Goal: Information Seeking & Learning: Learn about a topic

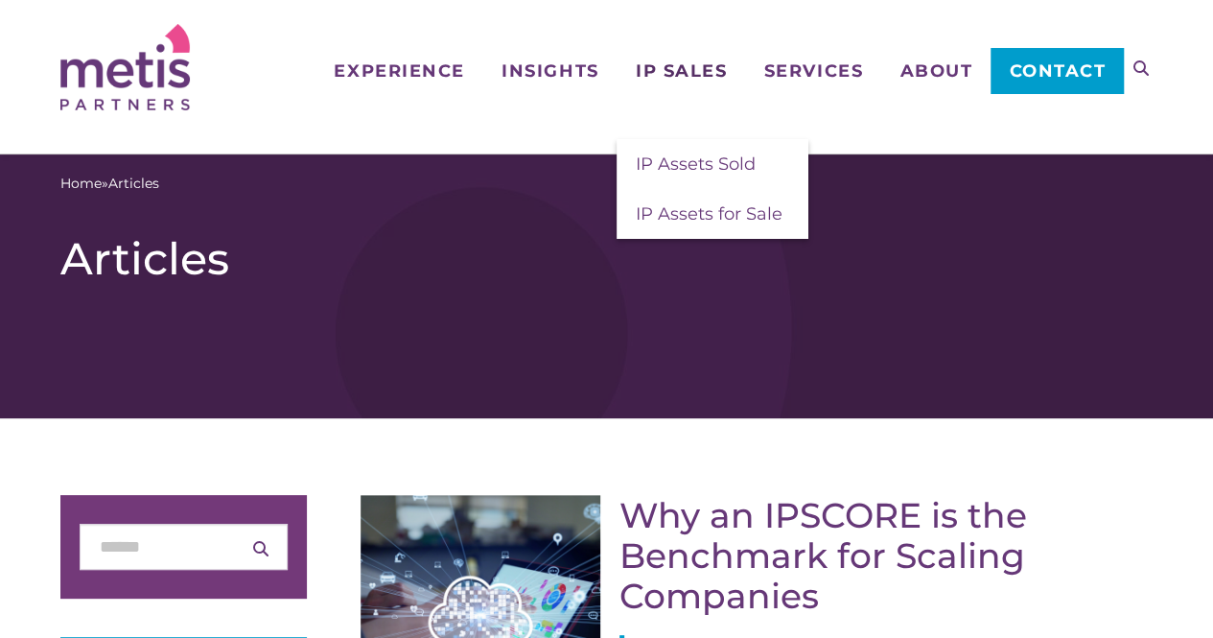
click at [650, 68] on span "IP Sales" at bounding box center [681, 70] width 91 height 17
click at [679, 176] on link "IP Assets Sold" at bounding box center [713, 164] width 192 height 50
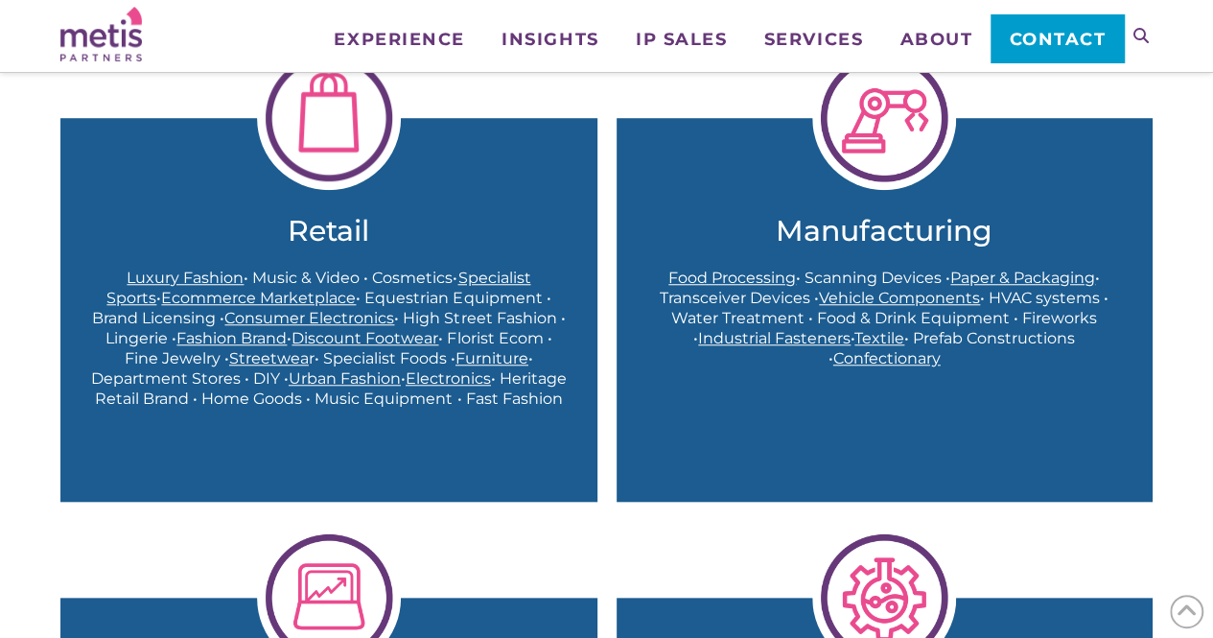
scroll to position [662, 0]
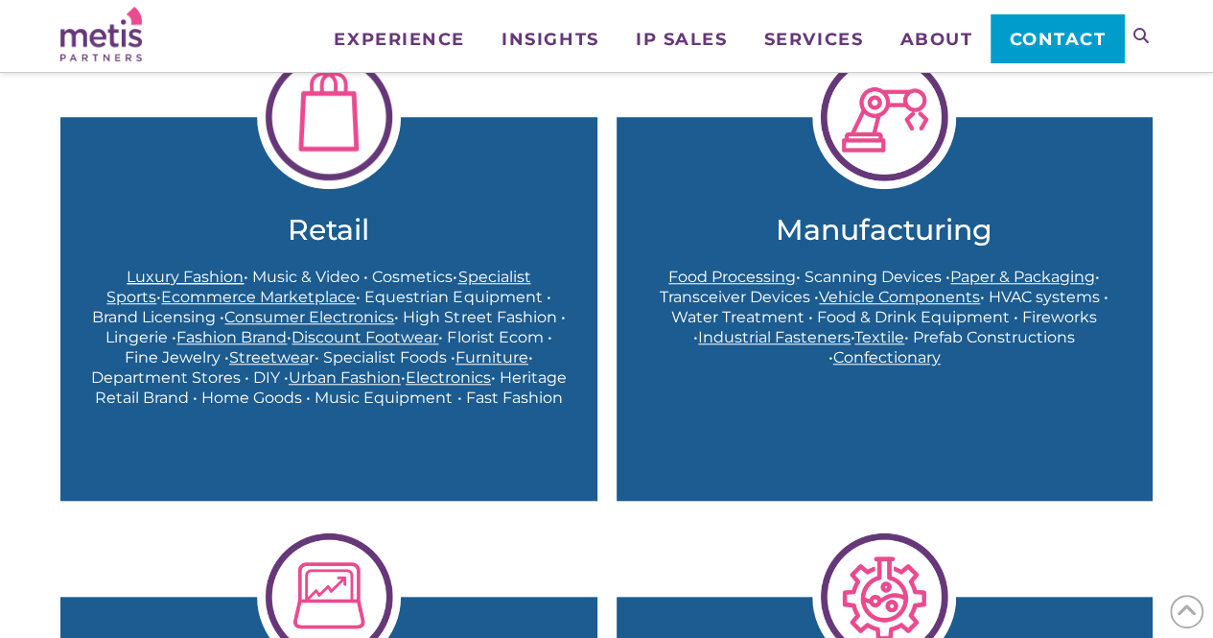
click at [139, 272] on span "Luxury Fashion" at bounding box center [185, 277] width 117 height 18
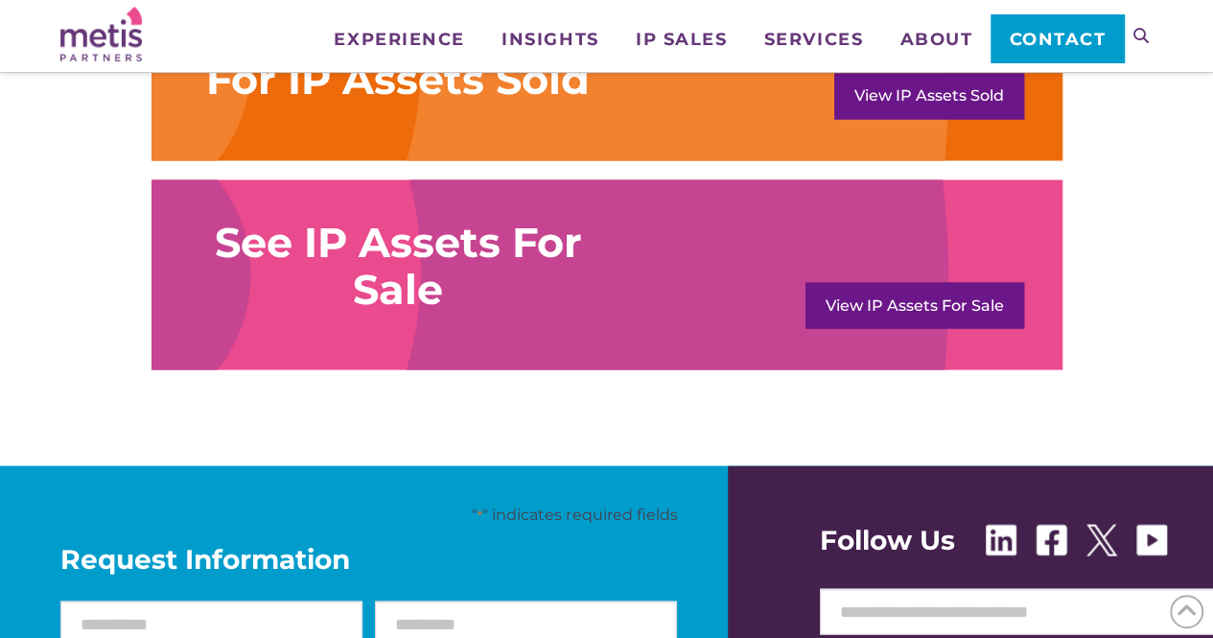
scroll to position [1692, 0]
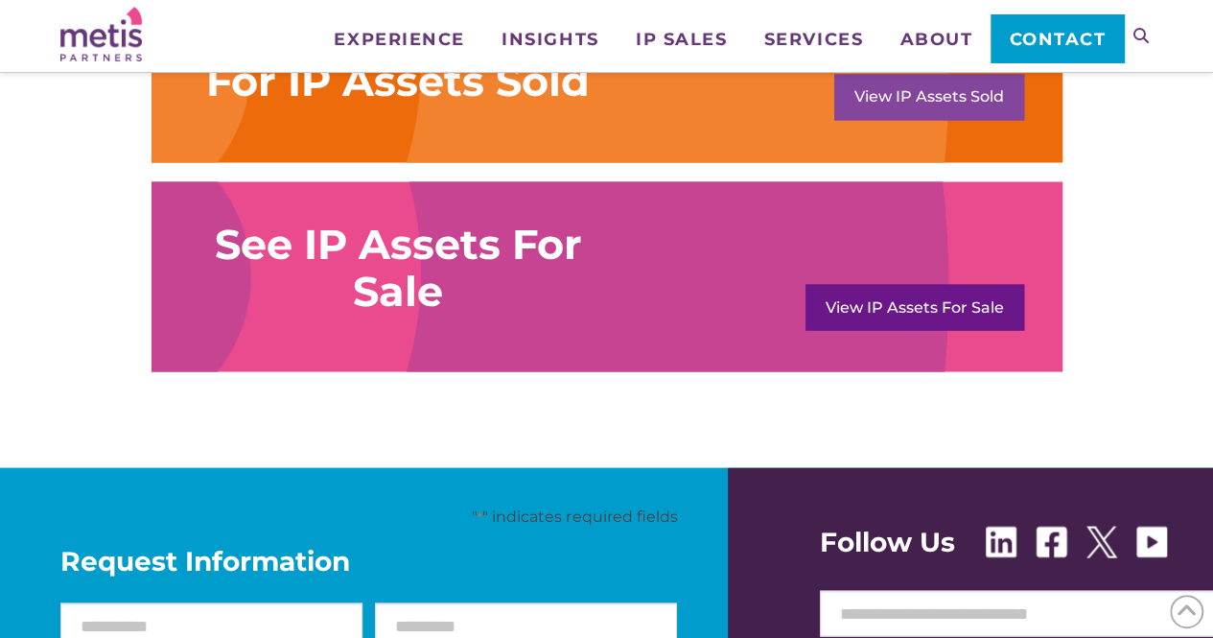
click at [902, 99] on link "View IP Assets Sold" at bounding box center [930, 97] width 190 height 46
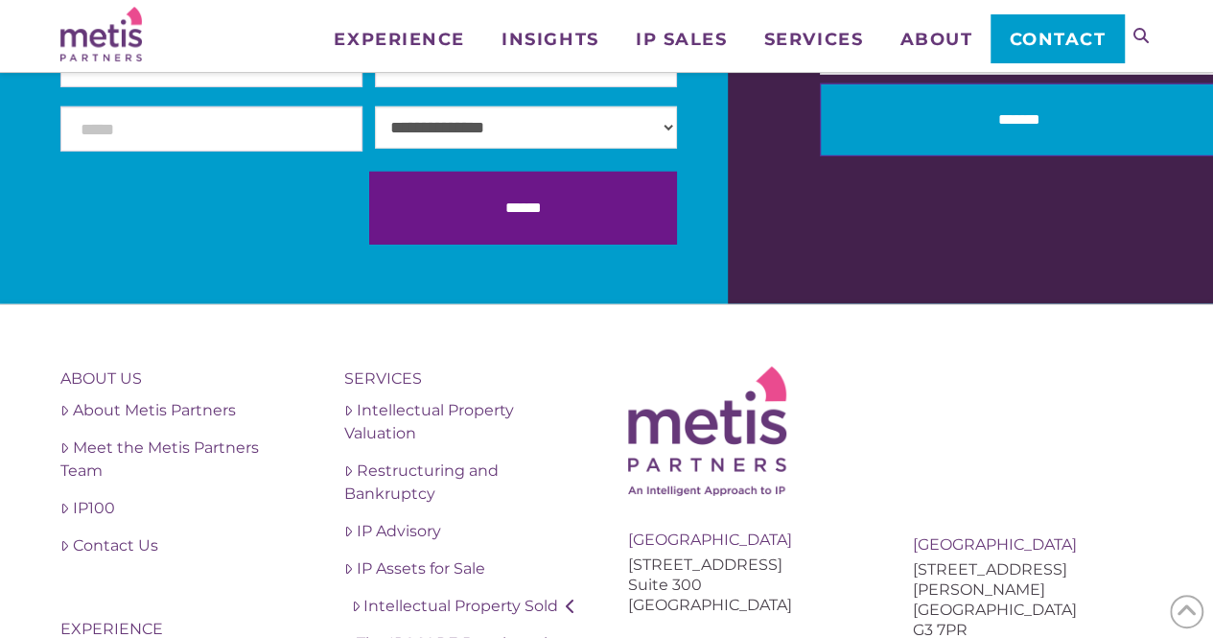
scroll to position [2889, 0]
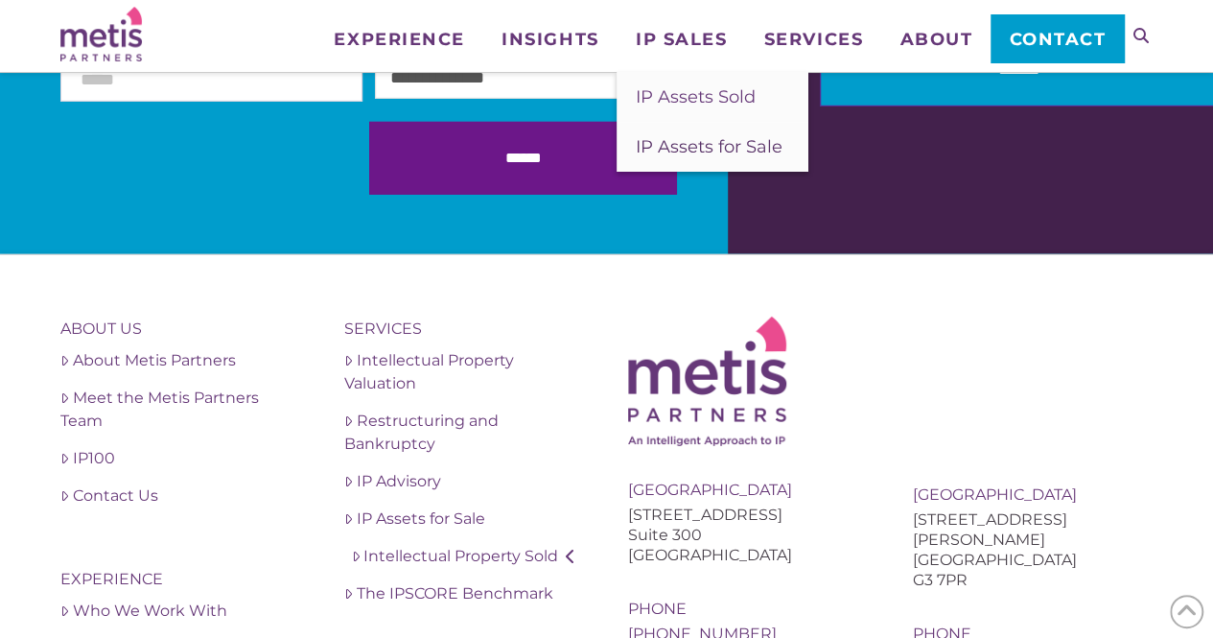
click at [717, 142] on span "IP Assets for Sale" at bounding box center [709, 146] width 147 height 21
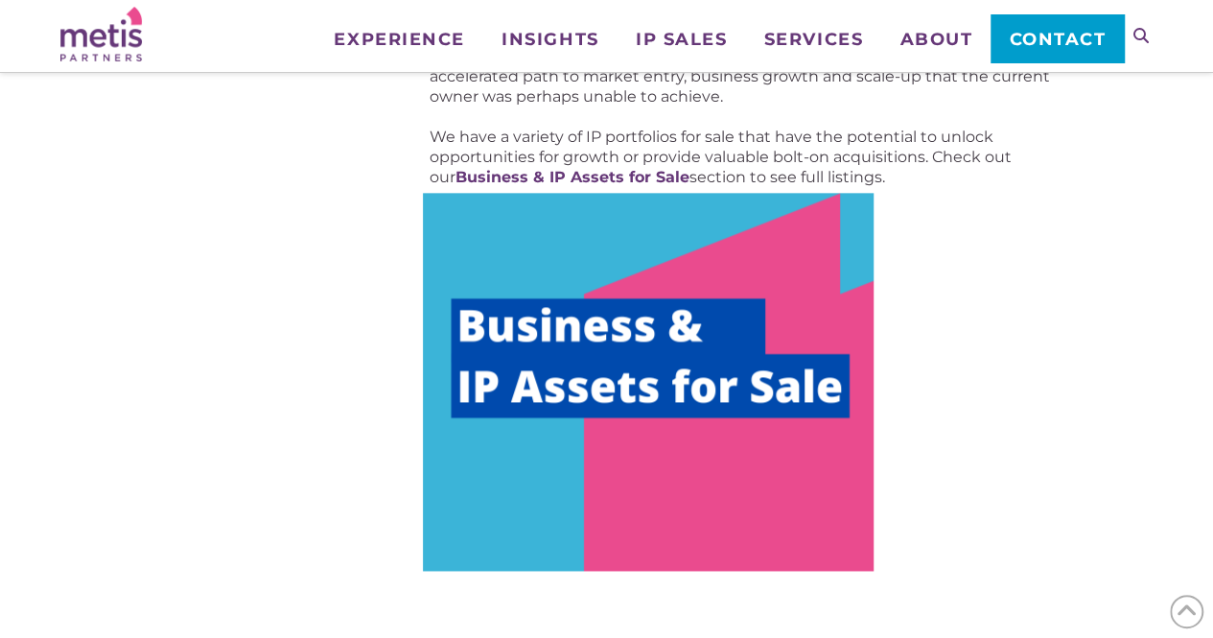
scroll to position [1093, 0]
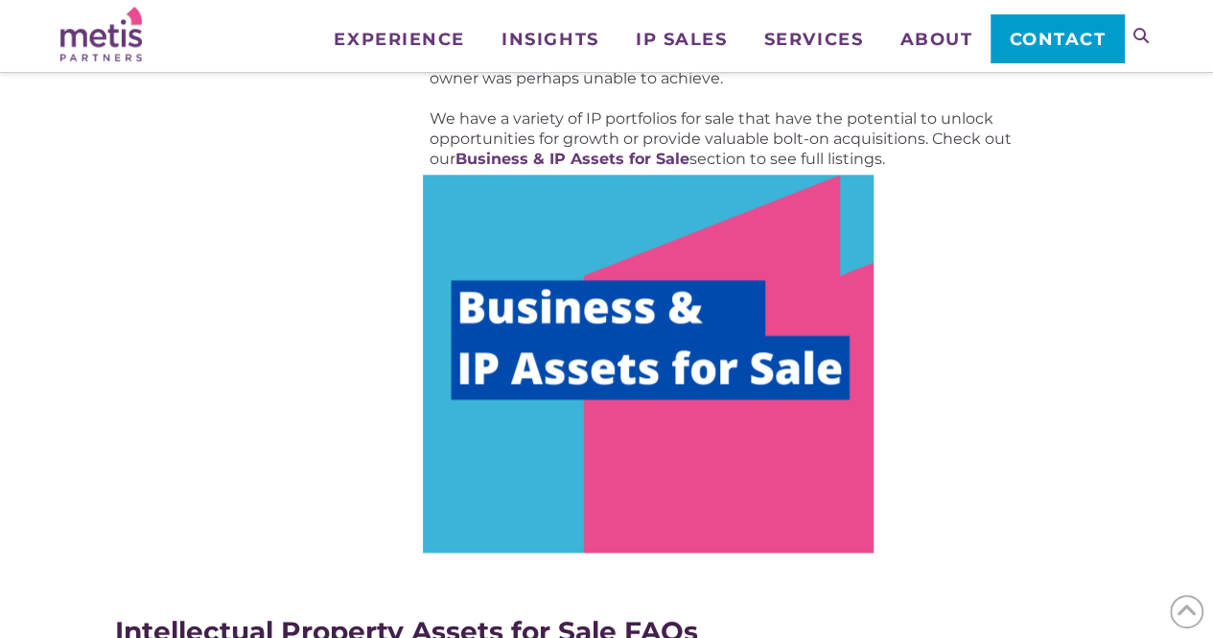
click at [671, 315] on img at bounding box center [648, 364] width 451 height 378
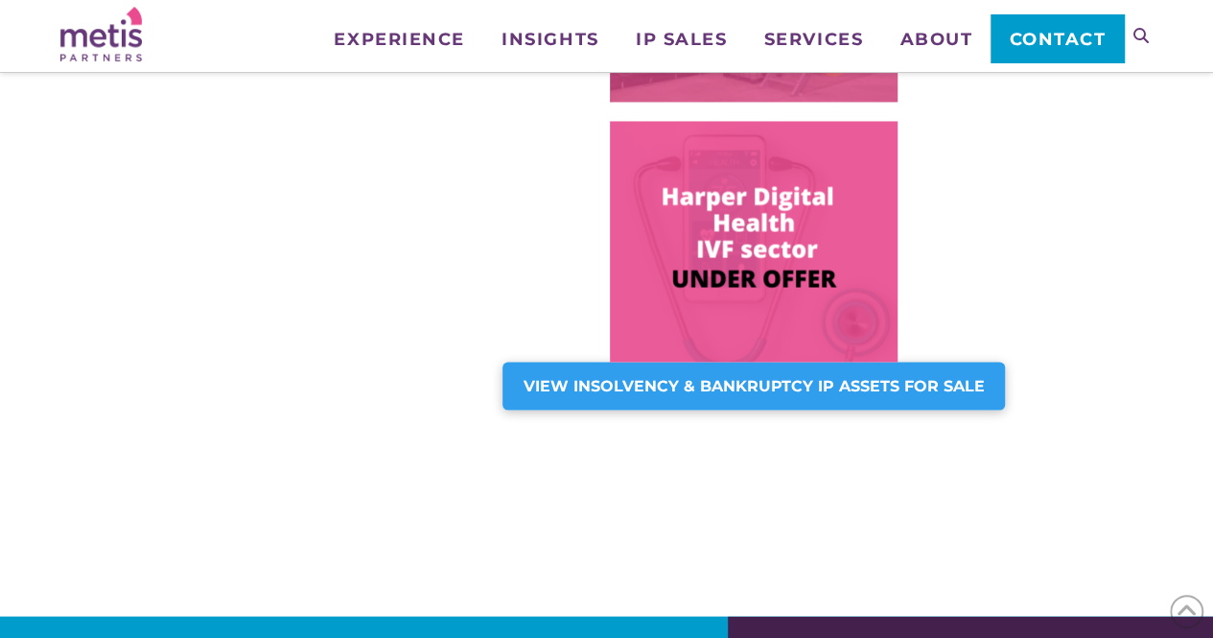
scroll to position [1666, 0]
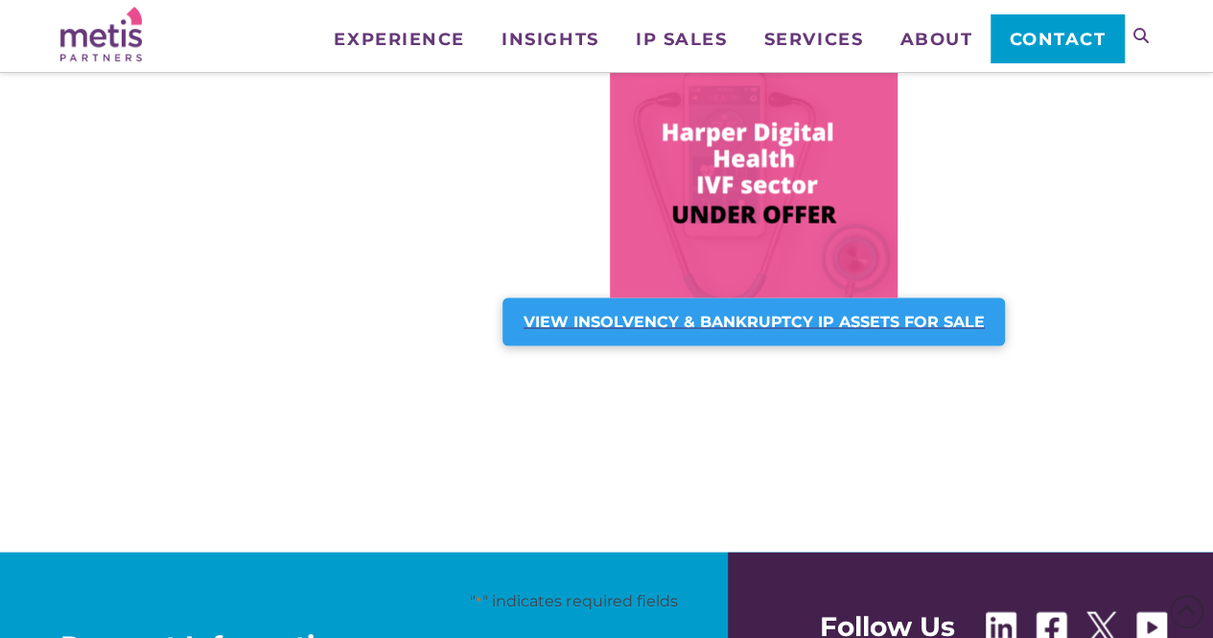
click at [666, 323] on strong "VIEW INSOLVENCY & BANKRUPTCY IP ASSETS FOR SALE" at bounding box center [754, 321] width 461 height 18
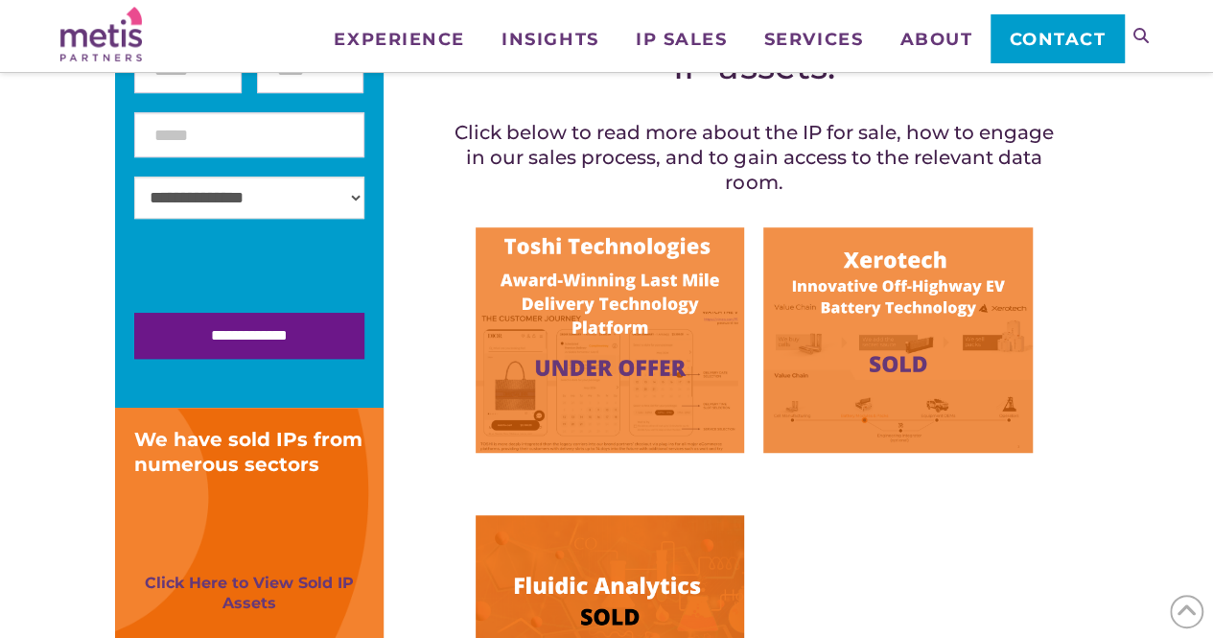
scroll to position [473, 0]
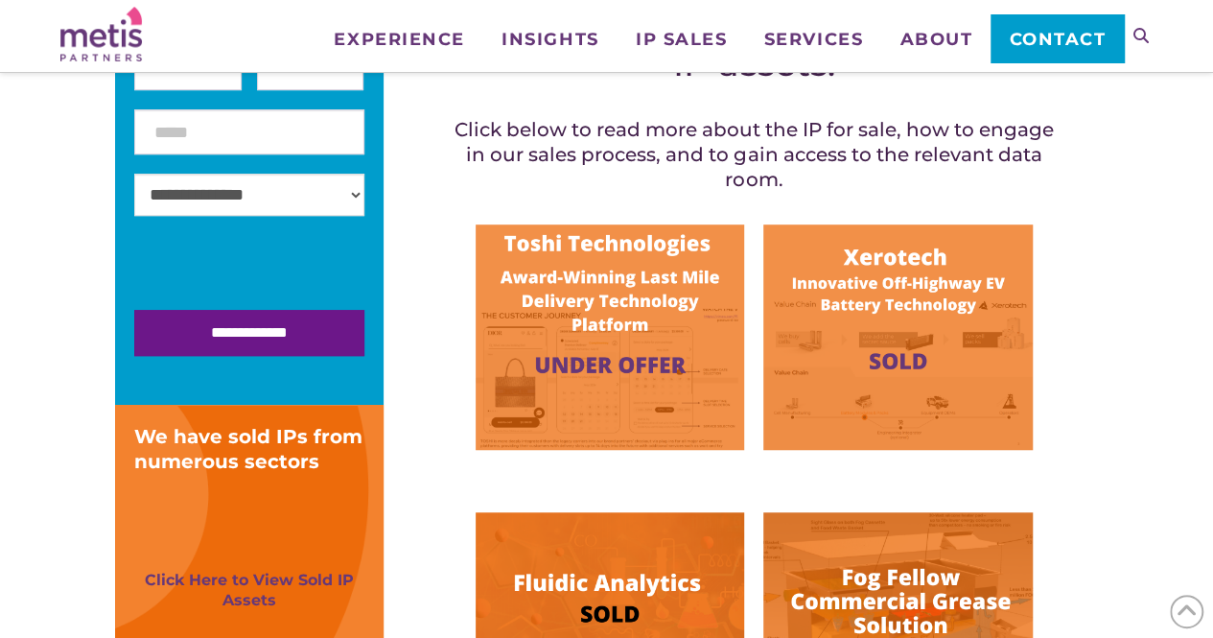
click at [842, 344] on img at bounding box center [898, 336] width 269 height 225
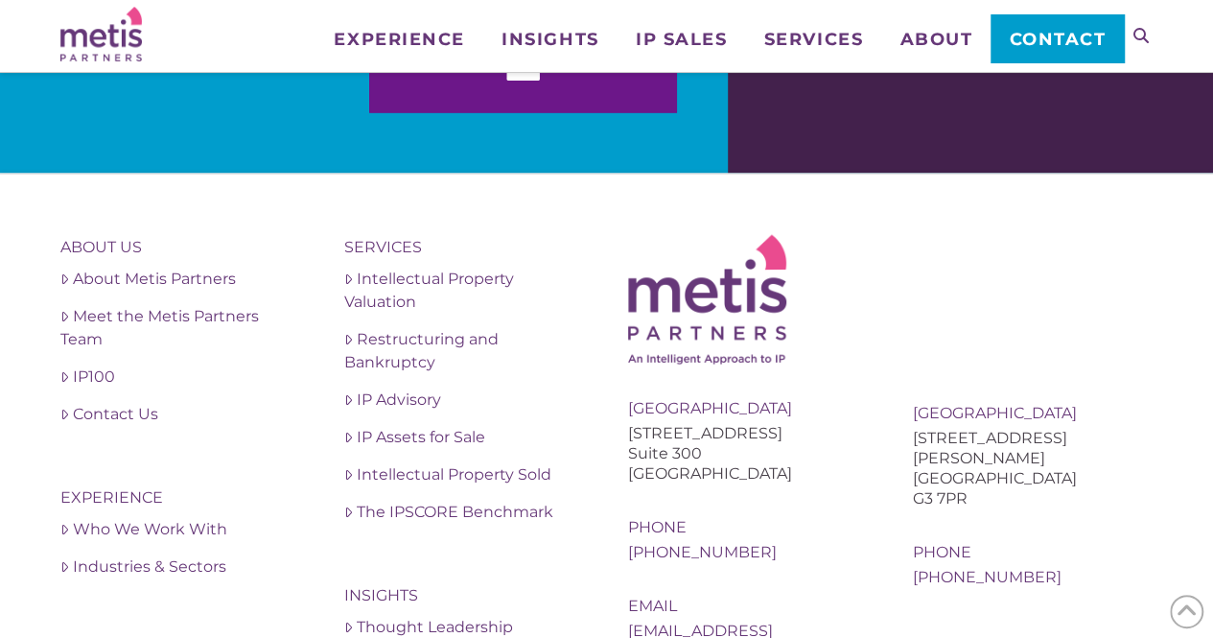
scroll to position [2180, 0]
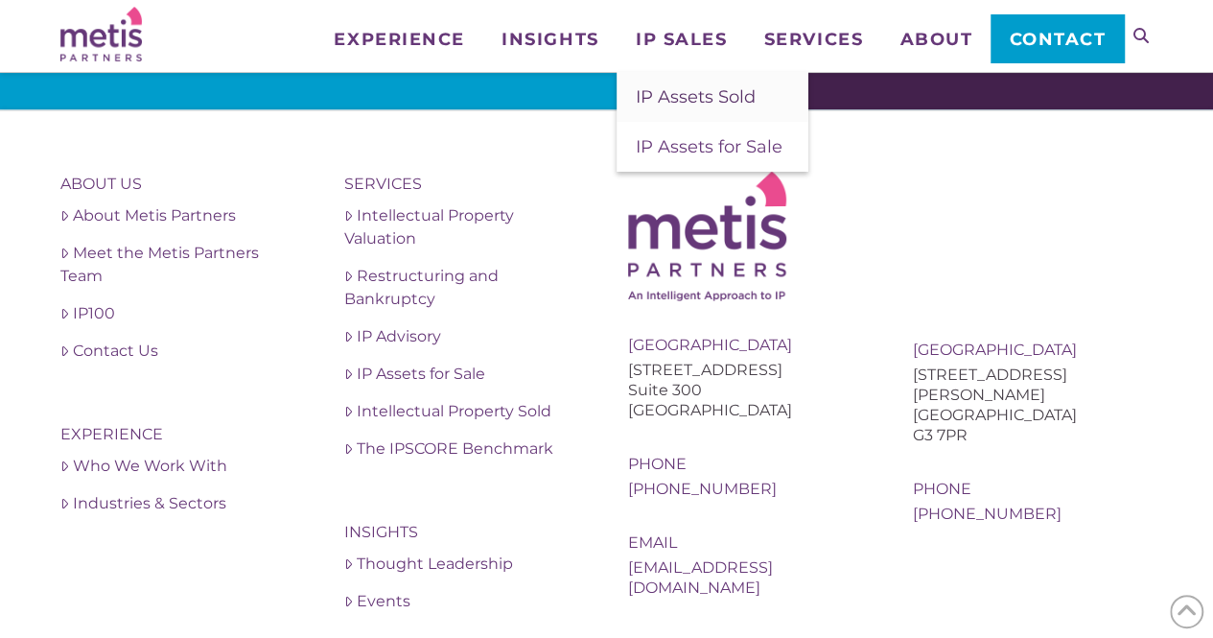
click at [711, 99] on span "IP Assets Sold" at bounding box center [696, 96] width 120 height 21
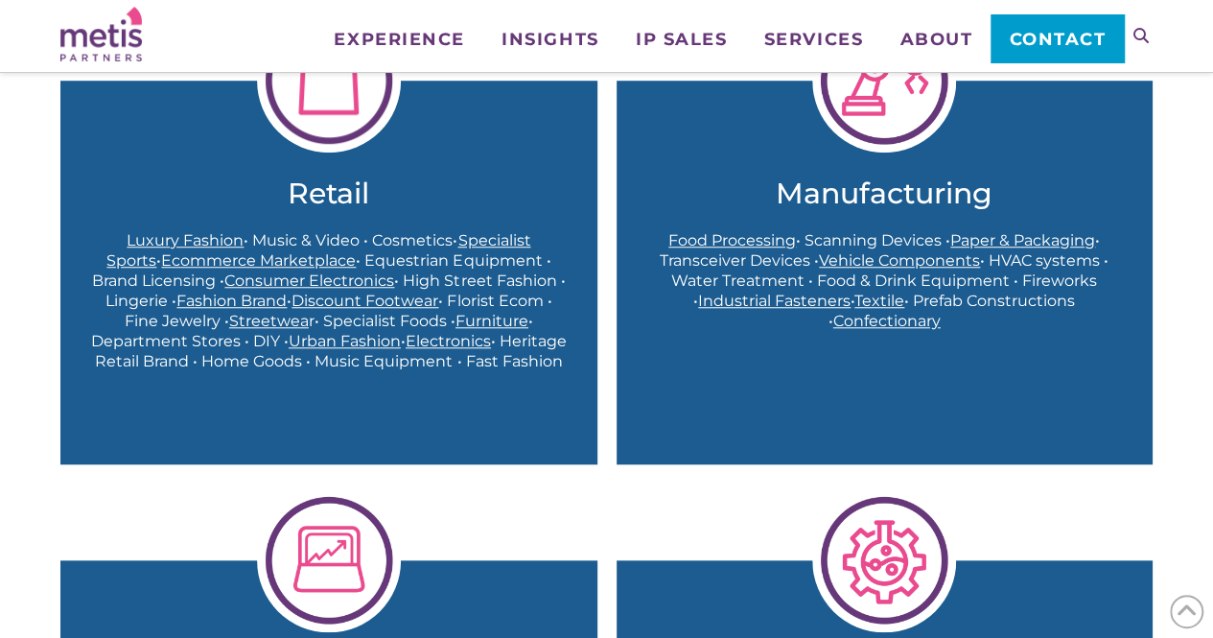
scroll to position [704, 0]
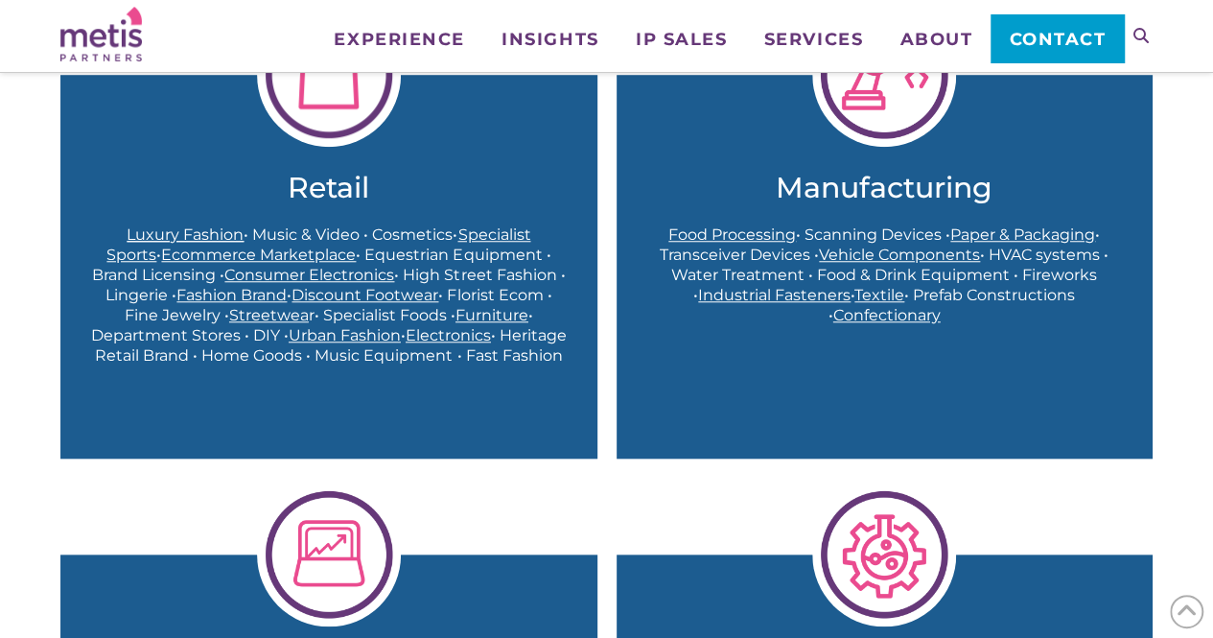
click at [164, 237] on span "Luxury Fashion" at bounding box center [185, 234] width 117 height 18
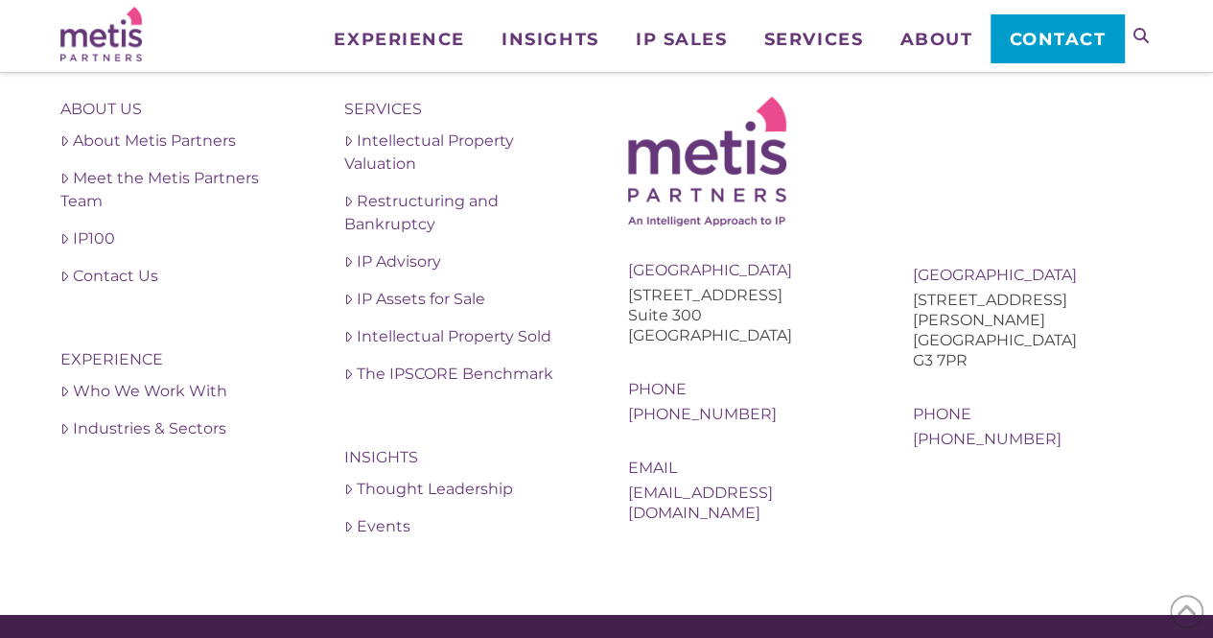
scroll to position [2576, 0]
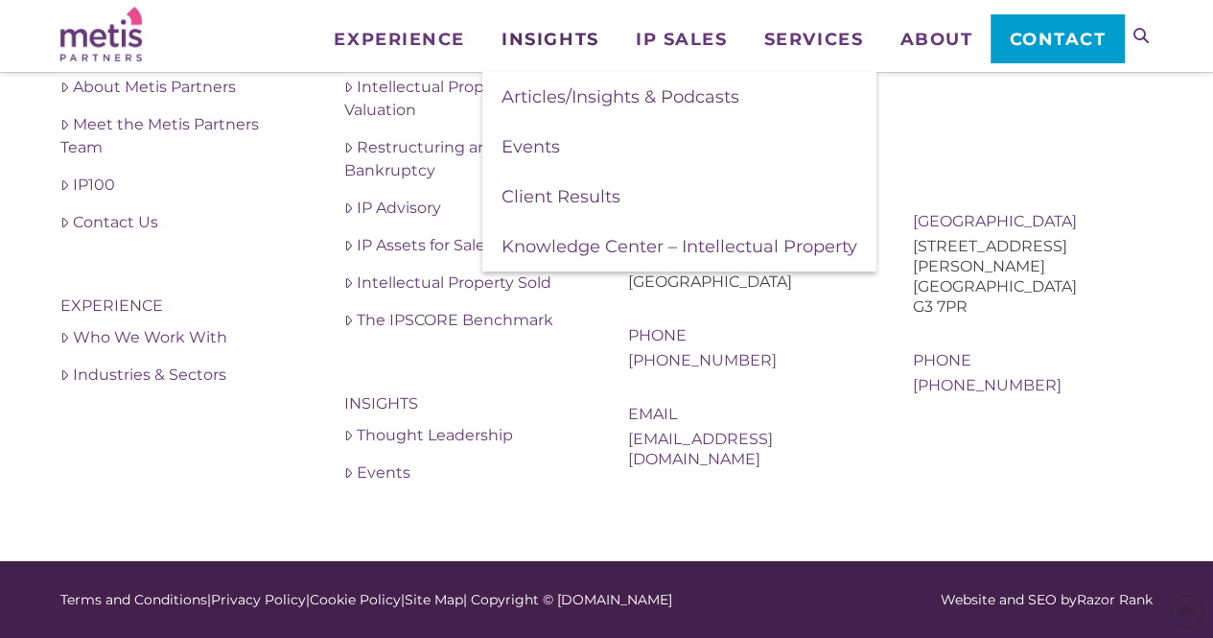
click at [561, 42] on span "Insights" at bounding box center [550, 39] width 97 height 17
click at [559, 198] on span "Client Results" at bounding box center [561, 196] width 119 height 21
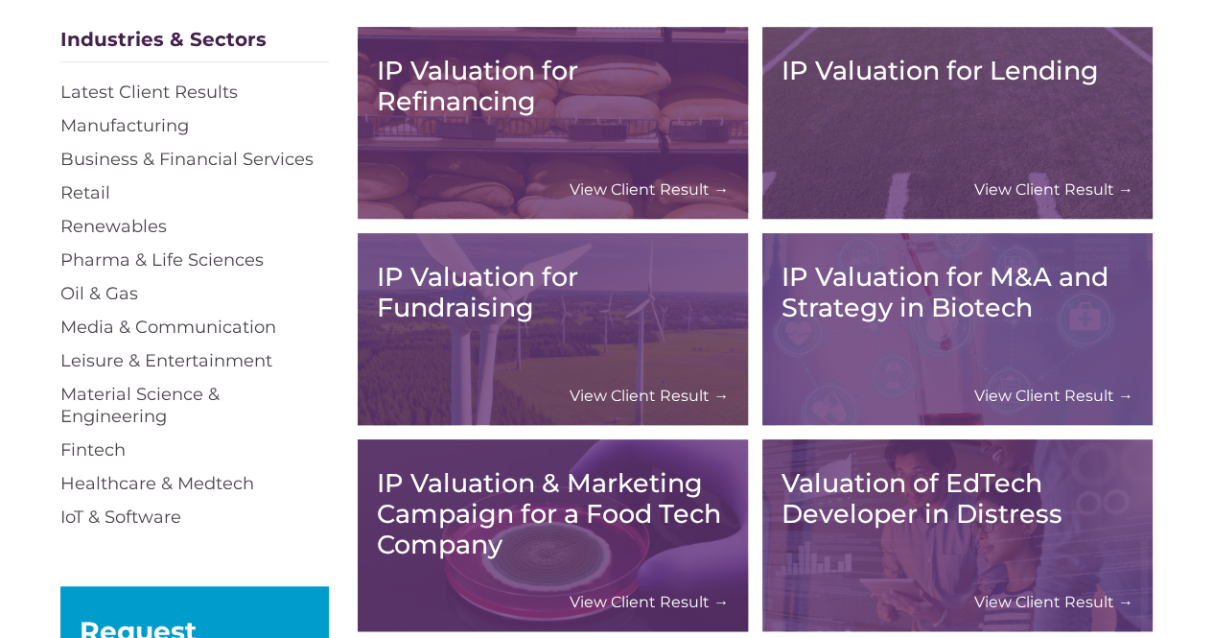
scroll to position [467, 0]
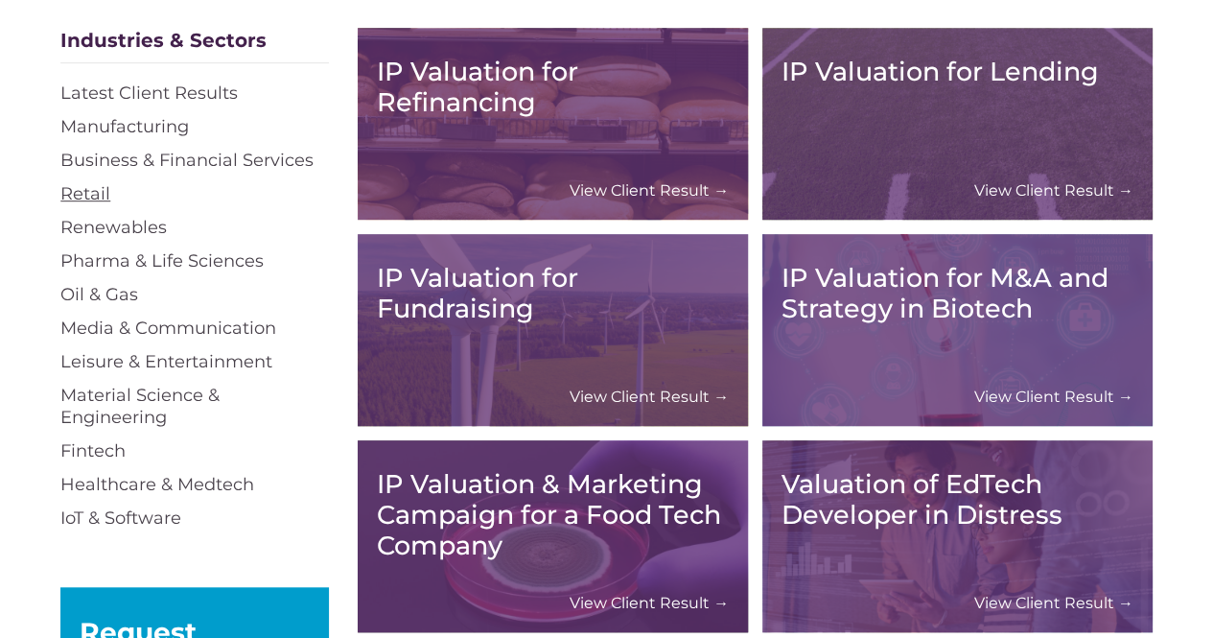
click at [88, 193] on link "Retail" at bounding box center [85, 193] width 50 height 21
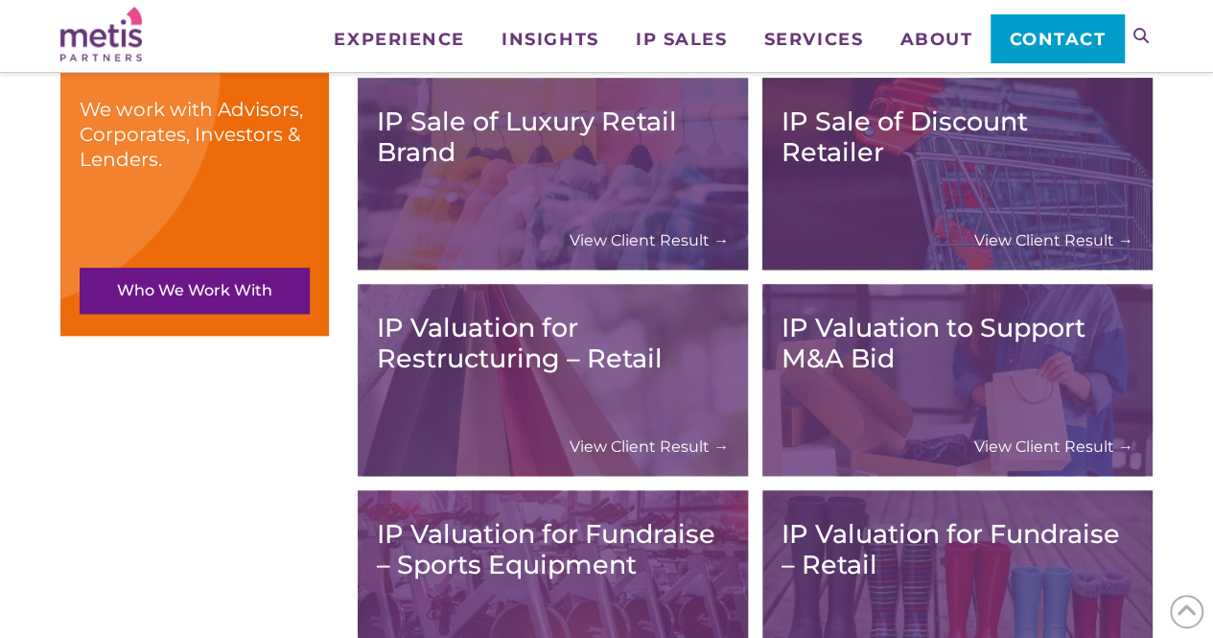
scroll to position [981, 0]
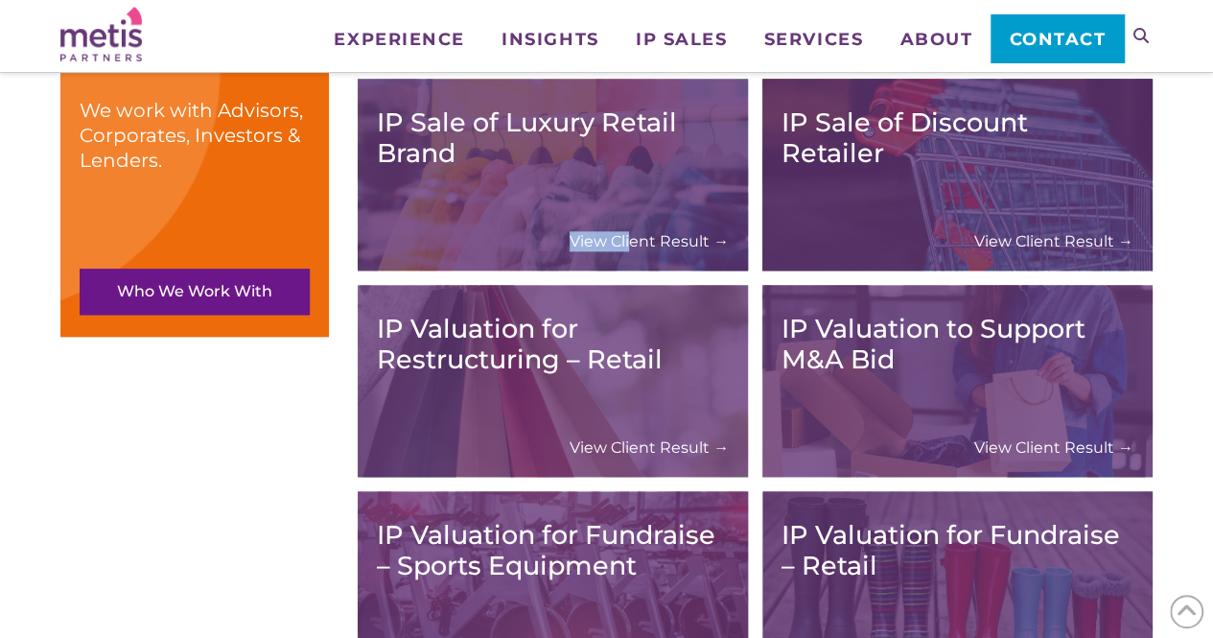
drag, startPoint x: 571, startPoint y: 181, endPoint x: 633, endPoint y: 247, distance: 90.2
click at [633, 247] on div "IP Sale of Luxury Retail Brand View Client Result →" at bounding box center [553, 174] width 352 height 153
click at [633, 247] on link "View Client Result →" at bounding box center [649, 241] width 159 height 20
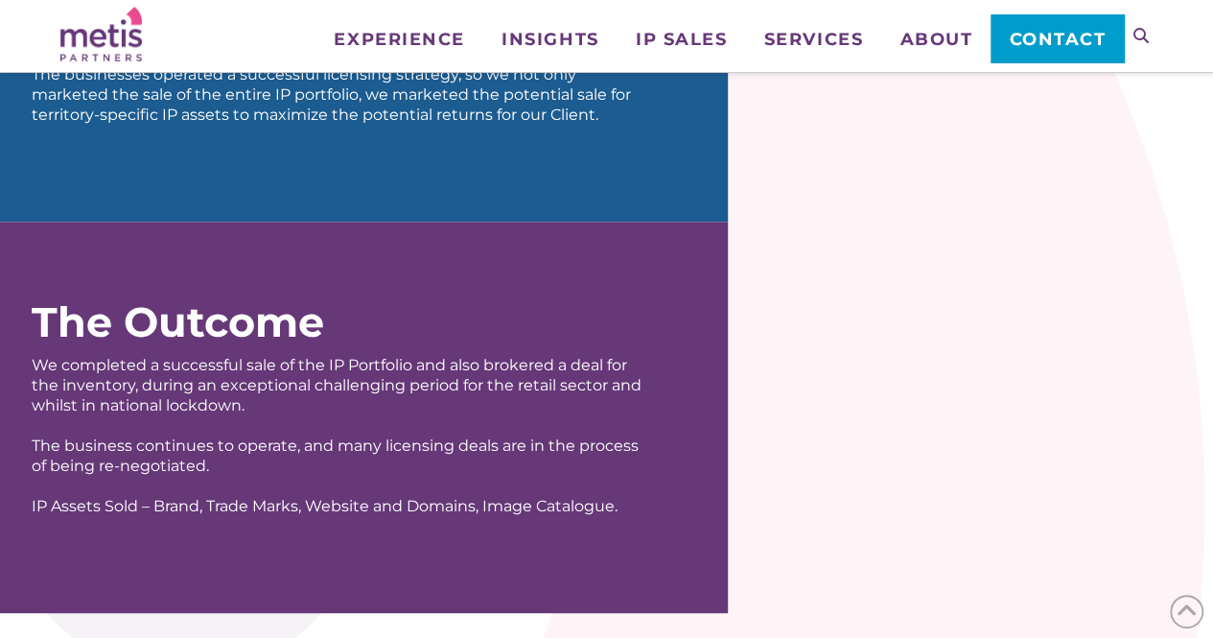
scroll to position [1117, 0]
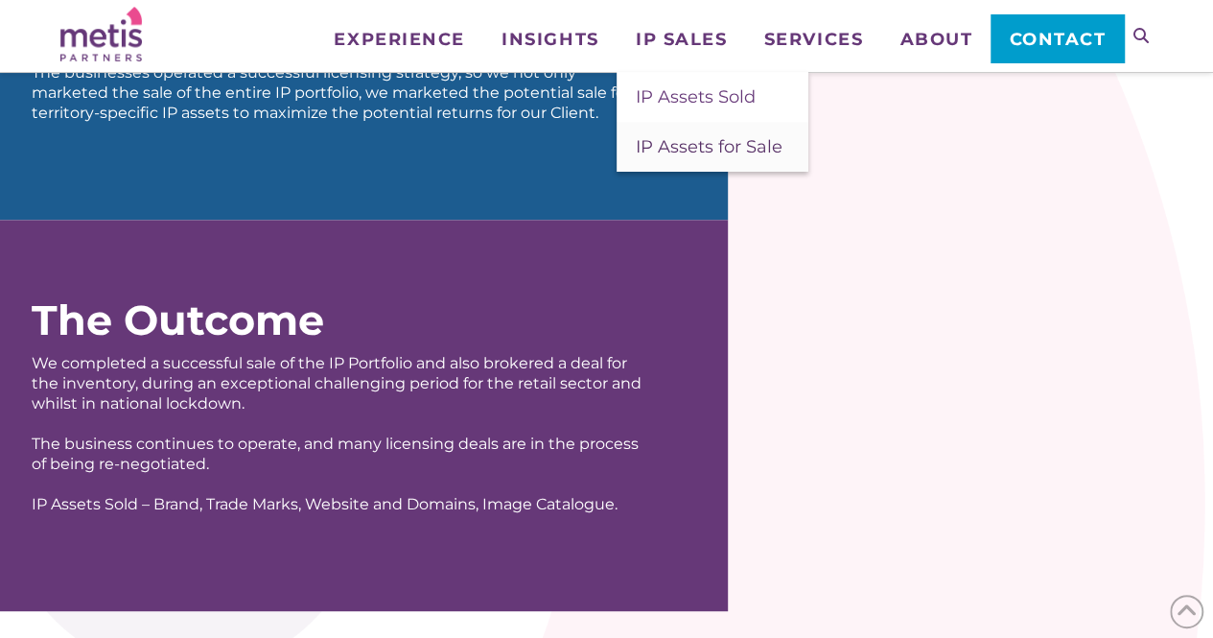
click at [689, 153] on span "IP Assets for Sale" at bounding box center [709, 146] width 147 height 21
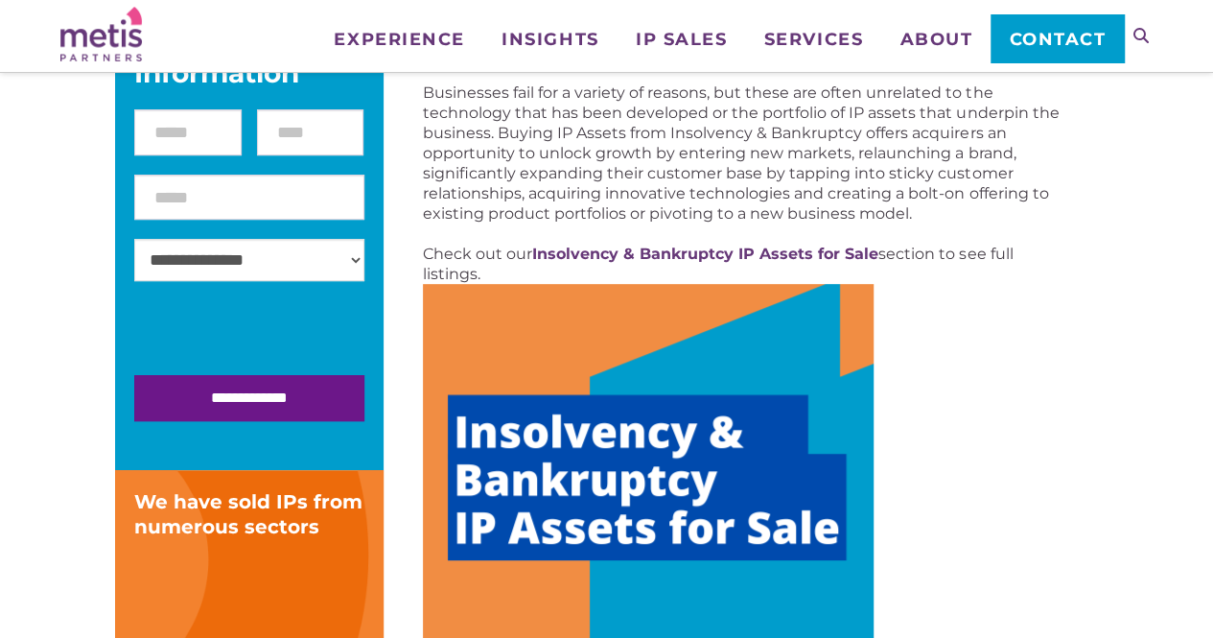
scroll to position [424, 0]
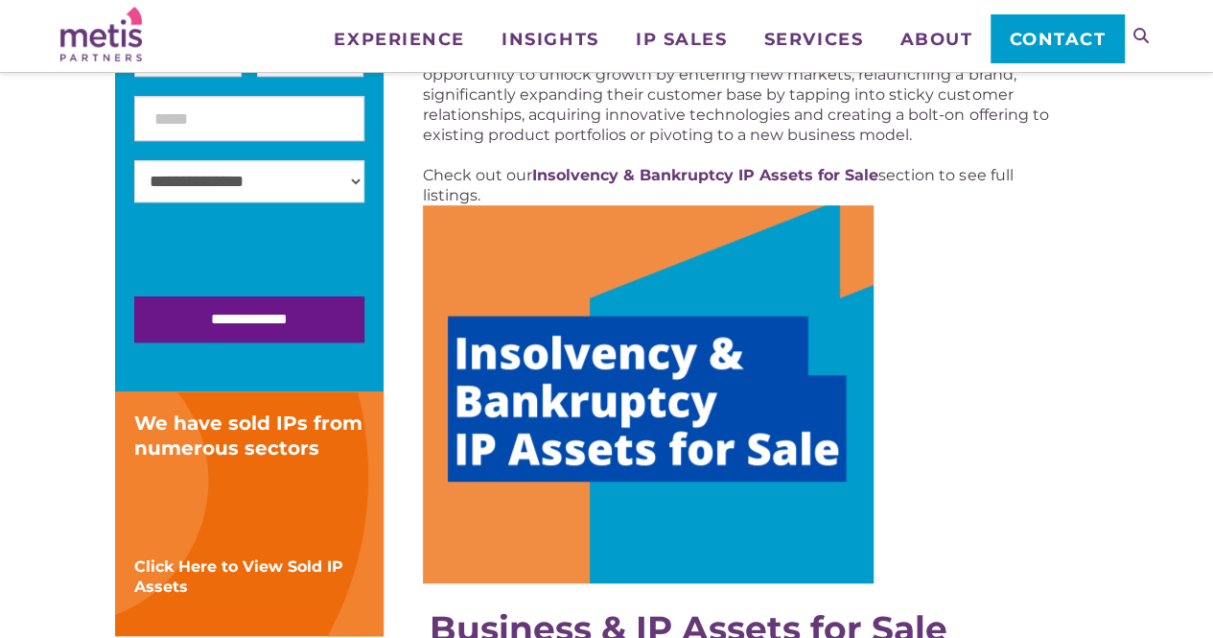
click at [654, 377] on img at bounding box center [648, 394] width 451 height 378
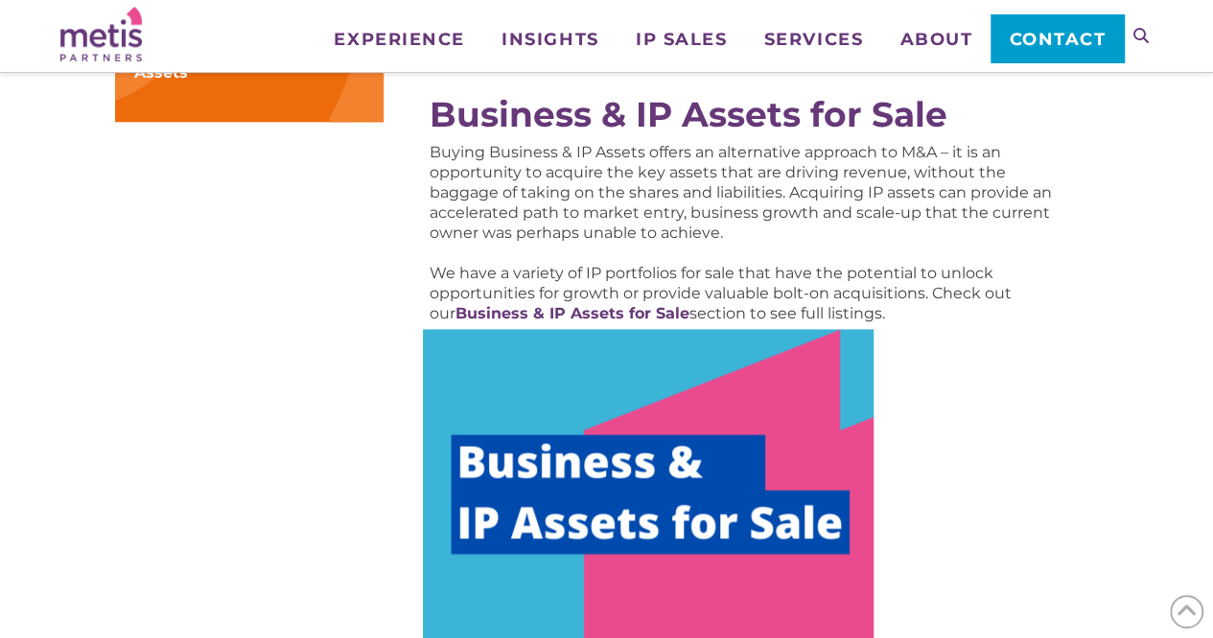
scroll to position [944, 0]
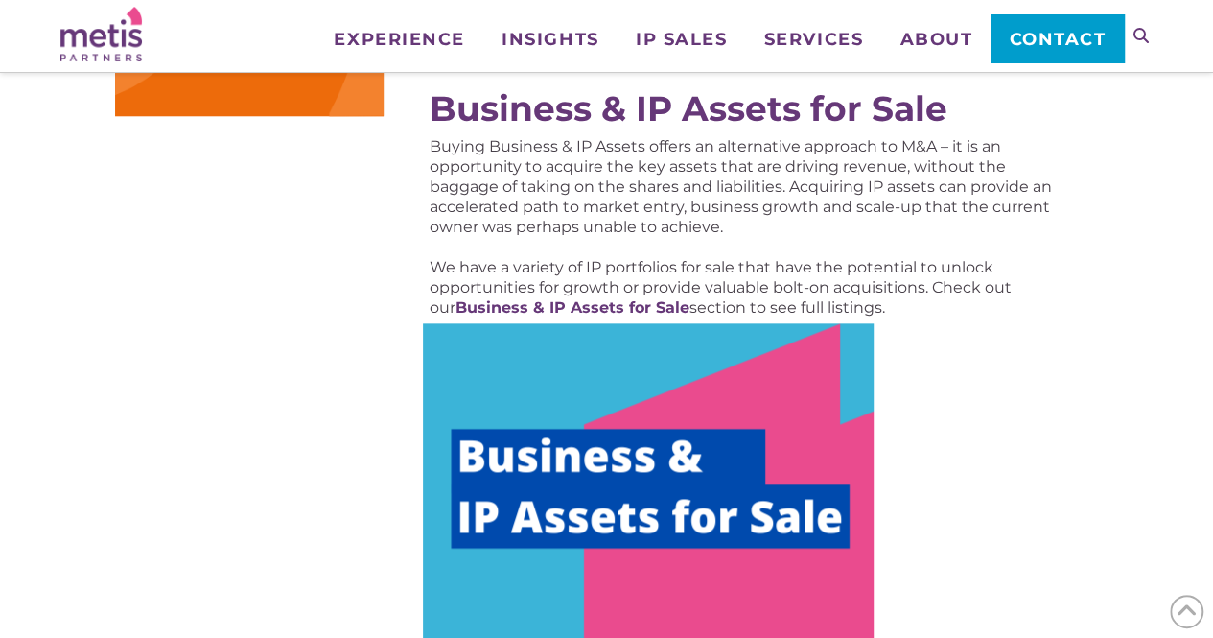
click at [586, 479] on img at bounding box center [648, 512] width 451 height 378
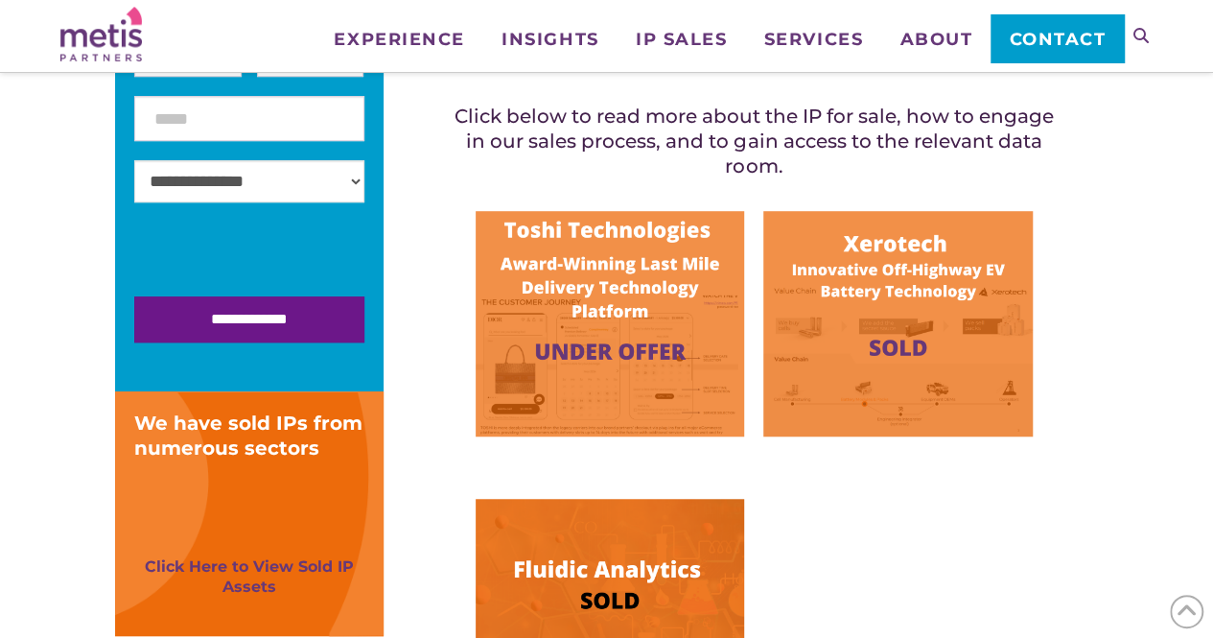
scroll to position [485, 0]
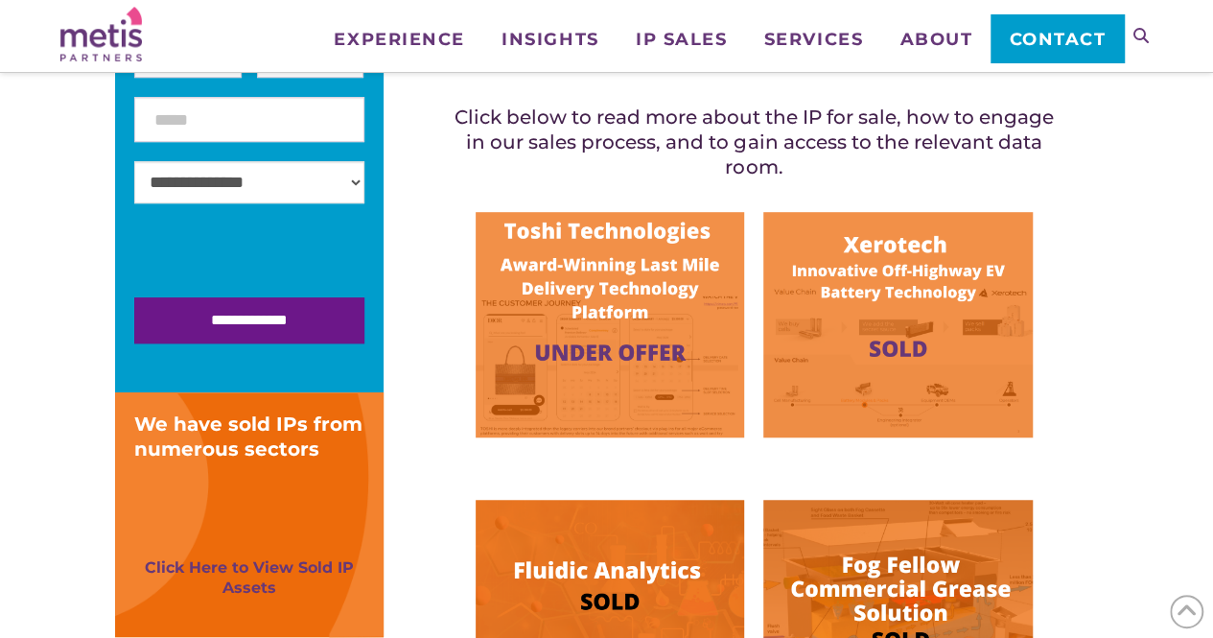
click at [869, 341] on img at bounding box center [898, 324] width 269 height 225
click at [903, 313] on img at bounding box center [898, 324] width 269 height 225
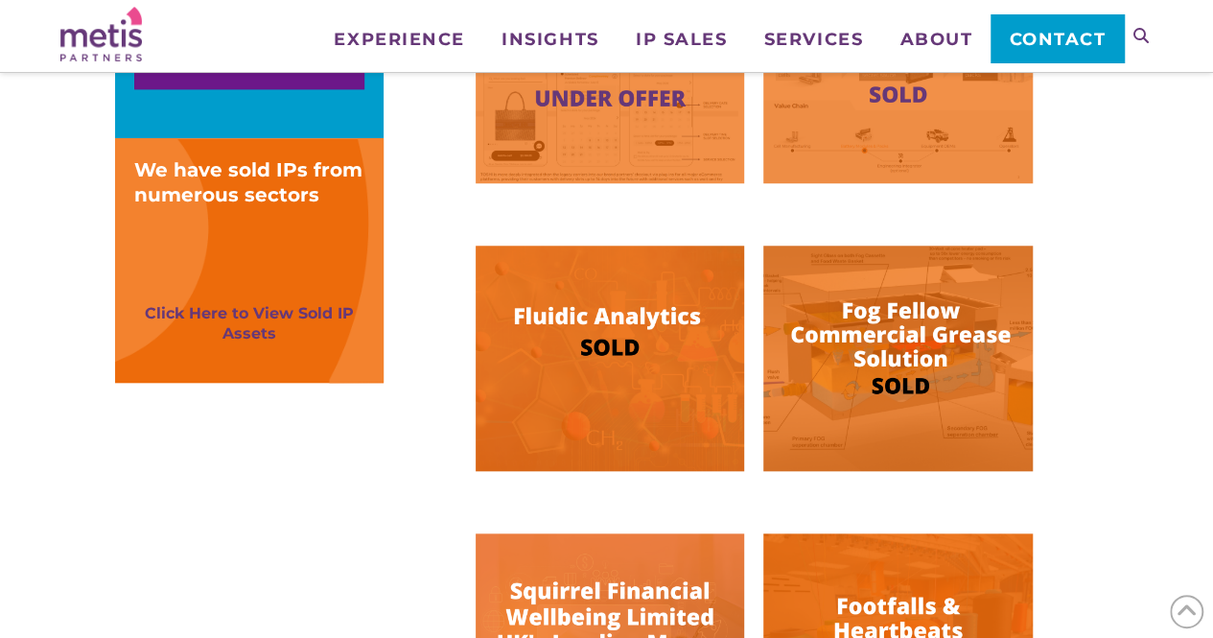
scroll to position [739, 0]
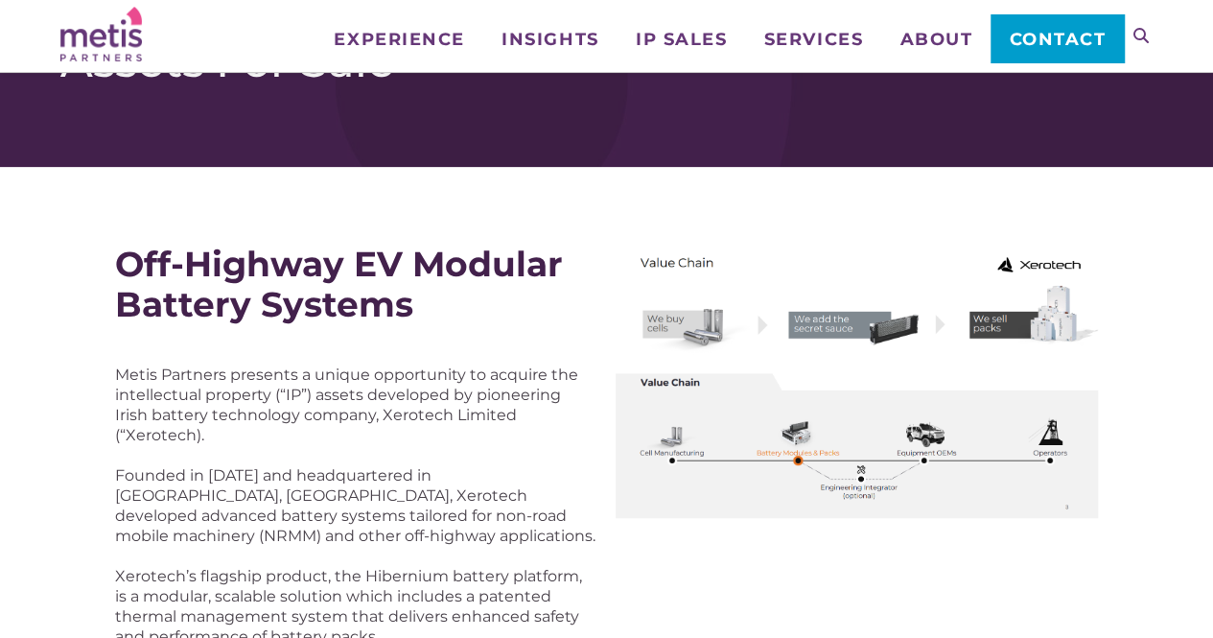
scroll to position [95, 0]
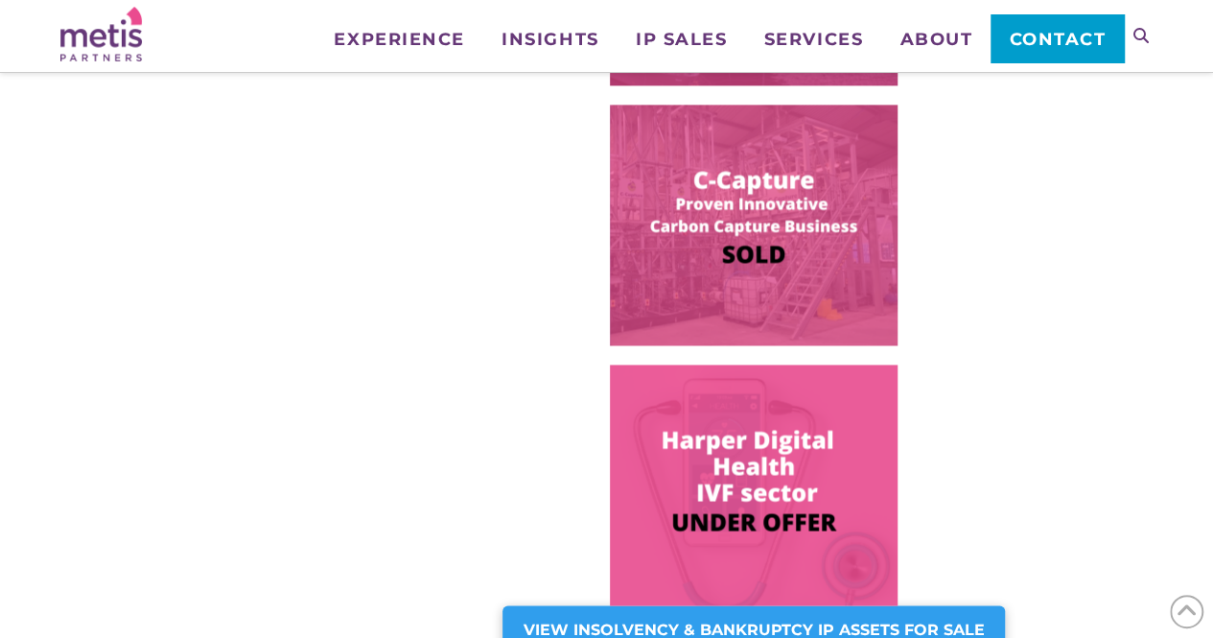
scroll to position [1354, 0]
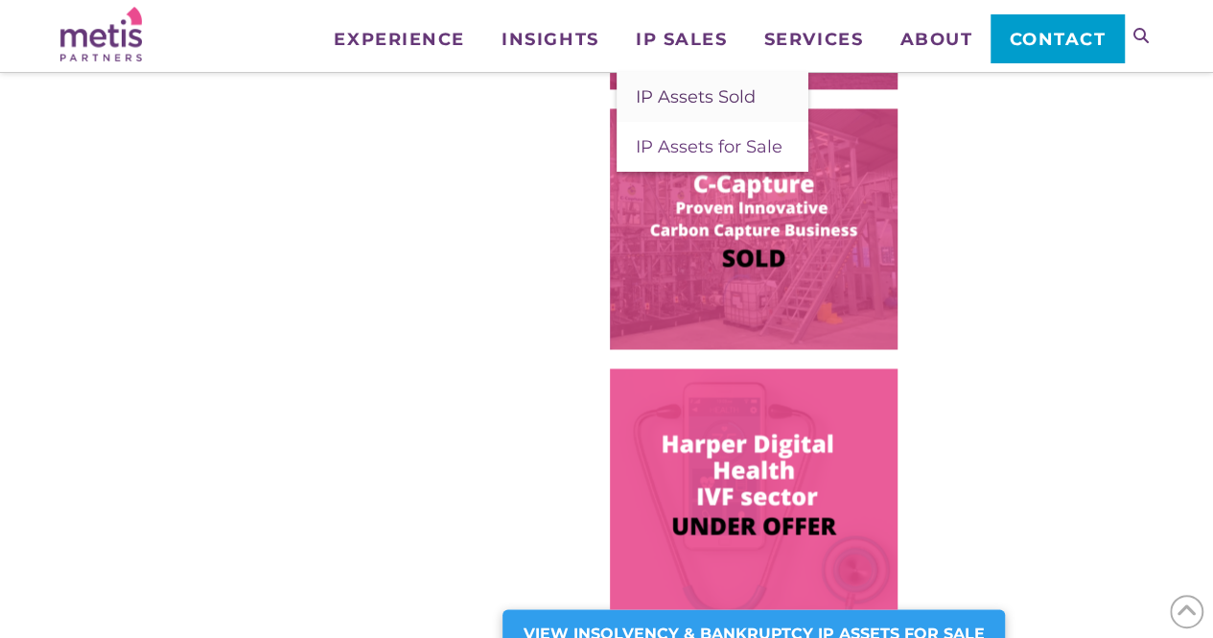
click at [692, 107] on link "IP Assets Sold" at bounding box center [713, 97] width 192 height 50
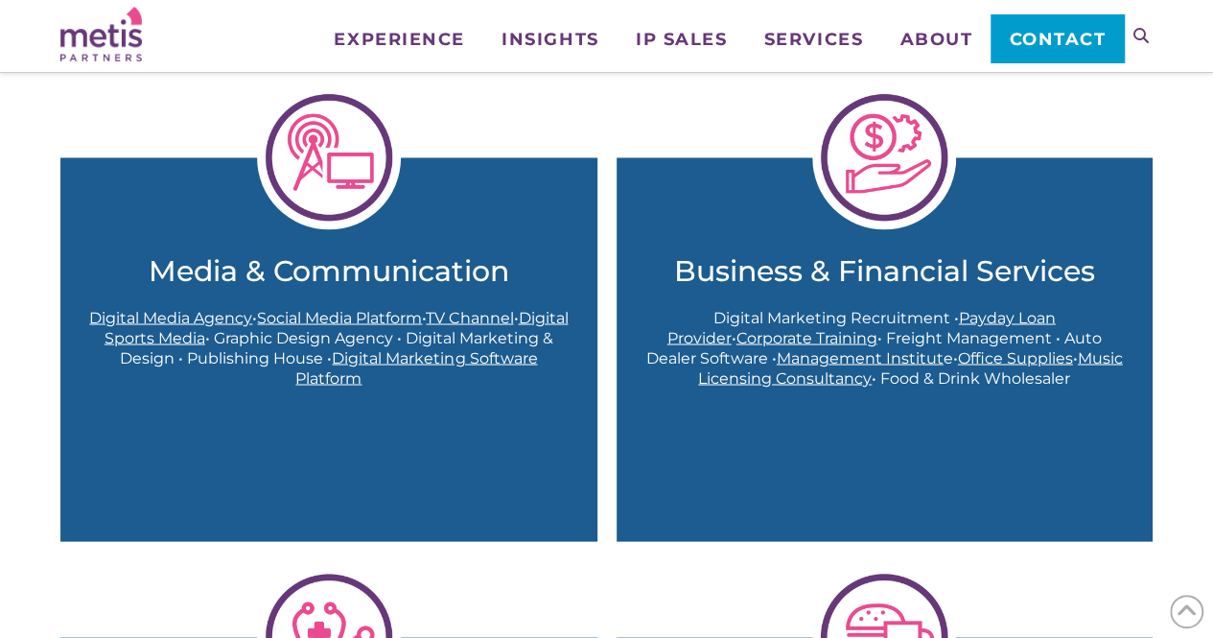
scroll to position [1582, 0]
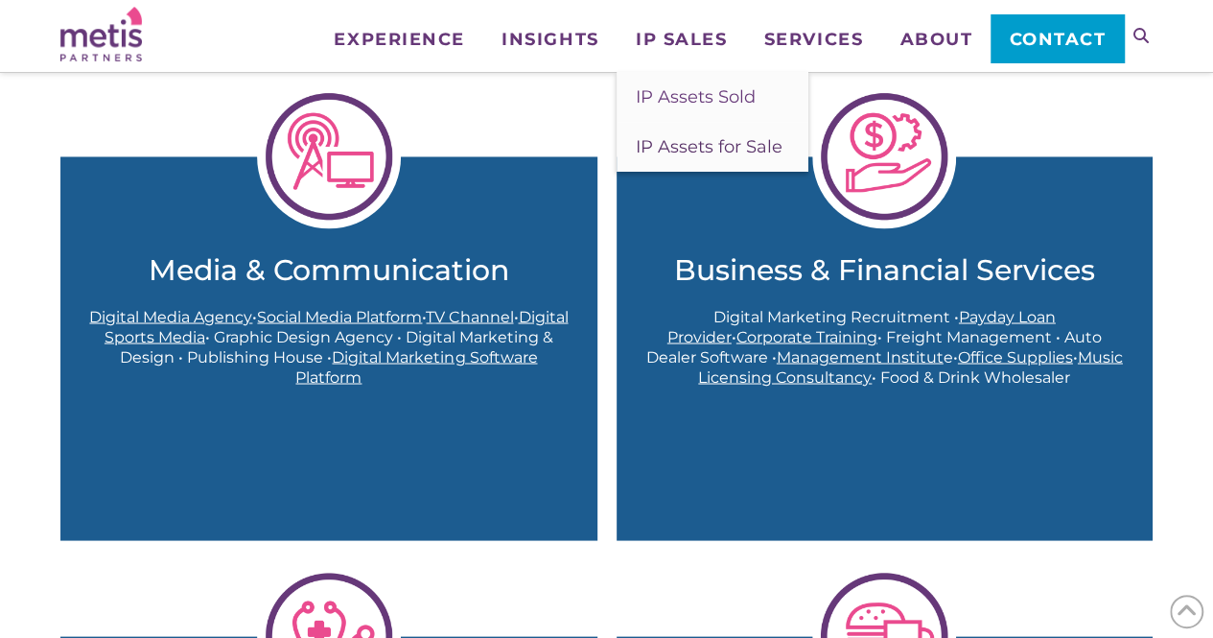
click at [696, 153] on span "IP Assets for Sale" at bounding box center [709, 146] width 147 height 21
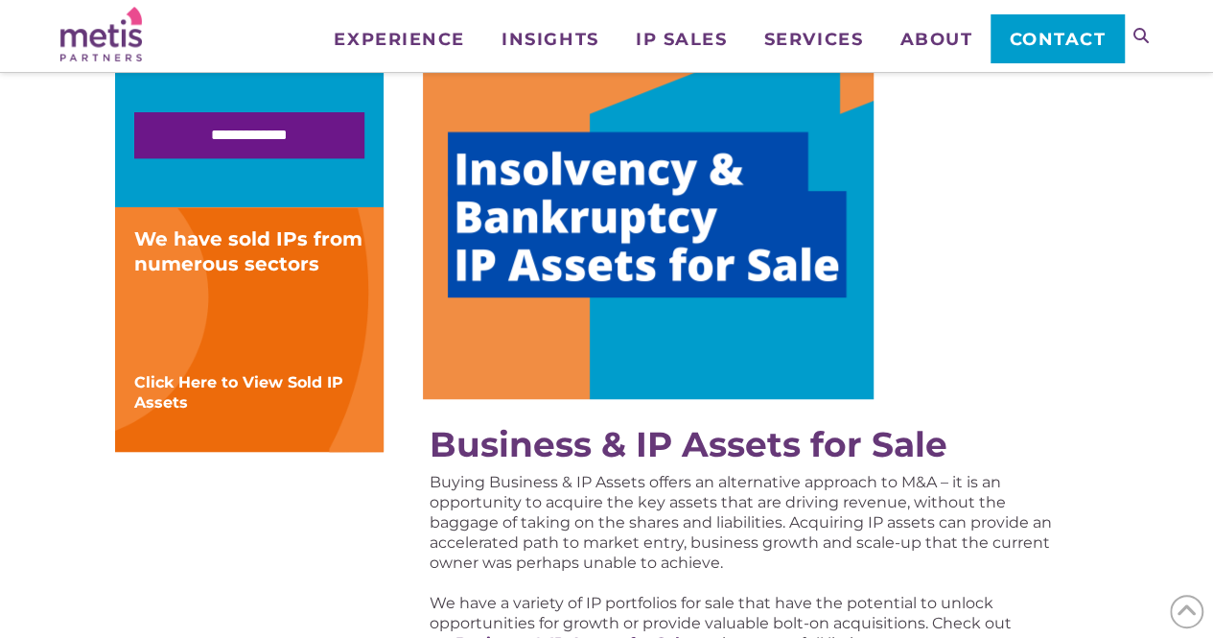
scroll to position [607, 0]
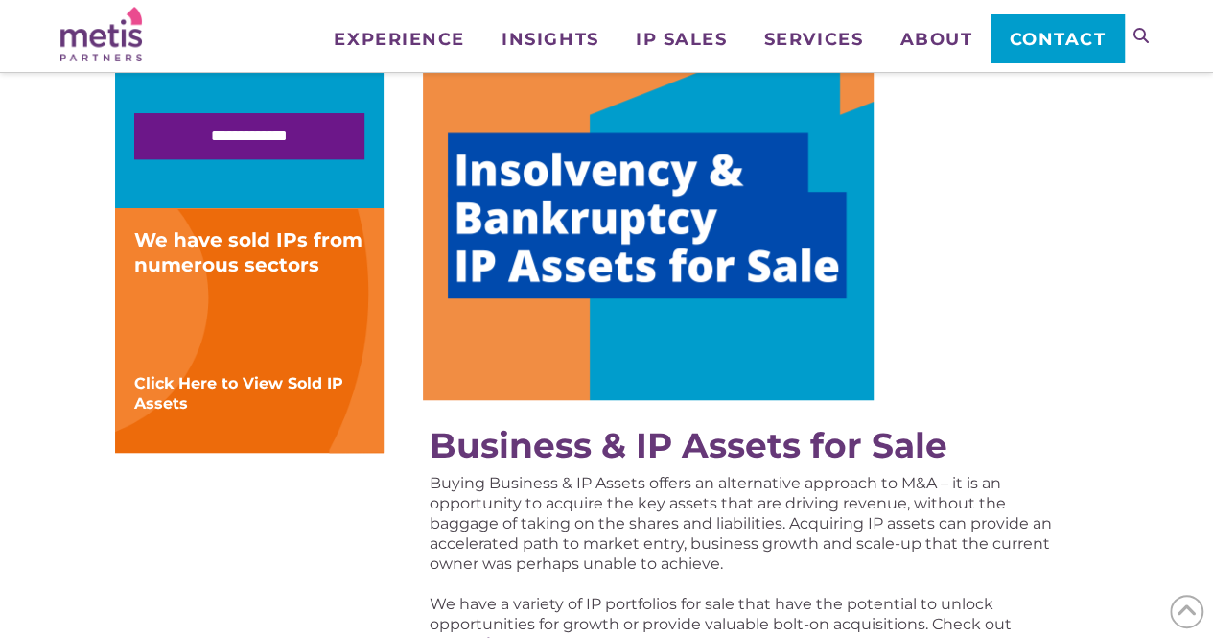
click at [619, 302] on img at bounding box center [648, 211] width 451 height 378
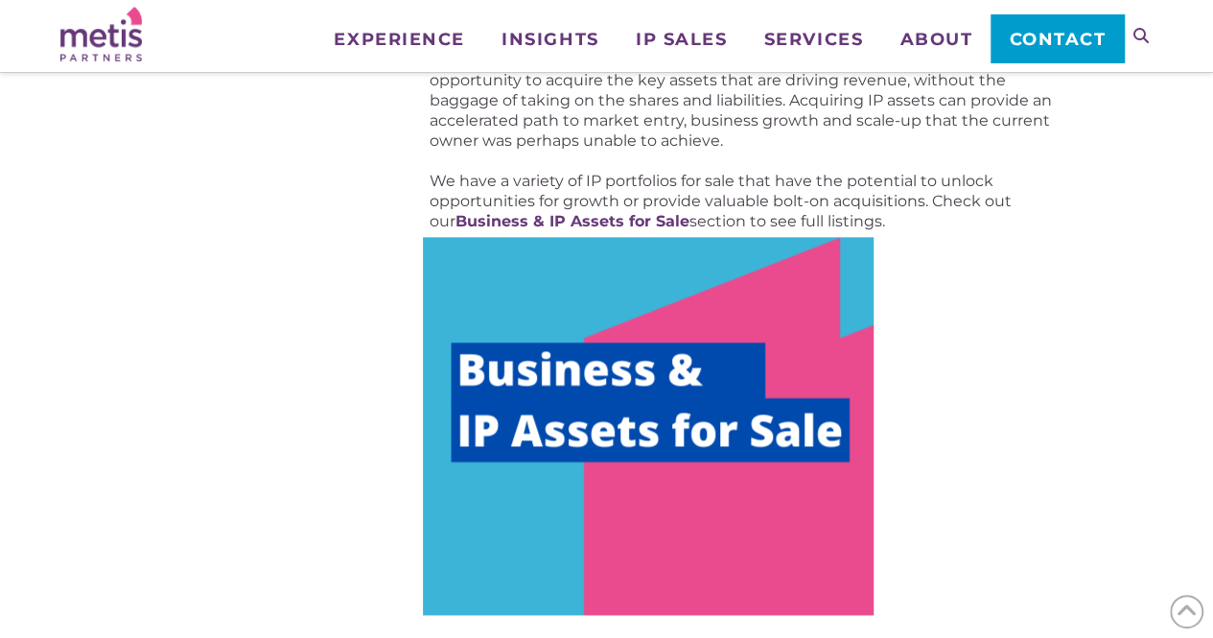
scroll to position [1031, 0]
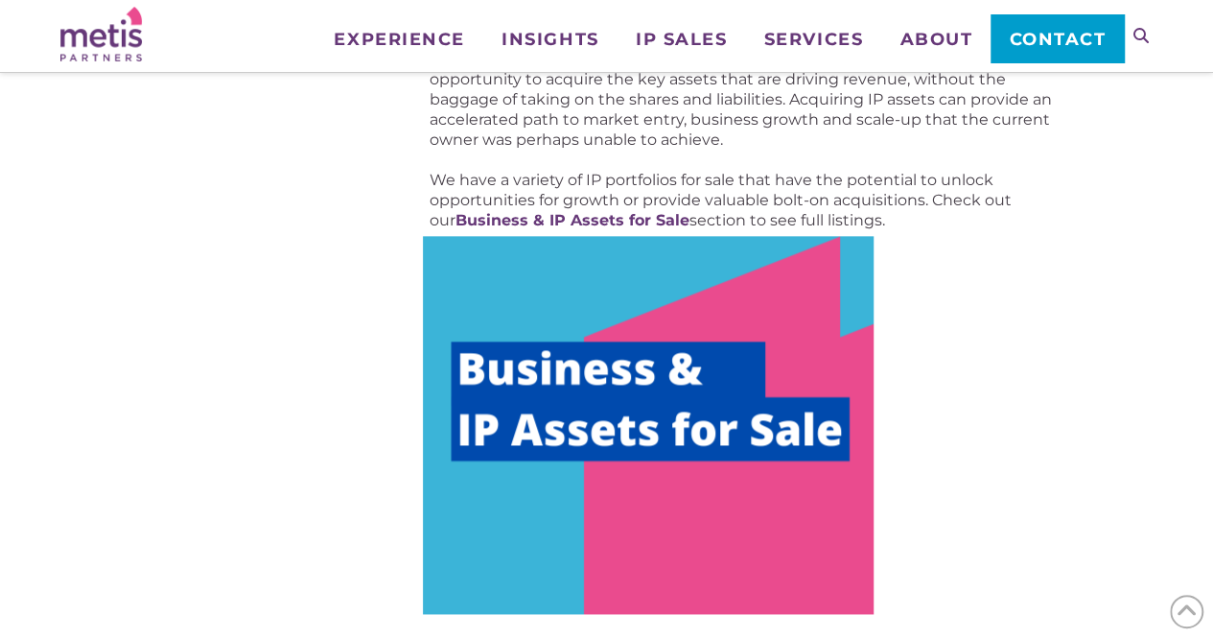
click at [587, 427] on img at bounding box center [648, 425] width 451 height 378
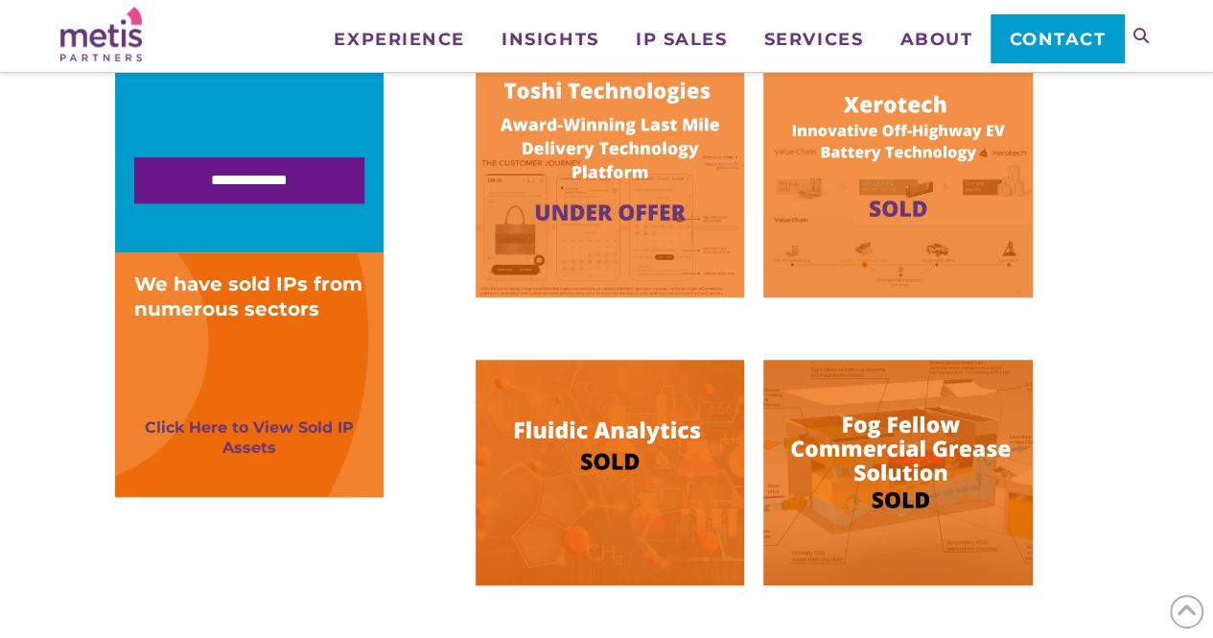
scroll to position [647, 0]
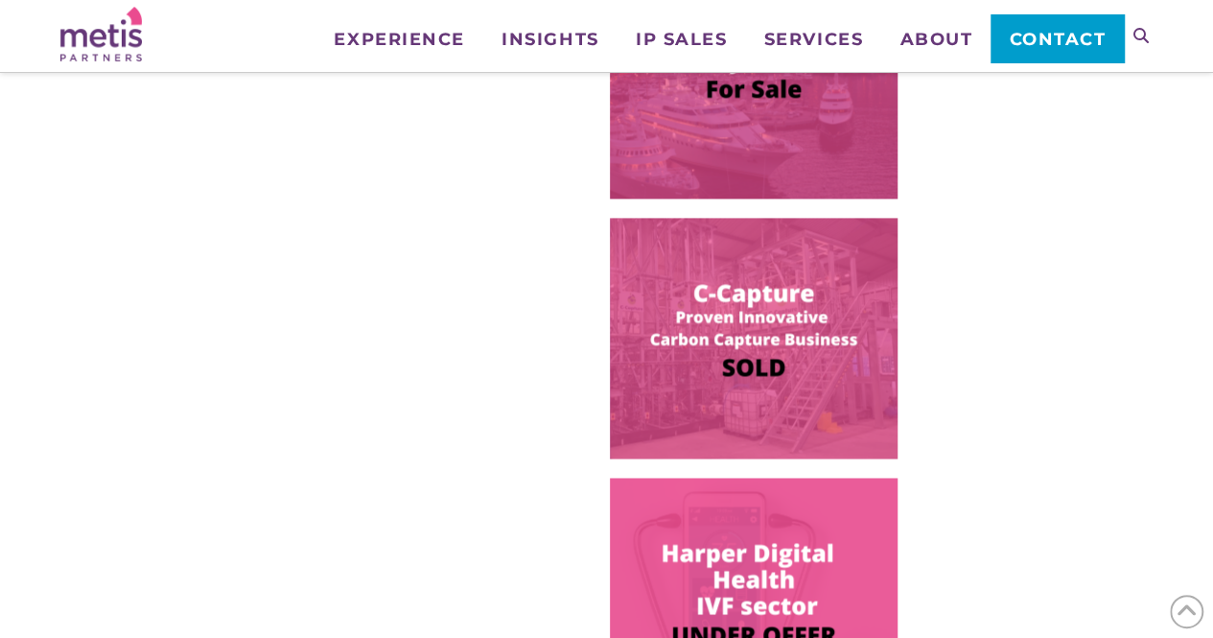
scroll to position [1250, 0]
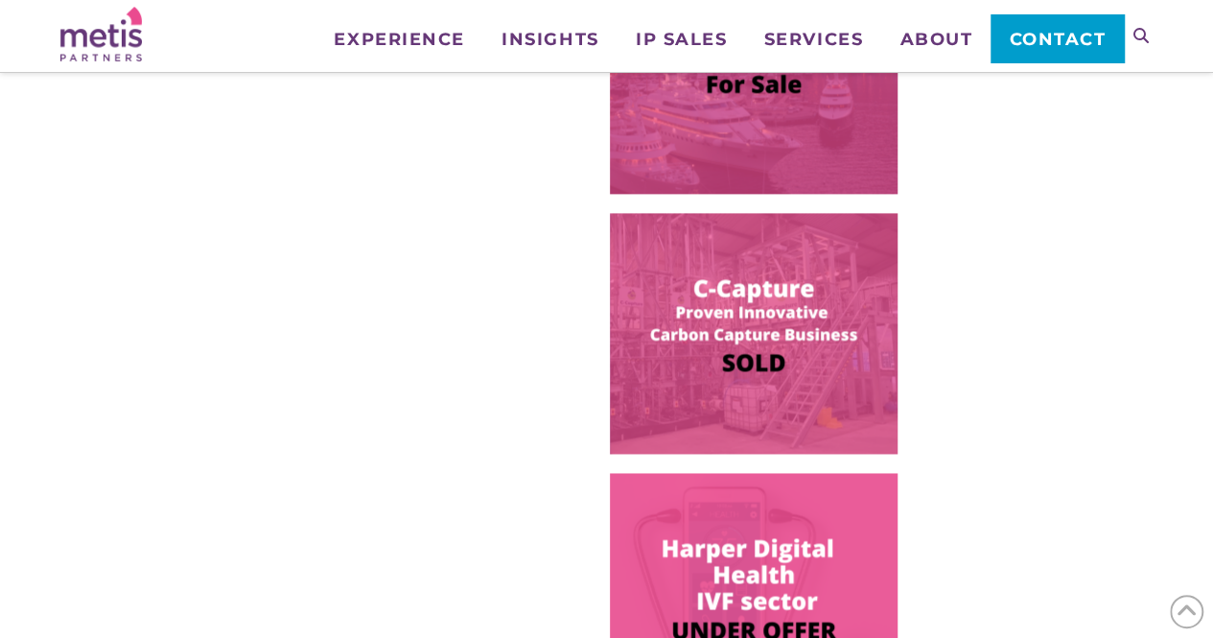
click at [709, 375] on img at bounding box center [754, 333] width 288 height 241
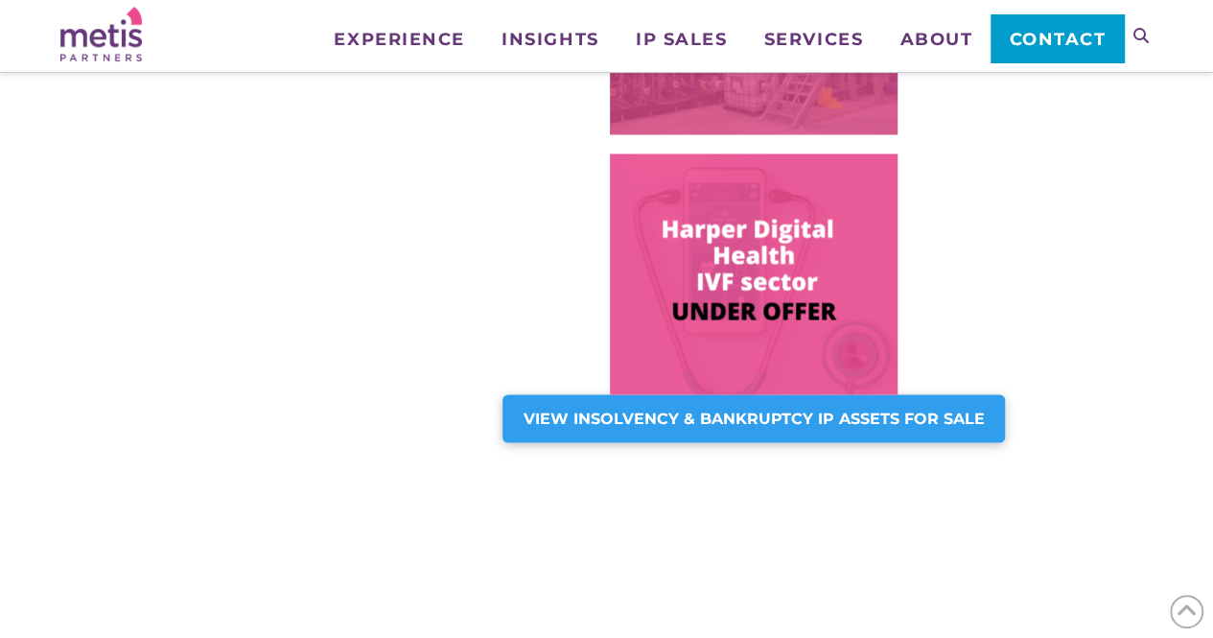
scroll to position [1604, 0]
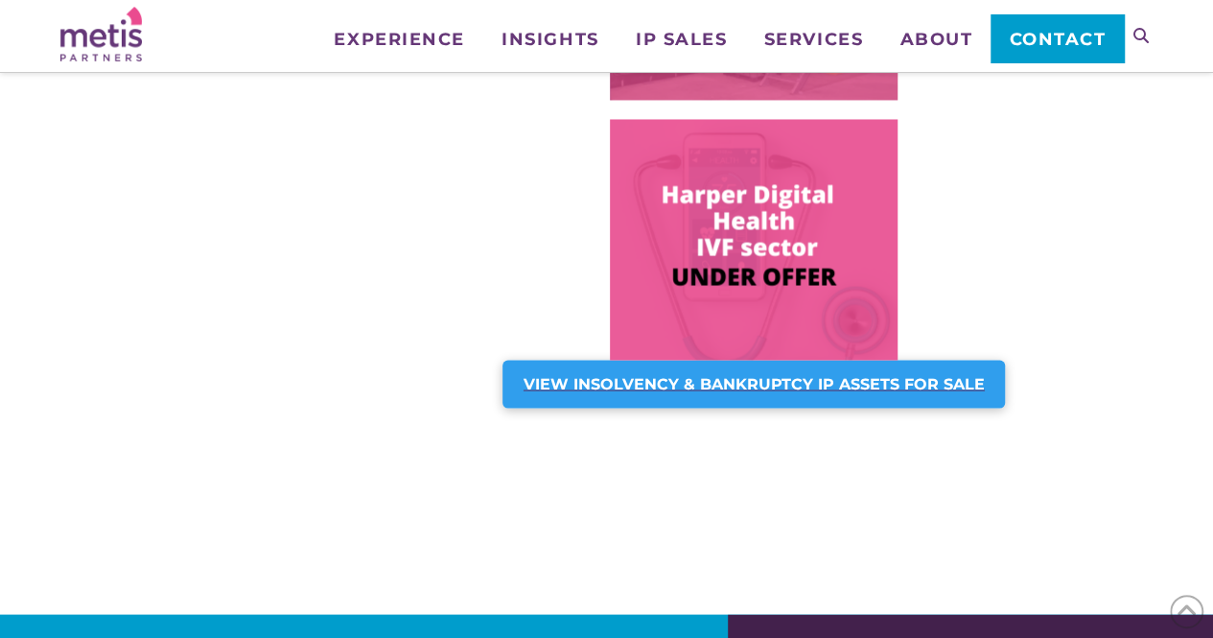
click at [626, 365] on div "VIEW INSOLVENCY & BANKRUPTCY IP ASSETS FOR SALE" at bounding box center [754, 384] width 503 height 48
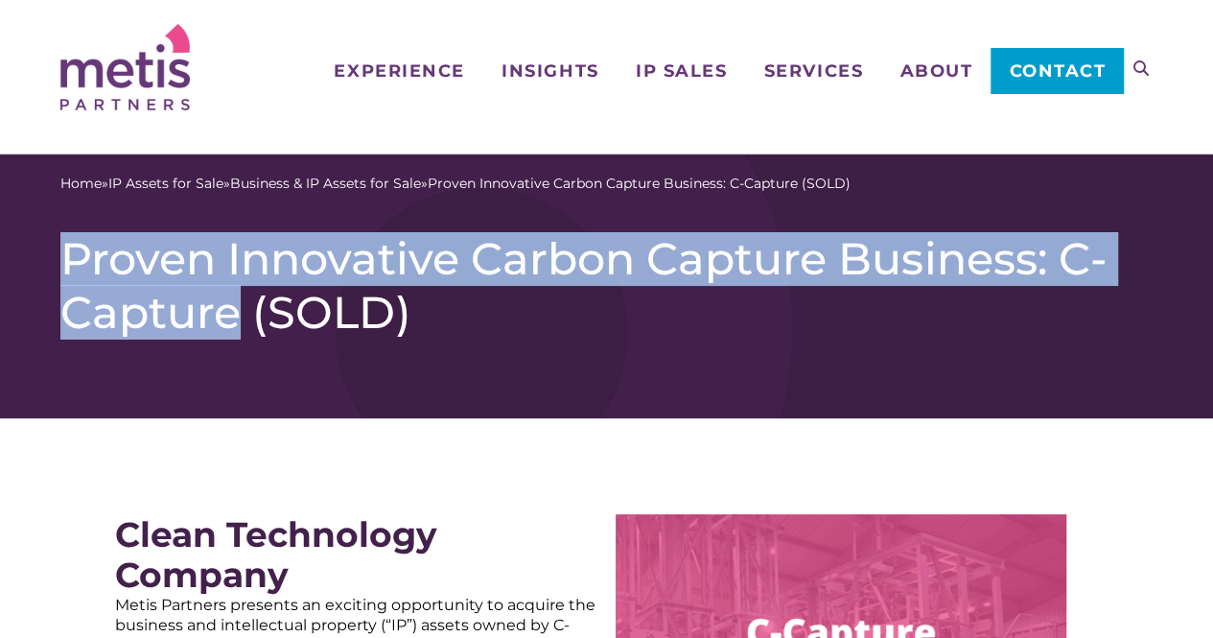
drag, startPoint x: 244, startPoint y: 300, endPoint x: 65, endPoint y: 261, distance: 182.7
click at [65, 261] on h1 "Proven Innovative Carbon Capture Business: C-Capture (SOLD)" at bounding box center [606, 285] width 1093 height 107
copy h1 "Proven Innovative Carbon Capture Business: C-Capture"
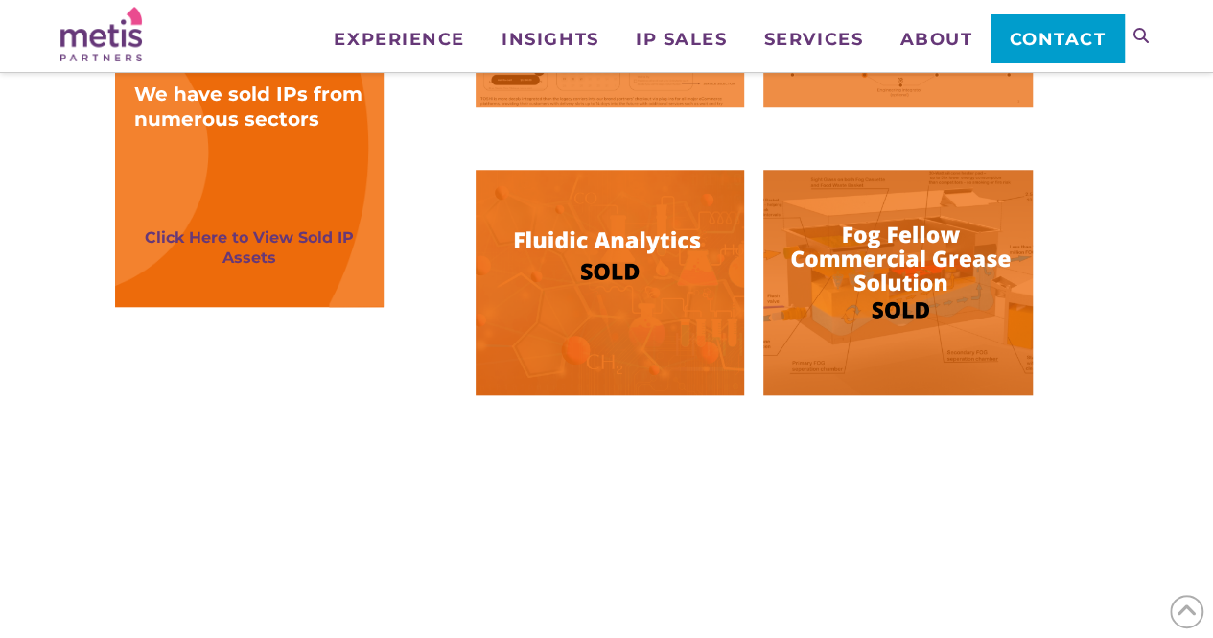
scroll to position [814, 0]
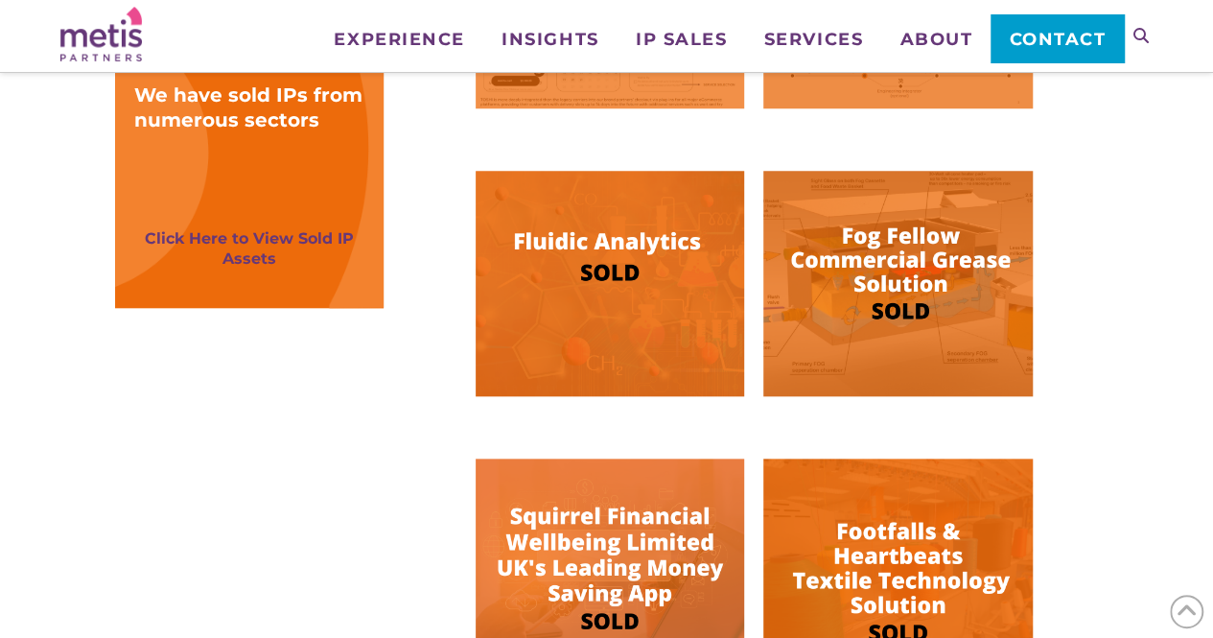
click at [609, 278] on img at bounding box center [610, 283] width 269 height 225
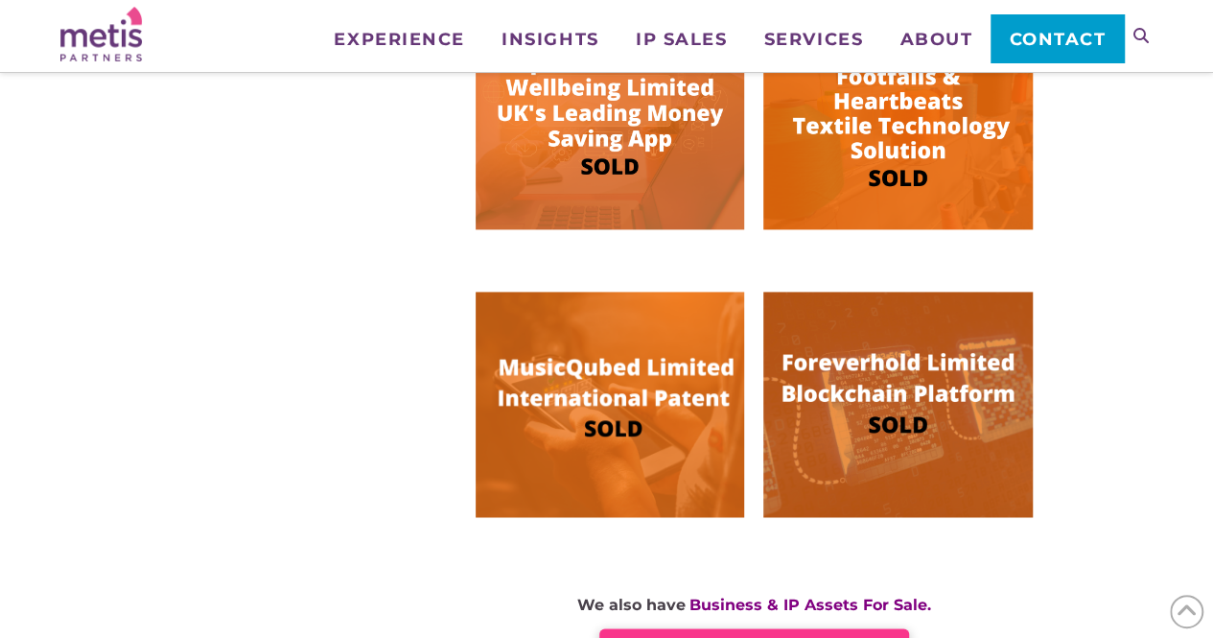
scroll to position [1268, 0]
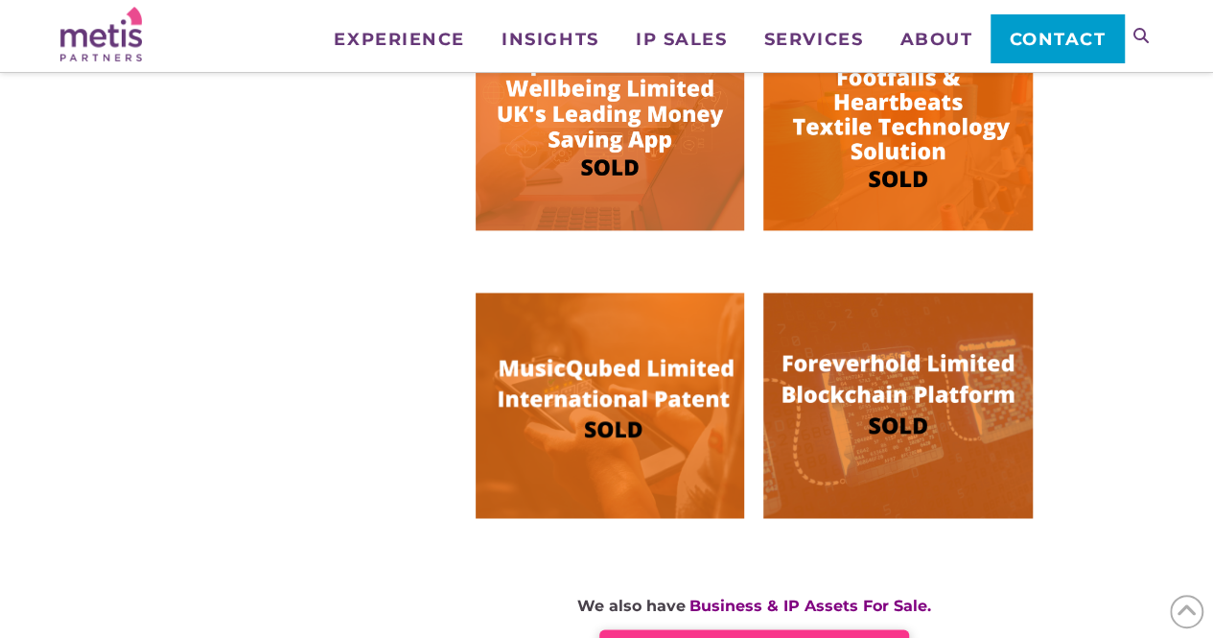
click at [631, 394] on img at bounding box center [610, 405] width 269 height 225
click at [633, 336] on img at bounding box center [610, 405] width 269 height 225
click at [852, 390] on img at bounding box center [898, 405] width 269 height 225
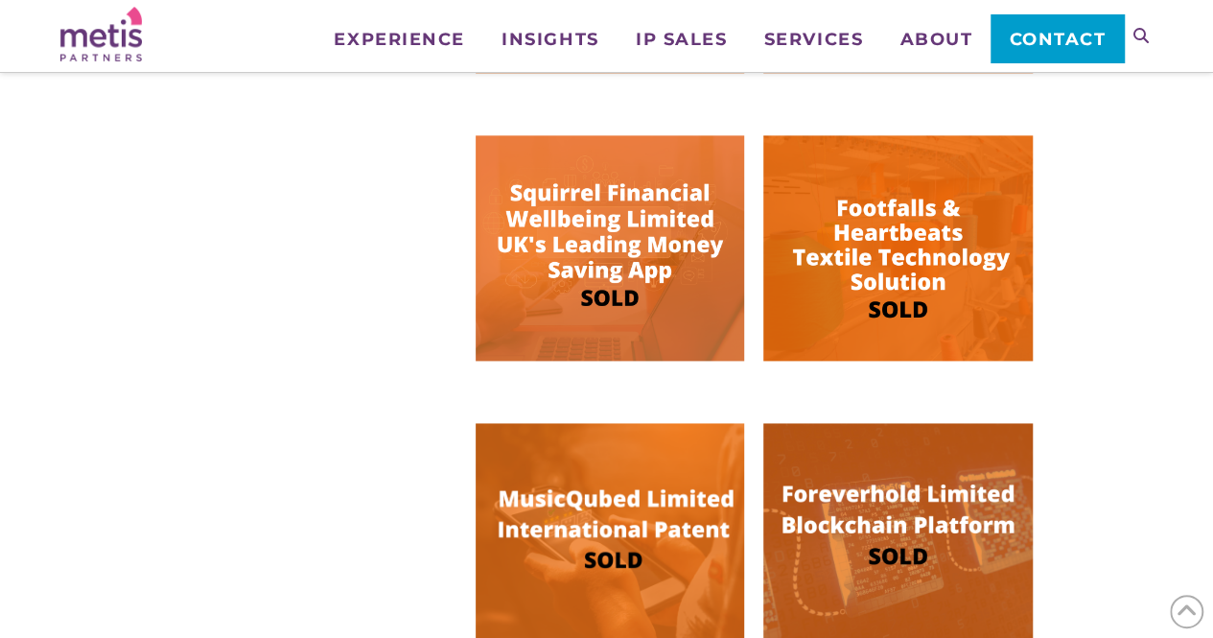
scroll to position [1137, 0]
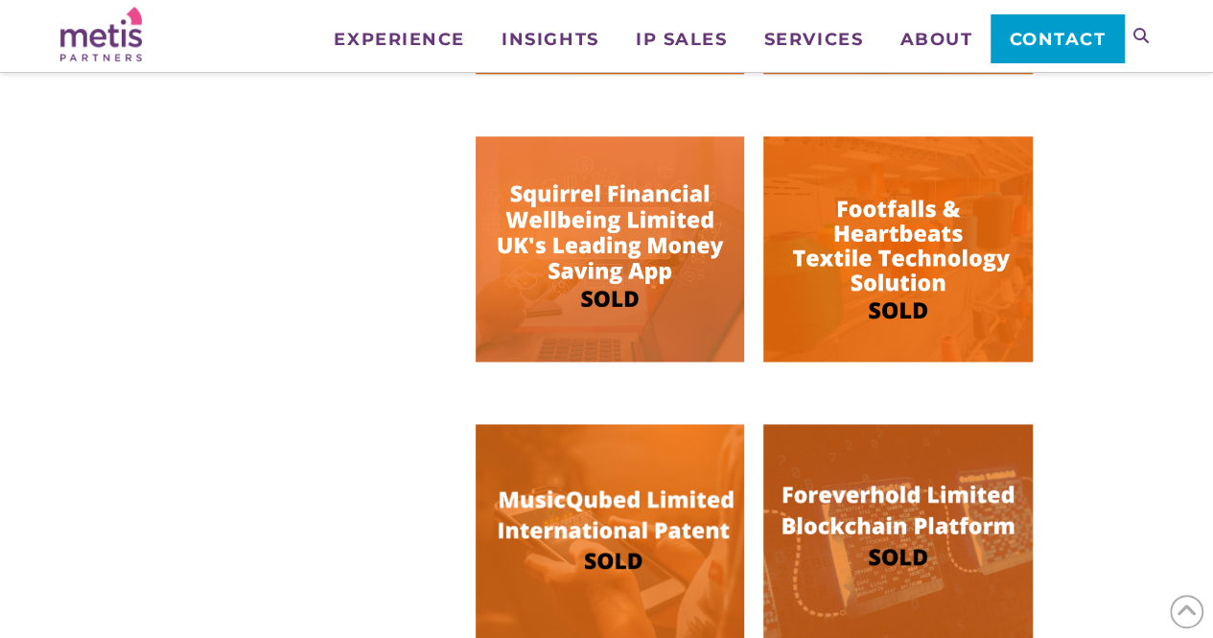
click at [846, 264] on img at bounding box center [898, 248] width 269 height 225
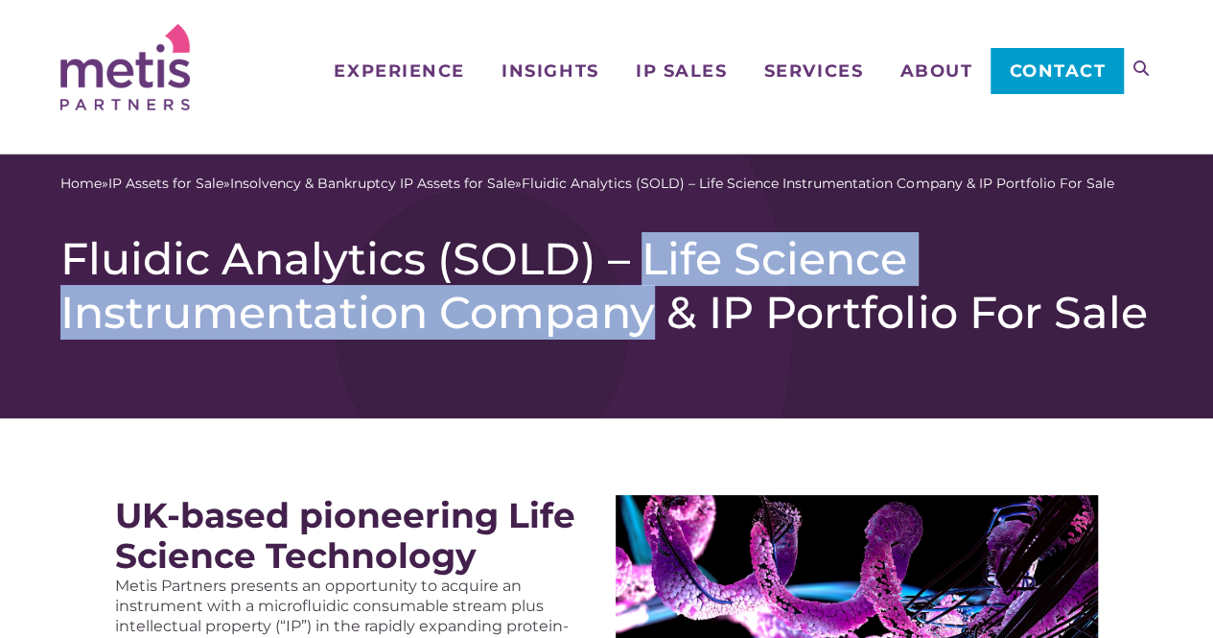
drag, startPoint x: 648, startPoint y: 264, endPoint x: 654, endPoint y: 321, distance: 57.8
click at [654, 321] on h1 "Fluidic Analytics (SOLD) – Life Science Instrumentation Company & IP Portfolio …" at bounding box center [606, 285] width 1093 height 107
copy h1 "Life Science Instrumentation Company"
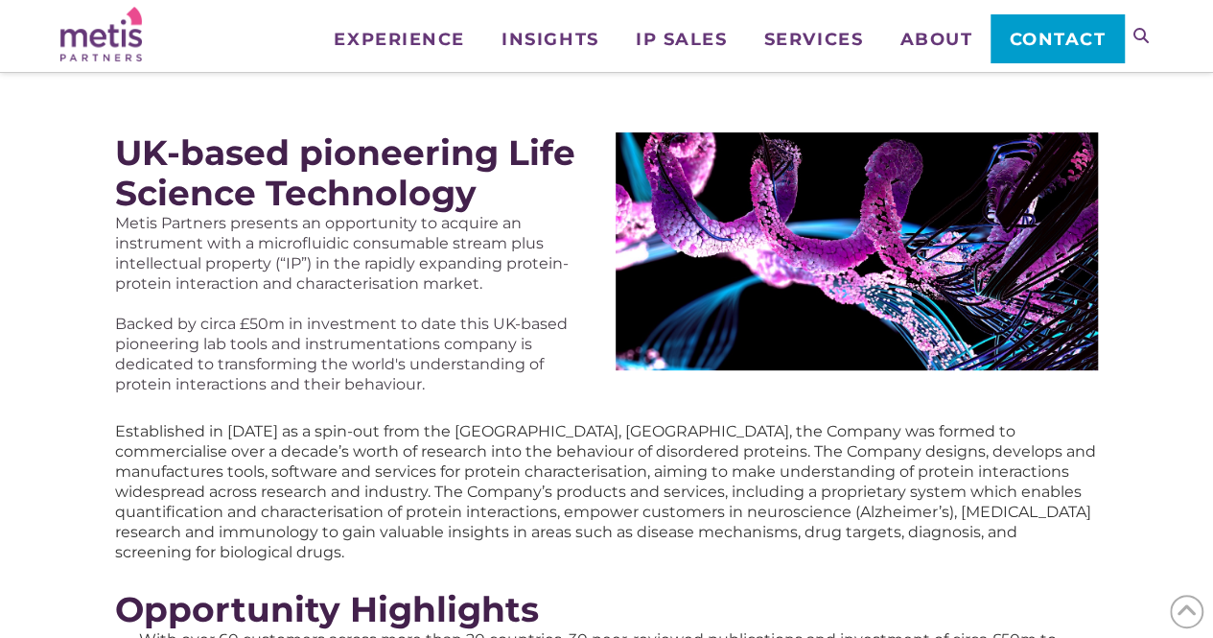
scroll to position [215, 0]
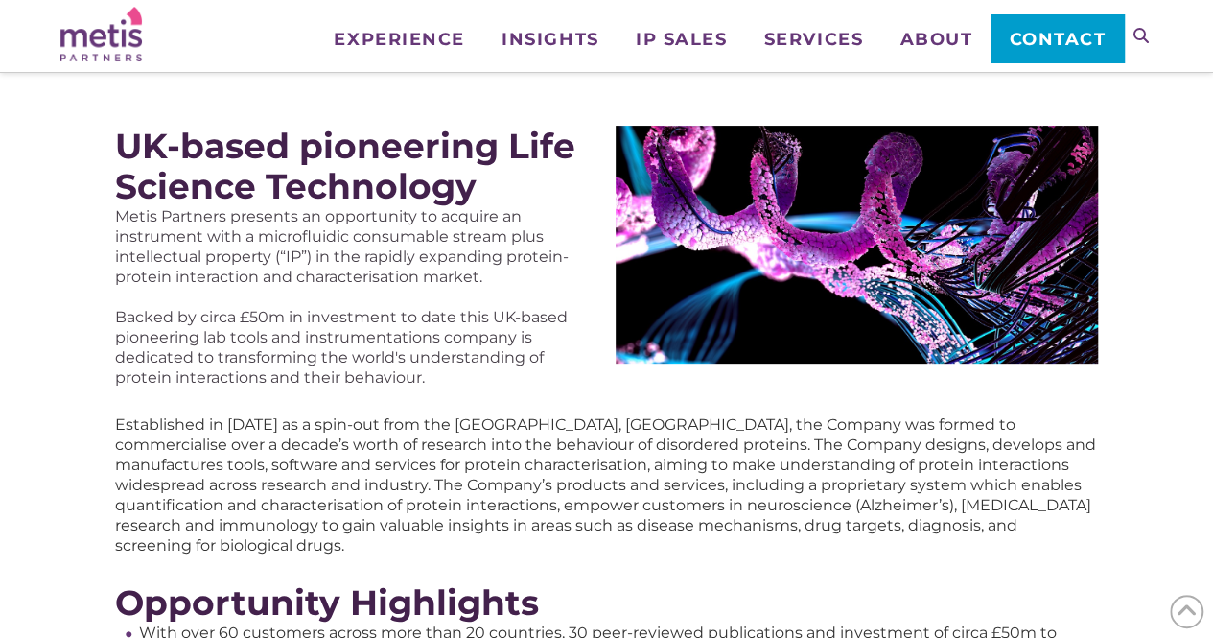
click at [589, 308] on p "Backed by circa £50m in investment to date this UK-based pioneering lab tools a…" at bounding box center [356, 347] width 482 height 81
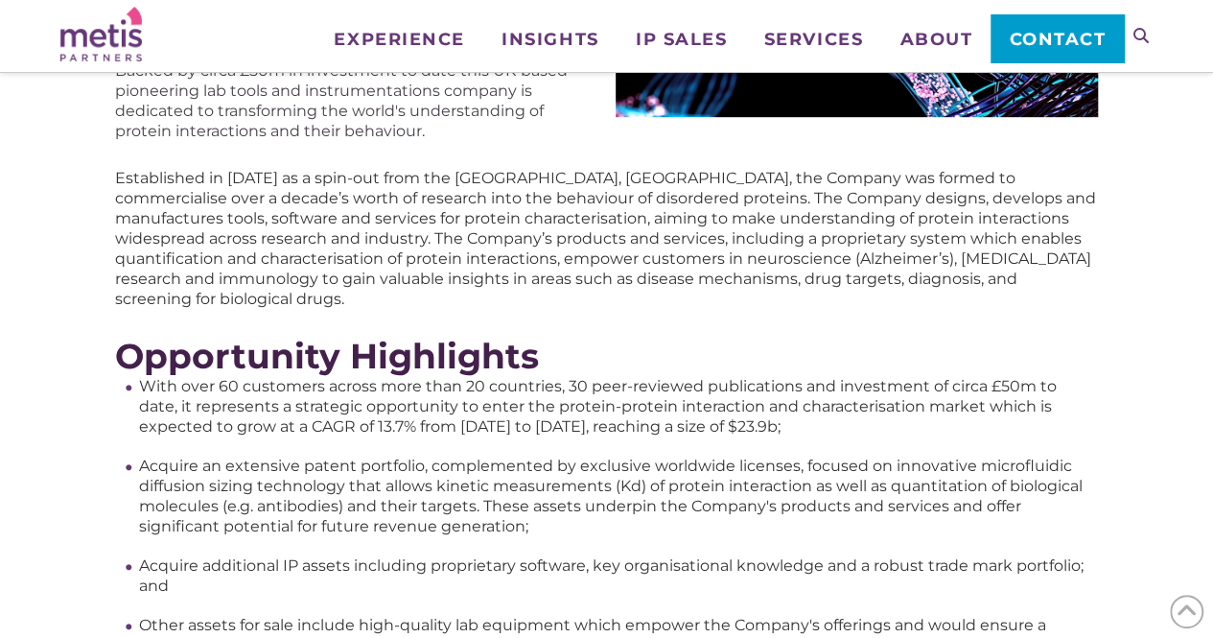
scroll to position [445, 0]
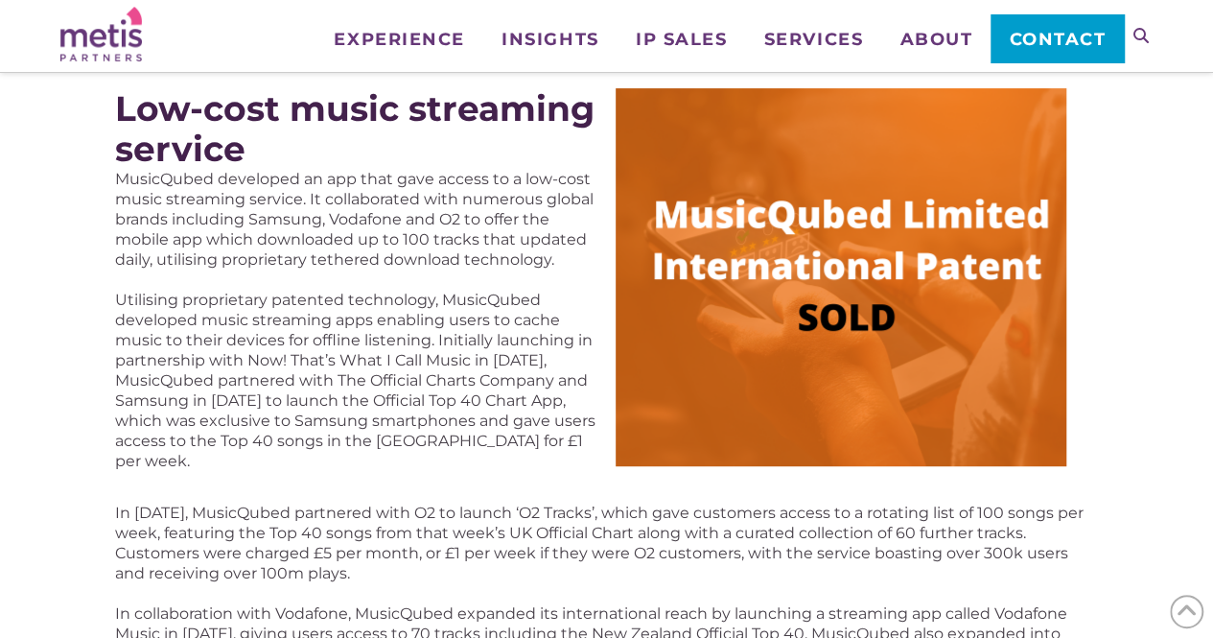
scroll to position [251, 0]
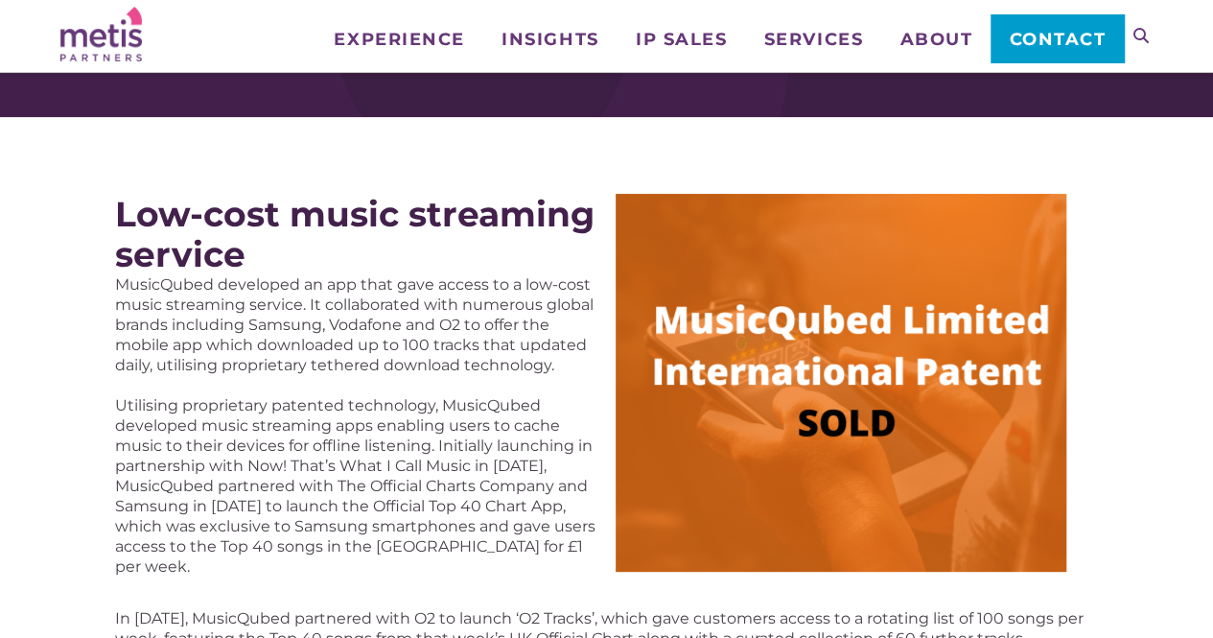
scroll to position [148, 0]
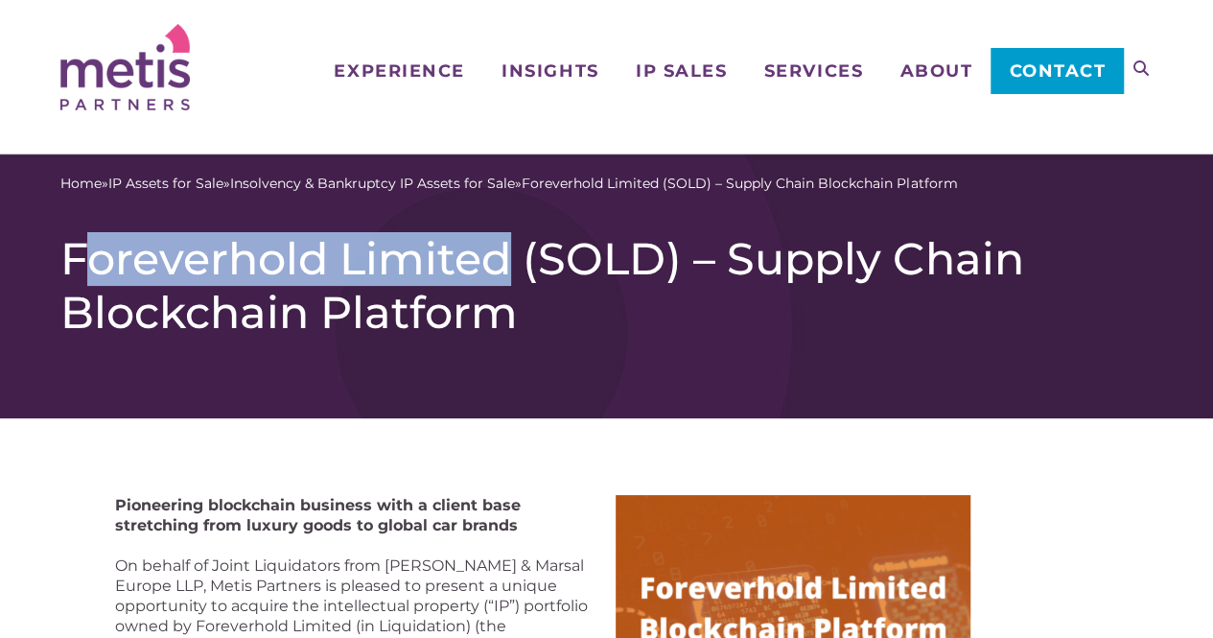
drag, startPoint x: 516, startPoint y: 266, endPoint x: 78, endPoint y: 258, distance: 438.4
click at [78, 258] on h1 "Foreverhold Limited (SOLD) – Supply Chain Blockchain Platform" at bounding box center [606, 285] width 1093 height 107
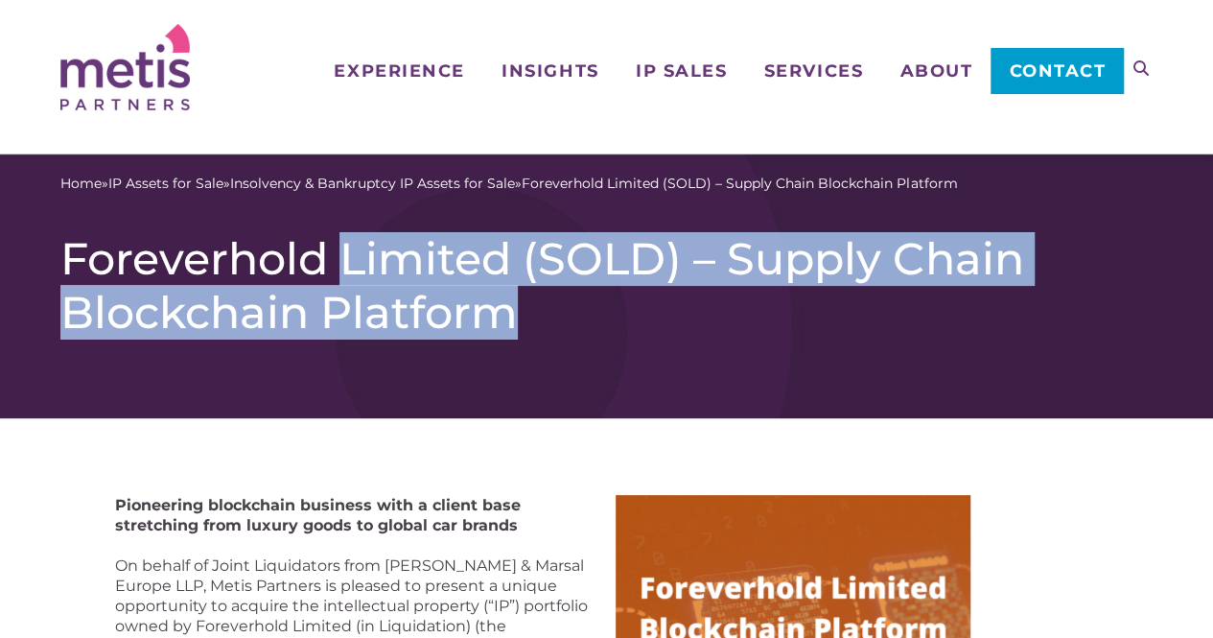
drag, startPoint x: 55, startPoint y: 259, endPoint x: 345, endPoint y: 264, distance: 290.7
click at [345, 264] on div "Home » IP Assets for Sale » Insolvency & Bankruptcy IP Assets for Sale » Foreve…" at bounding box center [606, 286] width 1213 height 264
click at [345, 264] on h1 "Foreverhold Limited (SOLD) – Supply Chain Blockchain Platform" at bounding box center [606, 285] width 1093 height 107
drag, startPoint x: 52, startPoint y: 259, endPoint x: 279, endPoint y: 264, distance: 227.4
click at [279, 264] on div "Home » IP Assets for Sale » Insolvency & Bankruptcy IP Assets for Sale » Foreve…" at bounding box center [606, 286] width 1213 height 264
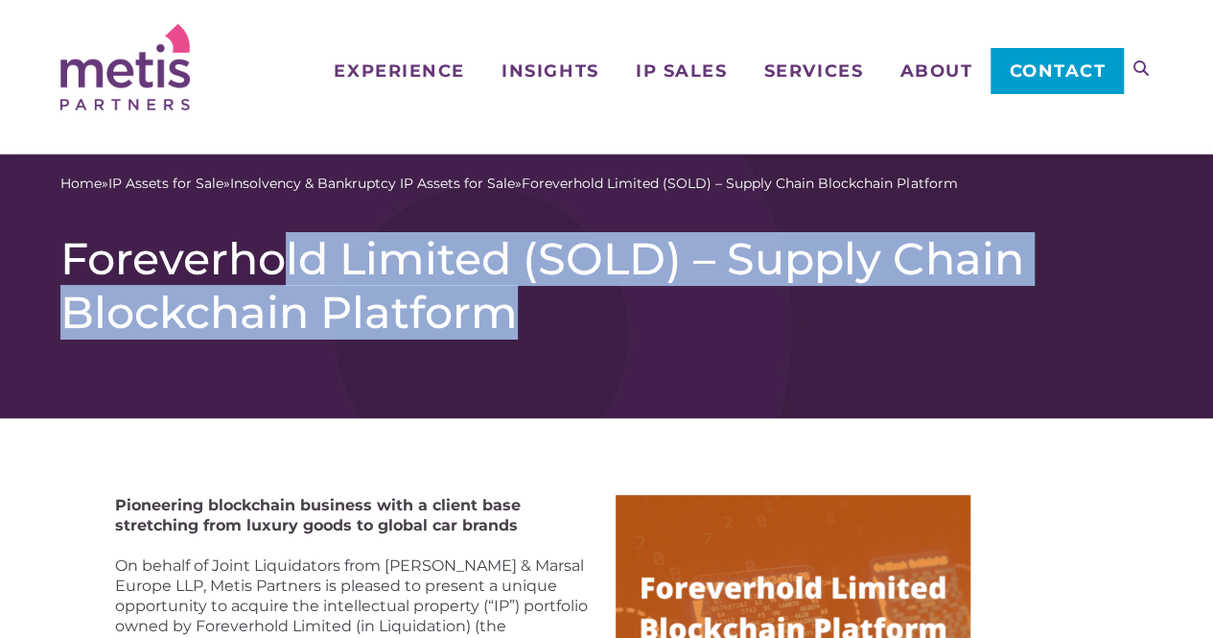
click at [279, 264] on h1 "Foreverhold Limited (SOLD) – Supply Chain Blockchain Platform" at bounding box center [606, 285] width 1093 height 107
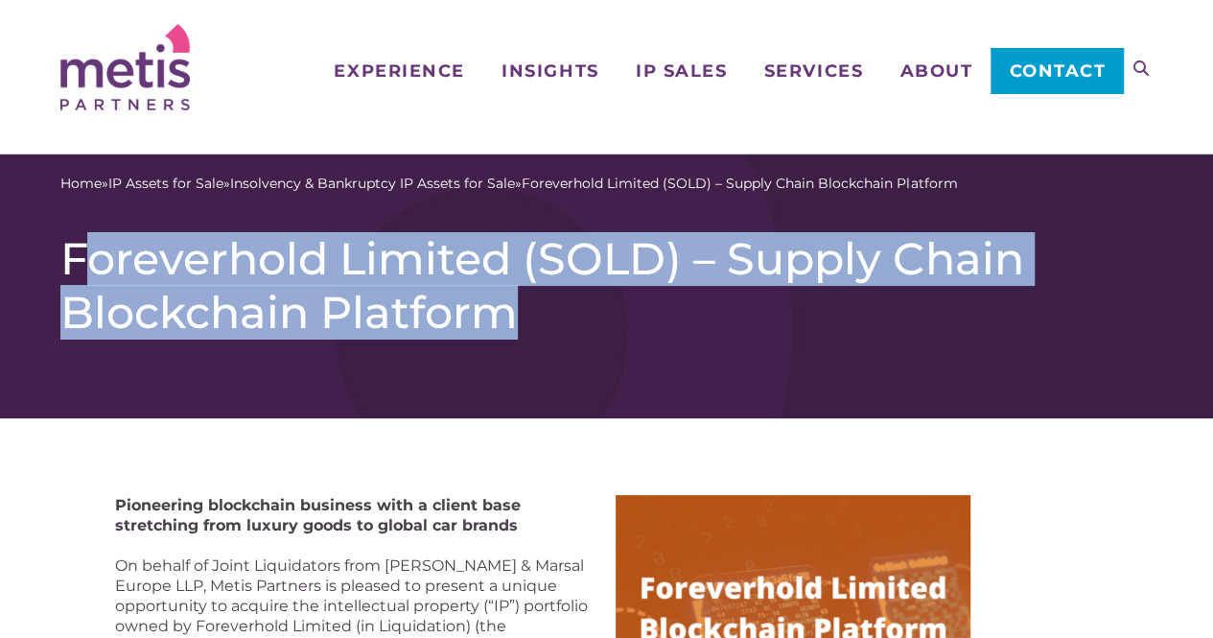
drag, startPoint x: 51, startPoint y: 245, endPoint x: 88, endPoint y: 252, distance: 38.2
click at [88, 252] on div "Home » IP Assets for Sale » Insolvency & Bankruptcy IP Assets for Sale » Foreve…" at bounding box center [606, 286] width 1213 height 264
click at [88, 252] on h1 "Foreverhold Limited (SOLD) – Supply Chain Blockchain Platform" at bounding box center [606, 285] width 1093 height 107
drag, startPoint x: 58, startPoint y: 254, endPoint x: 144, endPoint y: 255, distance: 86.3
click at [144, 255] on div "Home » IP Assets for Sale » Insolvency & Bankruptcy IP Assets for Sale » Foreve…" at bounding box center [606, 286] width 1213 height 264
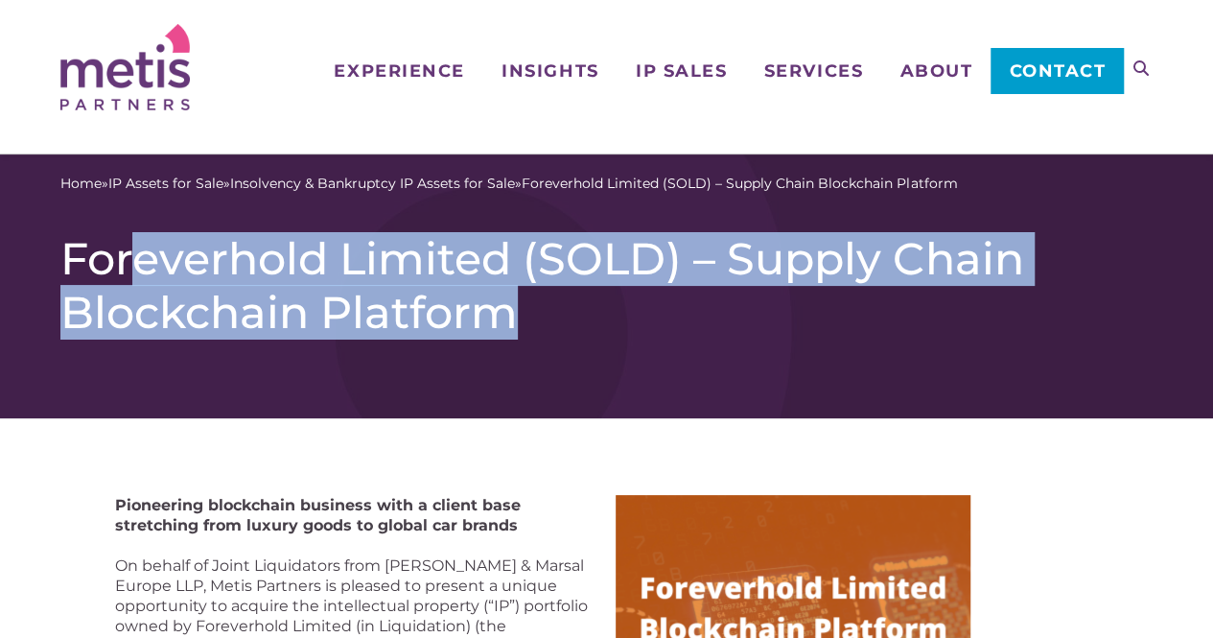
click at [144, 255] on h1 "Foreverhold Limited (SOLD) – Supply Chain Blockchain Platform" at bounding box center [606, 285] width 1093 height 107
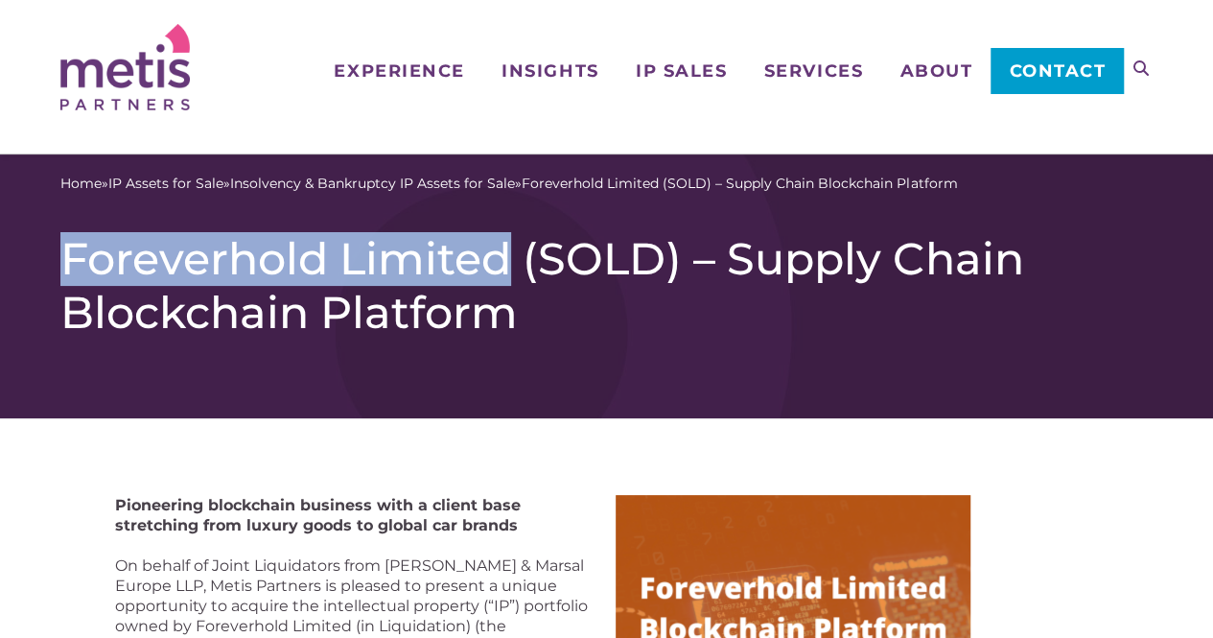
drag, startPoint x: 65, startPoint y: 248, endPoint x: 512, endPoint y: 264, distance: 447.3
click at [512, 264] on h1 "Foreverhold Limited (SOLD) – Supply Chain Blockchain Platform" at bounding box center [606, 285] width 1093 height 107
copy h1 "Foreverhold Limited"
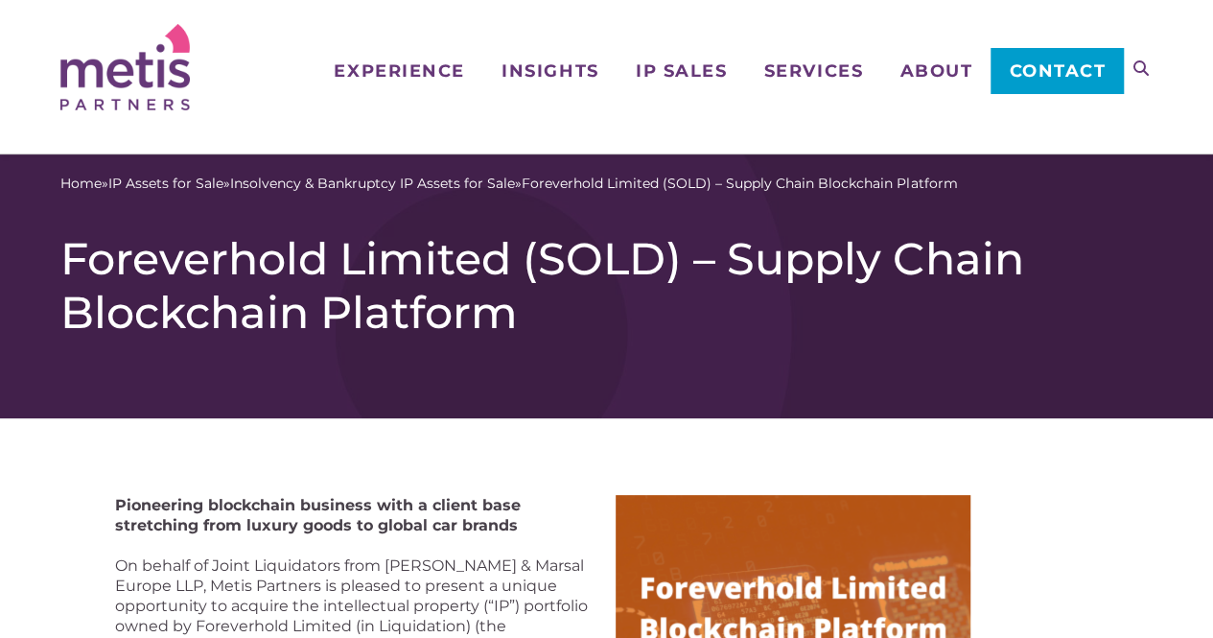
click at [674, 357] on div "Home » IP Assets for Sale » Insolvency & Bankruptcy IP Assets for Sale » Foreve…" at bounding box center [606, 286] width 1213 height 264
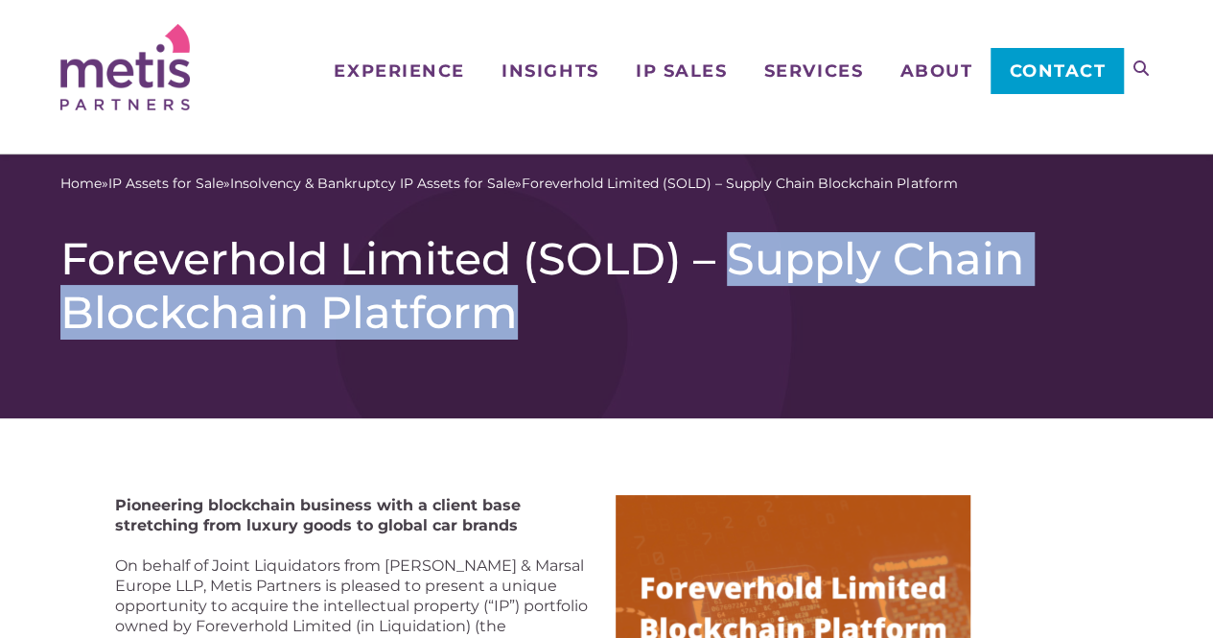
drag, startPoint x: 734, startPoint y: 266, endPoint x: 585, endPoint y: 312, distance: 155.6
click at [585, 312] on h1 "Foreverhold Limited (SOLD) – Supply Chain Blockchain Platform" at bounding box center [606, 285] width 1093 height 107
copy h1 "Supply Chain Blockchain Platform"
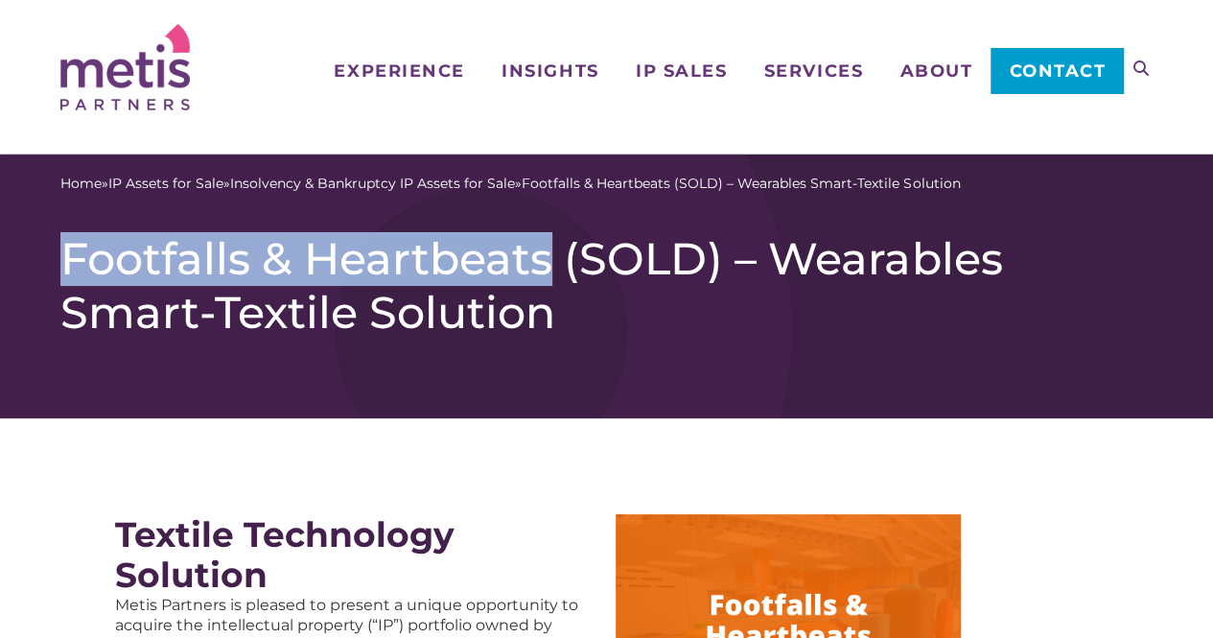
drag, startPoint x: 553, startPoint y: 260, endPoint x: 71, endPoint y: 250, distance: 482.6
click at [71, 250] on h1 "Footfalls & Heartbeats (SOLD) – Wearables Smart-Textile Solution" at bounding box center [606, 285] width 1093 height 107
copy h1 "Footfalls & Heartbeats"
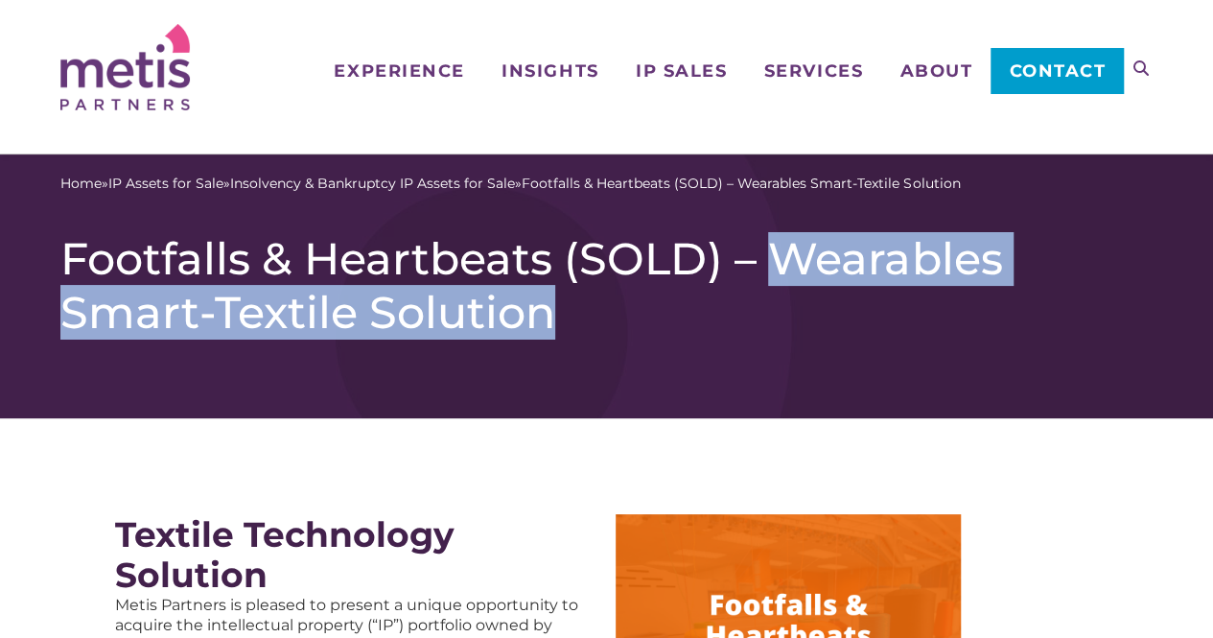
drag, startPoint x: 780, startPoint y: 256, endPoint x: 848, endPoint y: 301, distance: 81.7
click at [848, 301] on h1 "Footfalls & Heartbeats (SOLD) – Wearables Smart-Textile Solution" at bounding box center [606, 285] width 1093 height 107
copy h1 "Wearables Smart-Textile Solution"
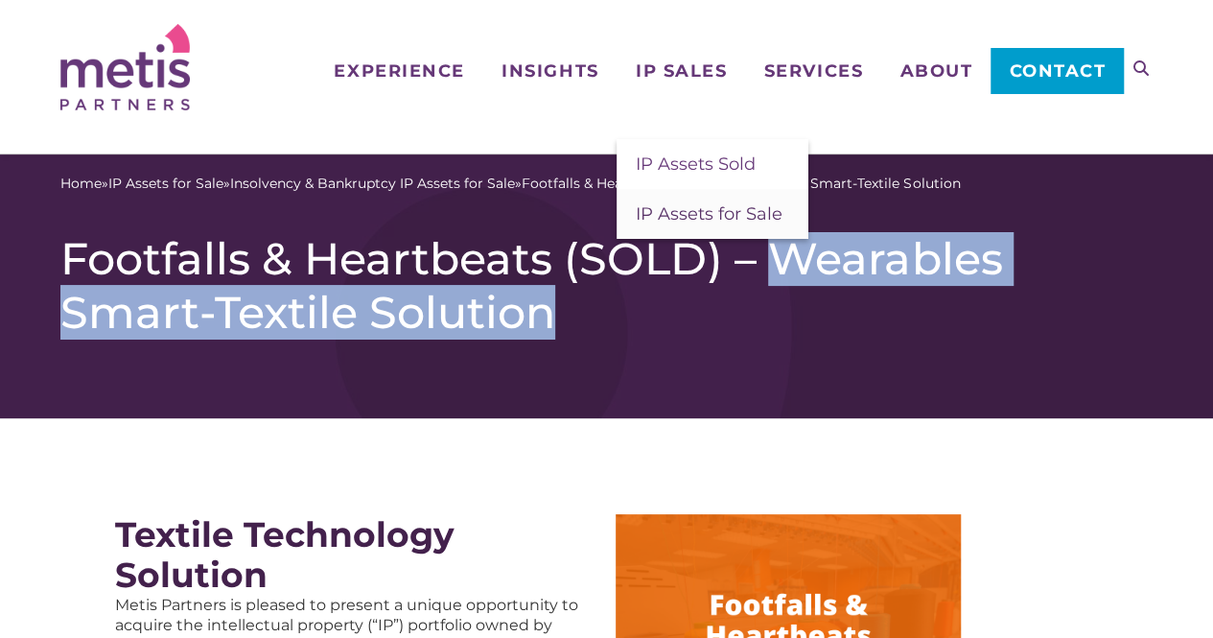
click at [681, 208] on span "IP Assets for Sale" at bounding box center [709, 213] width 147 height 21
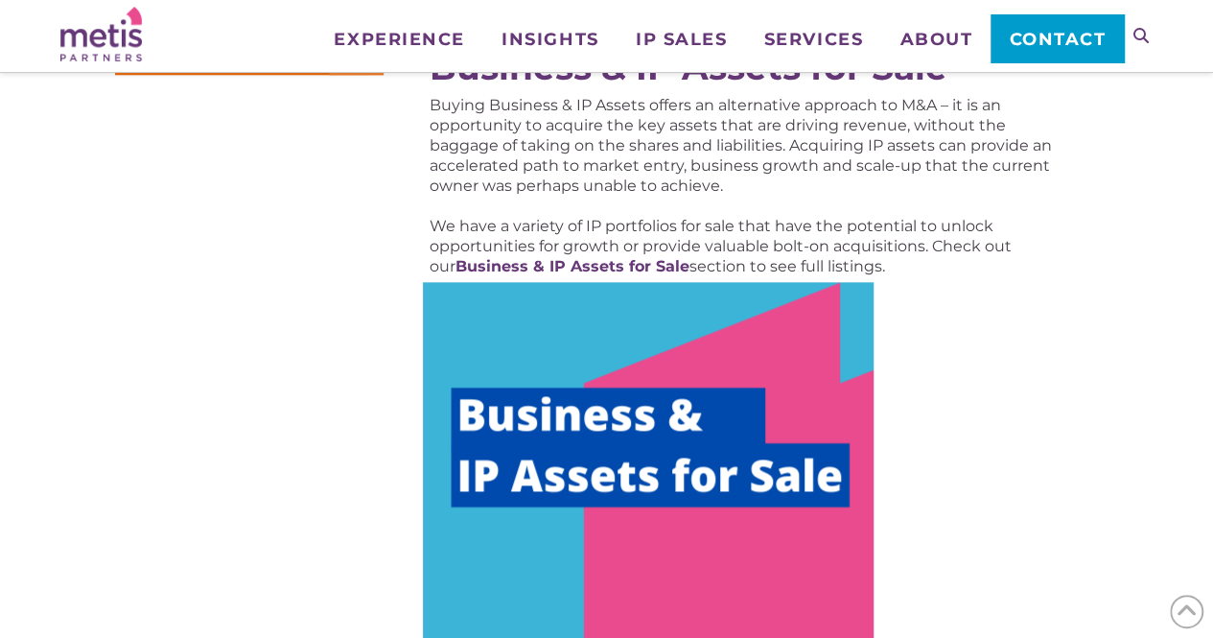
scroll to position [987, 0]
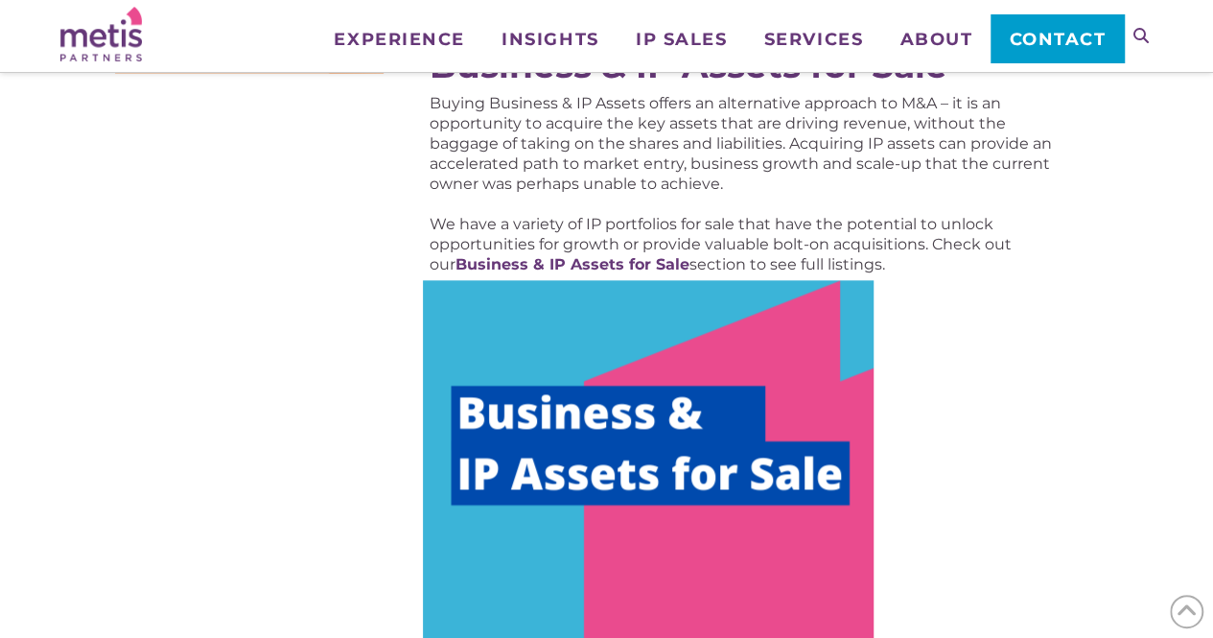
click at [652, 417] on img at bounding box center [648, 469] width 451 height 378
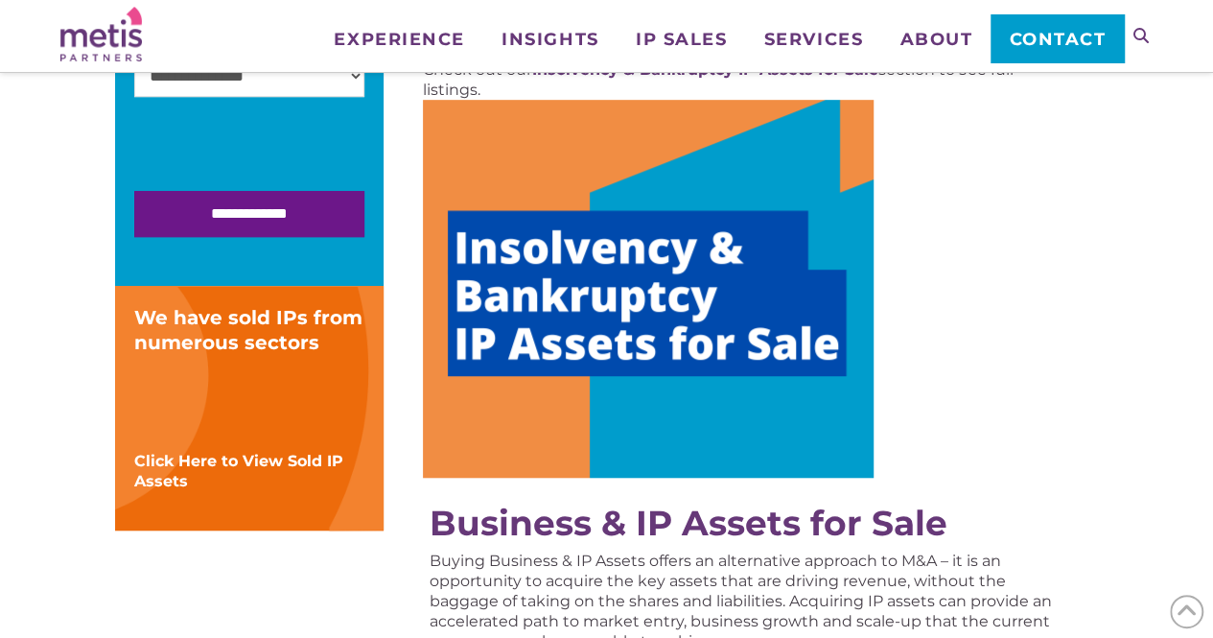
scroll to position [488, 0]
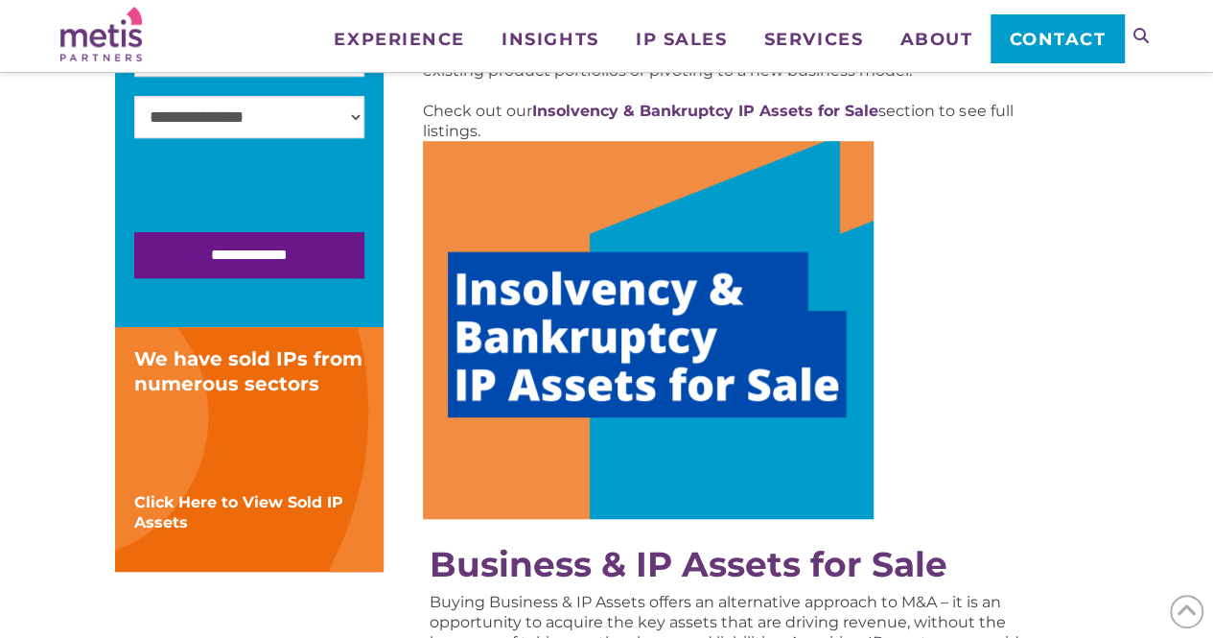
click at [612, 287] on img at bounding box center [648, 330] width 451 height 378
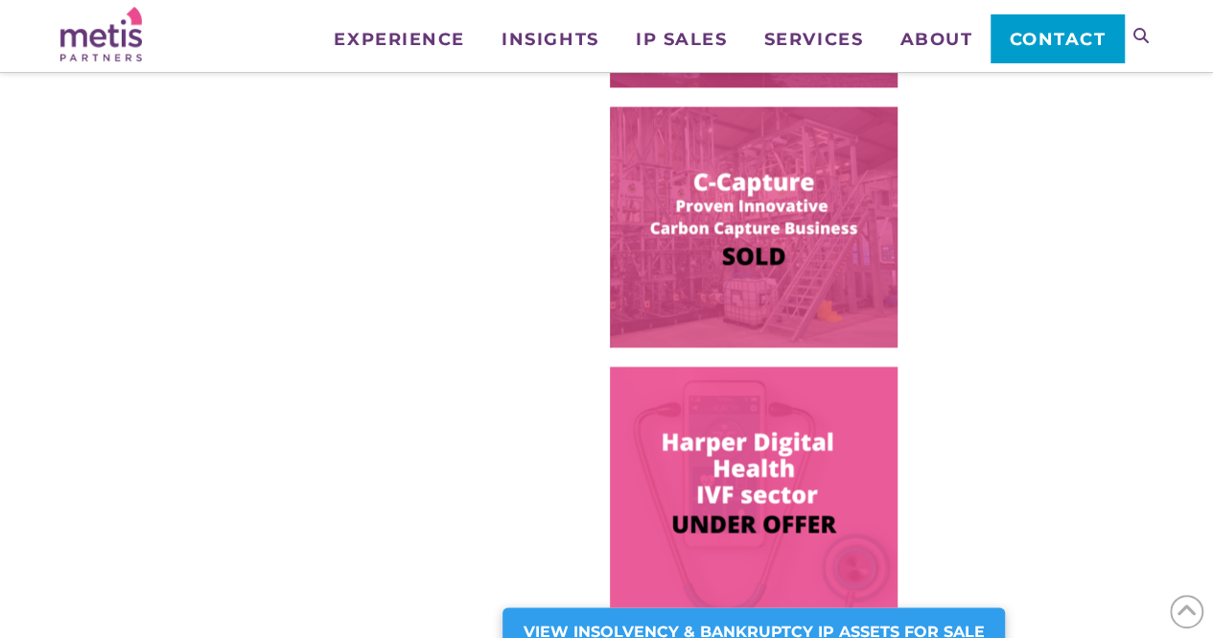
scroll to position [1357, 0]
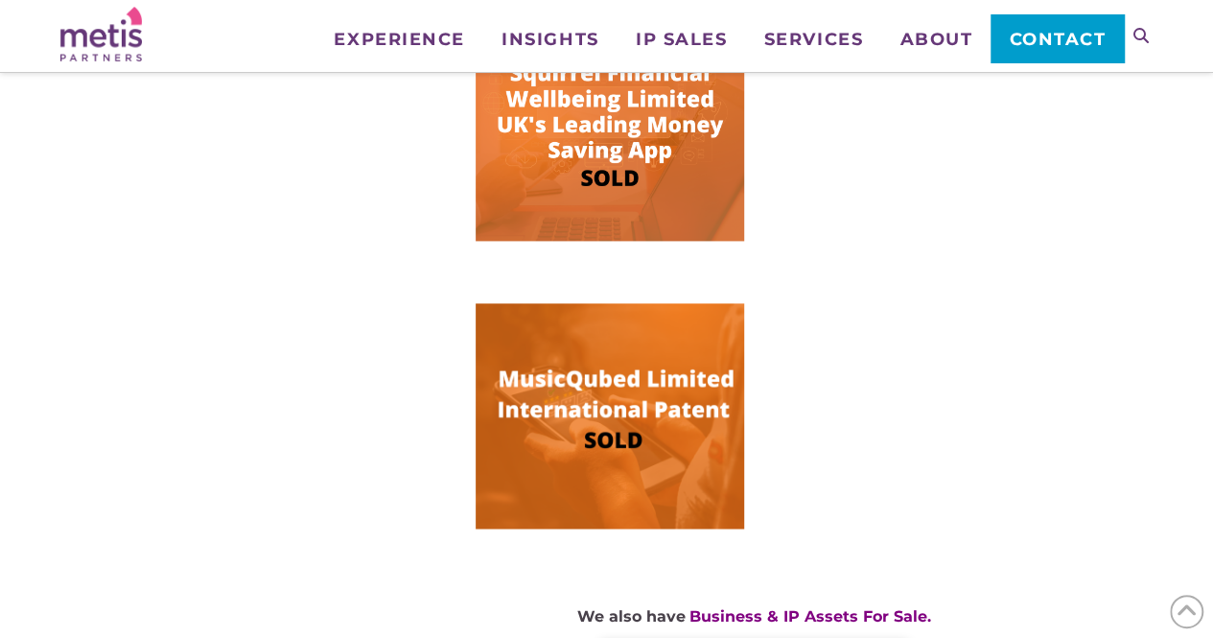
scroll to position [1264, 0]
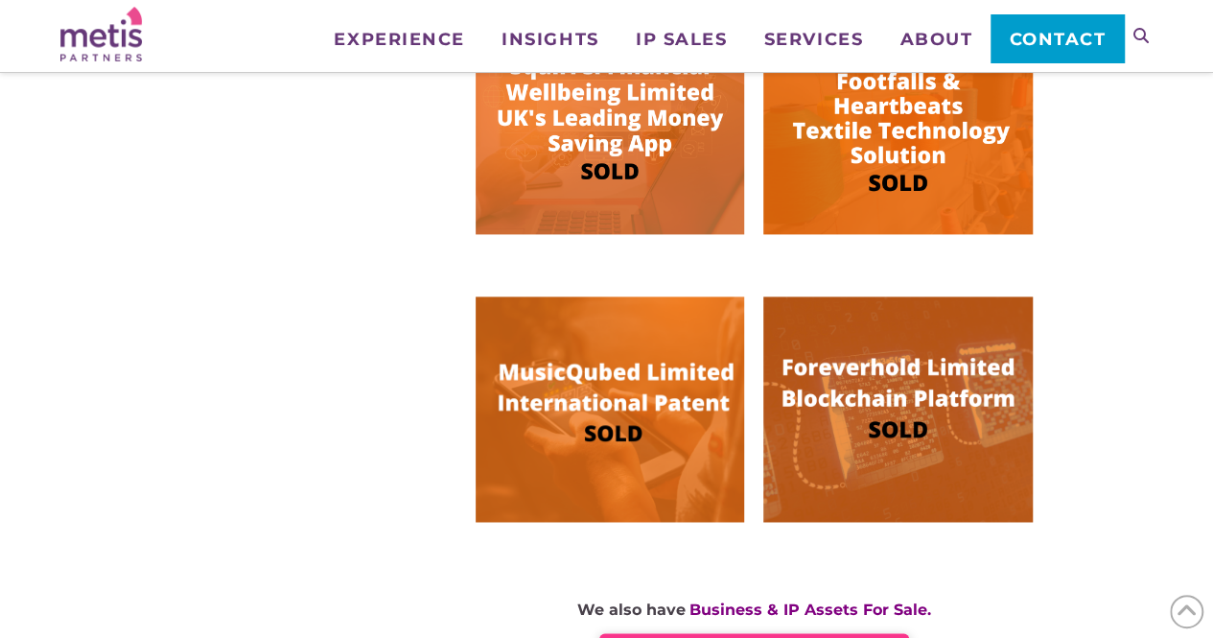
click at [800, 432] on img at bounding box center [898, 408] width 269 height 225
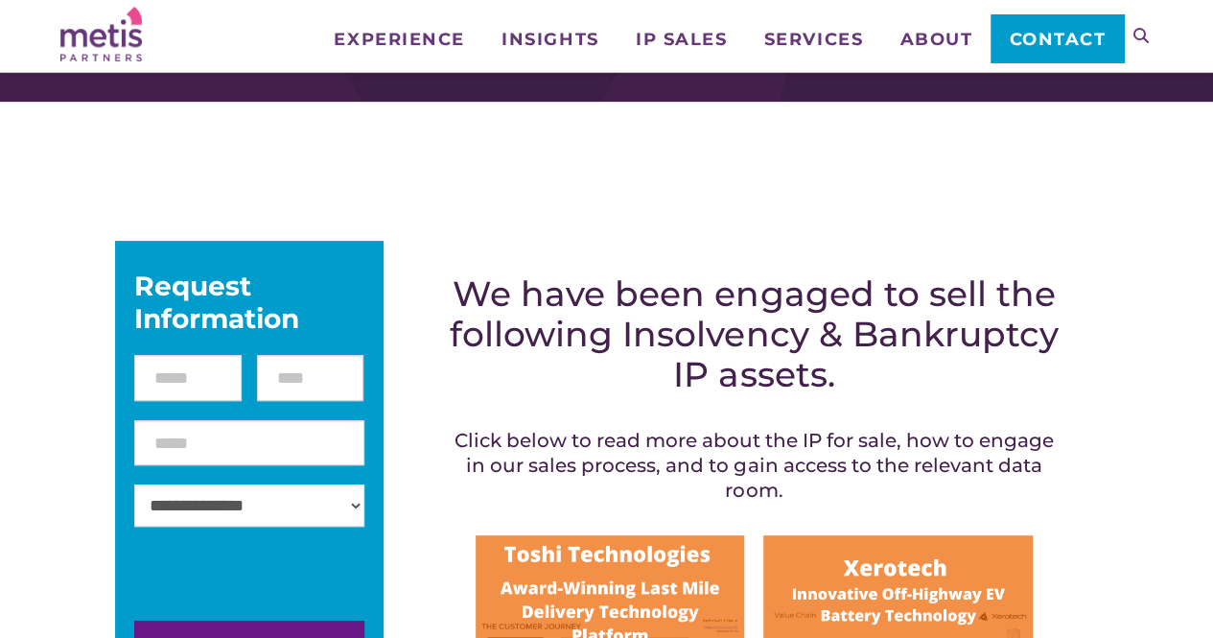
scroll to position [160, 0]
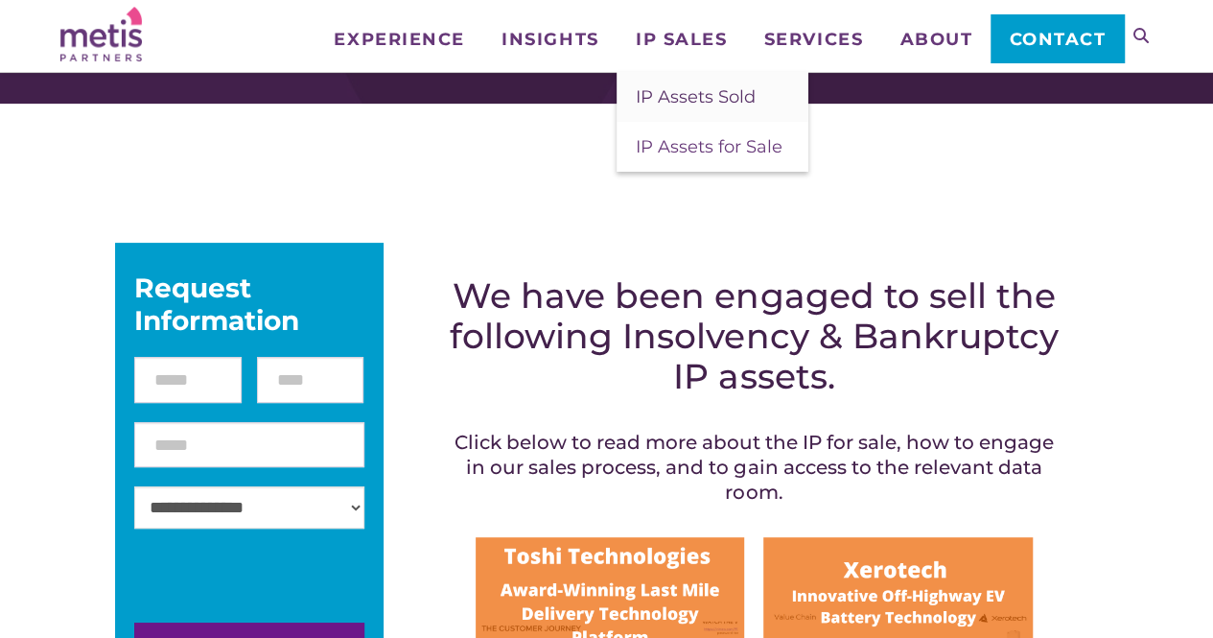
click at [704, 98] on span "IP Assets Sold" at bounding box center [696, 96] width 120 height 21
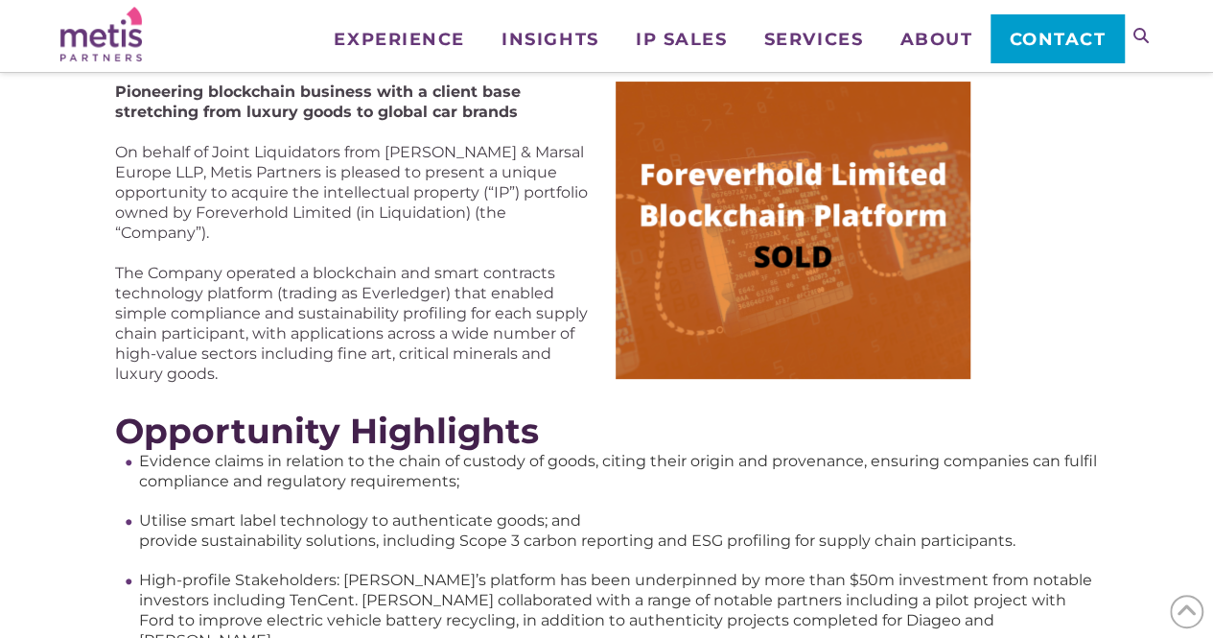
scroll to position [266, 0]
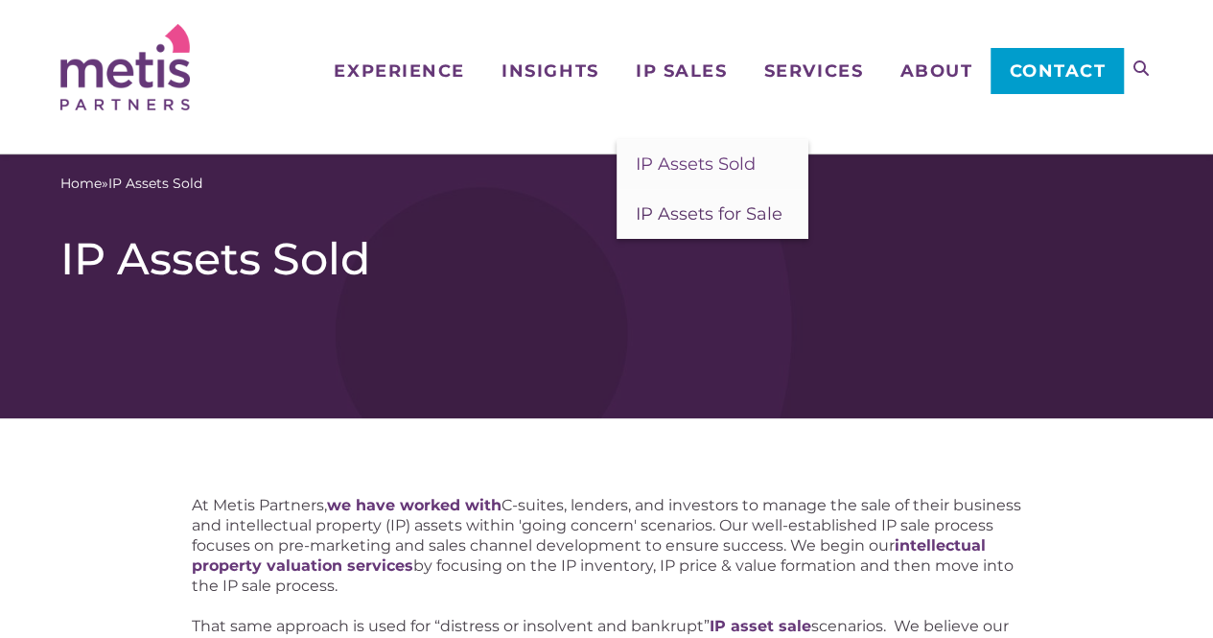
click at [694, 220] on span "IP Assets for Sale" at bounding box center [709, 213] width 147 height 21
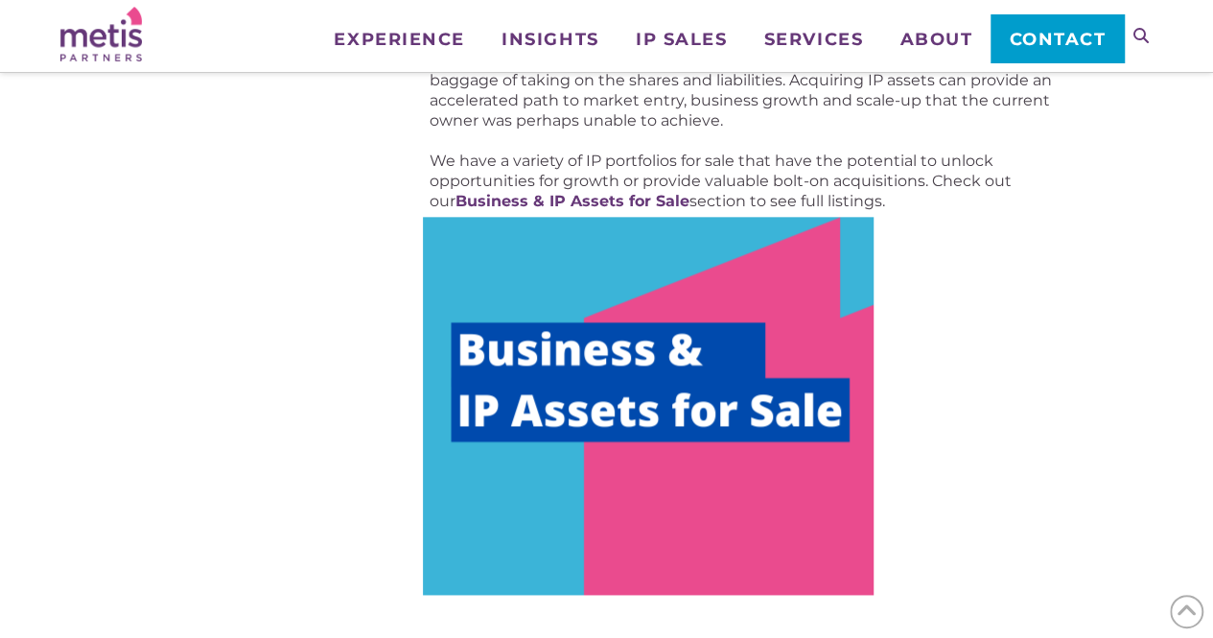
scroll to position [1125, 0]
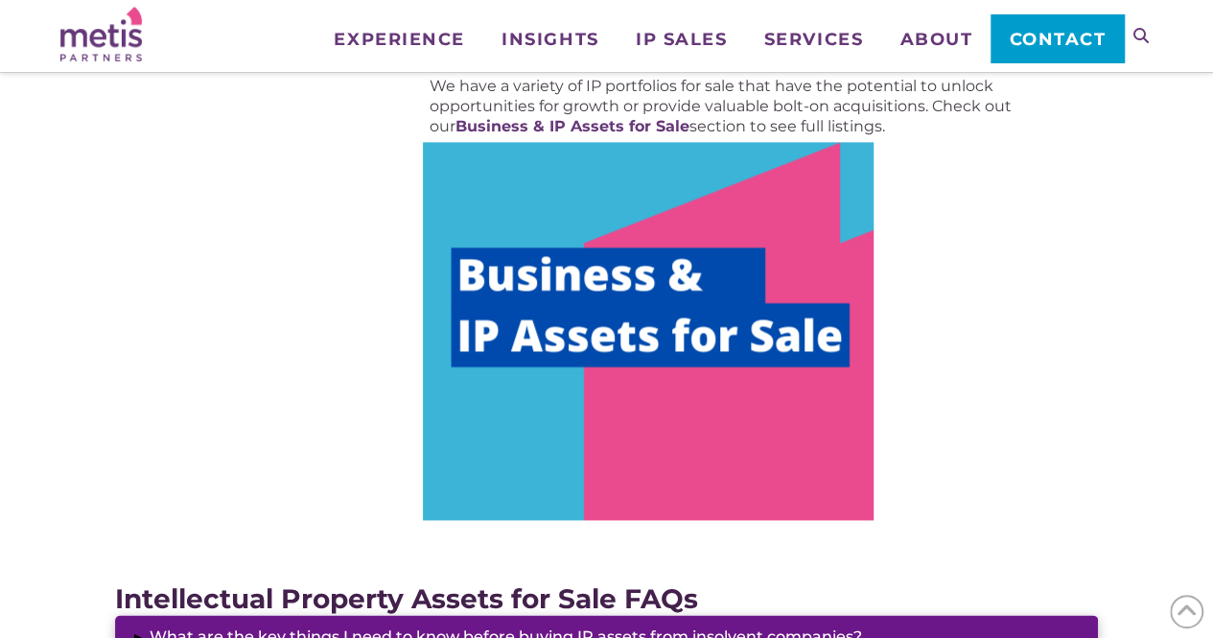
click at [671, 310] on img at bounding box center [648, 331] width 451 height 378
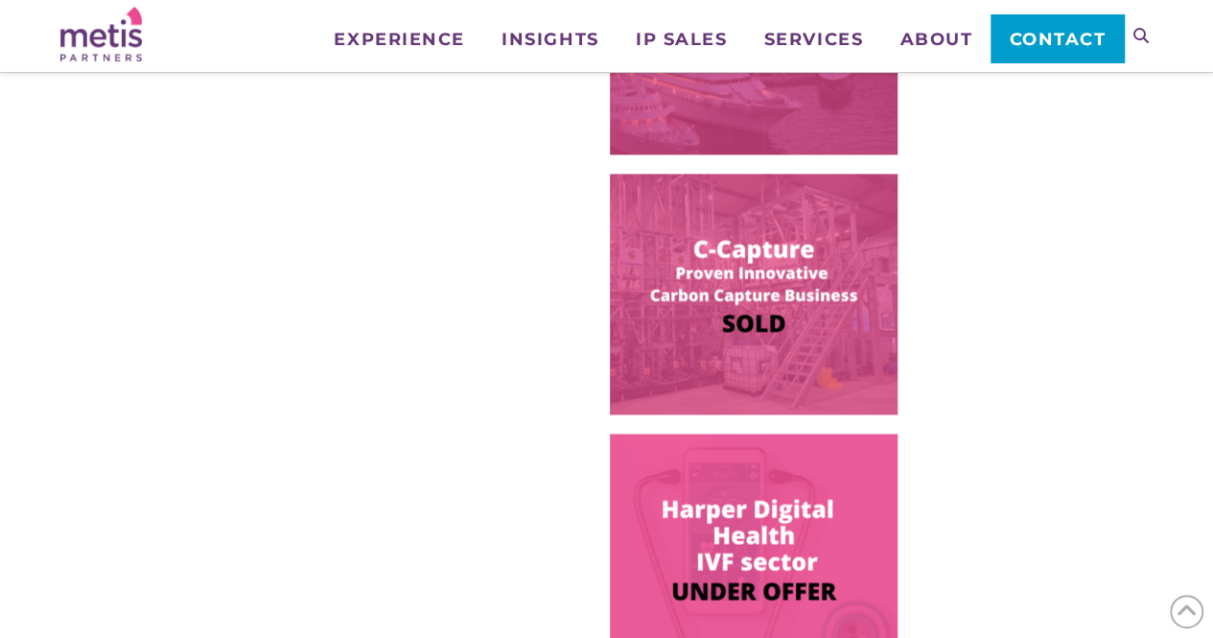
scroll to position [1288, 0]
click at [716, 345] on img at bounding box center [754, 295] width 288 height 241
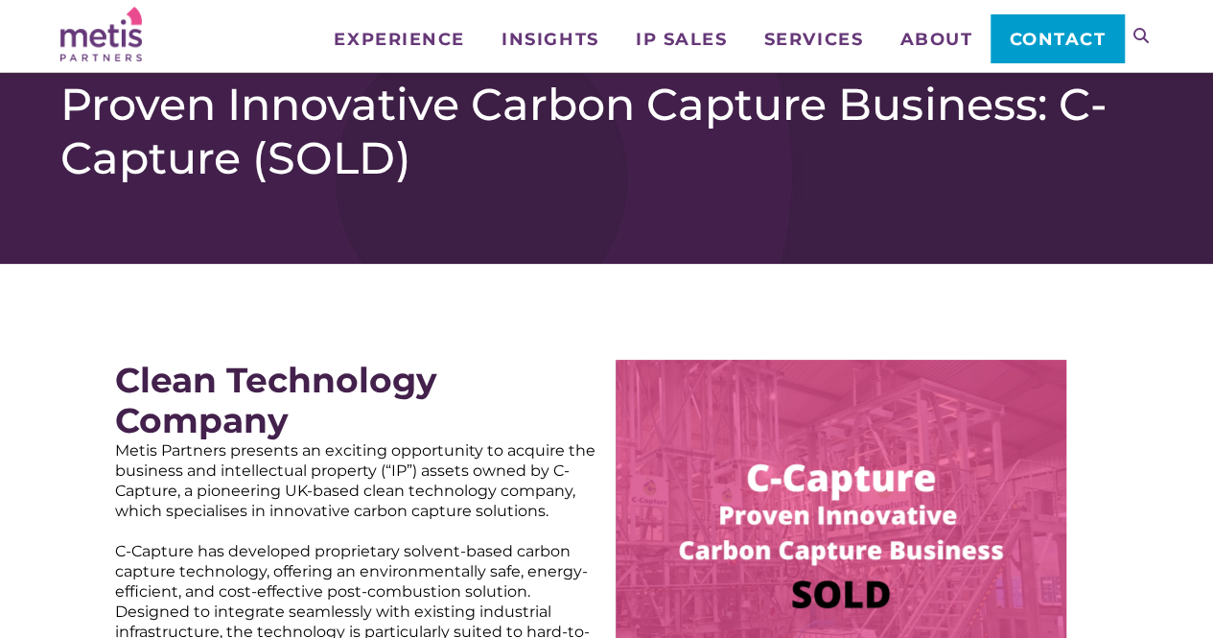
scroll to position [238, 0]
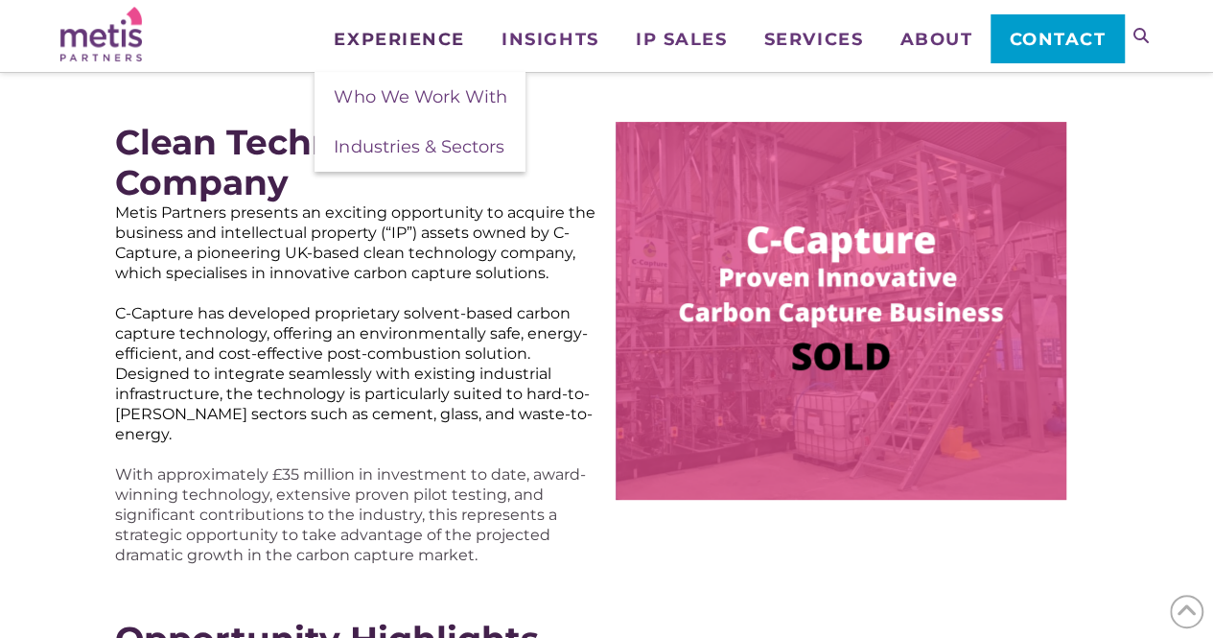
click at [417, 43] on span "Experience" at bounding box center [399, 39] width 130 height 17
click at [529, 26] on link "Insights" at bounding box center [549, 24] width 134 height 48
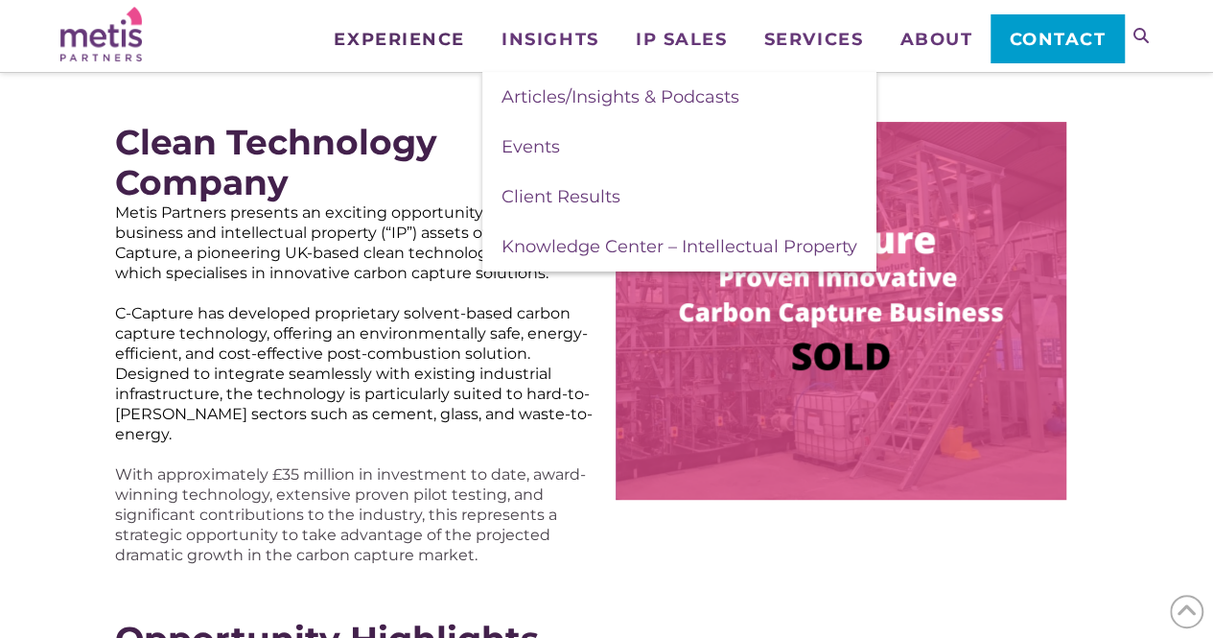
click at [433, 42] on span "Experience" at bounding box center [399, 39] width 130 height 17
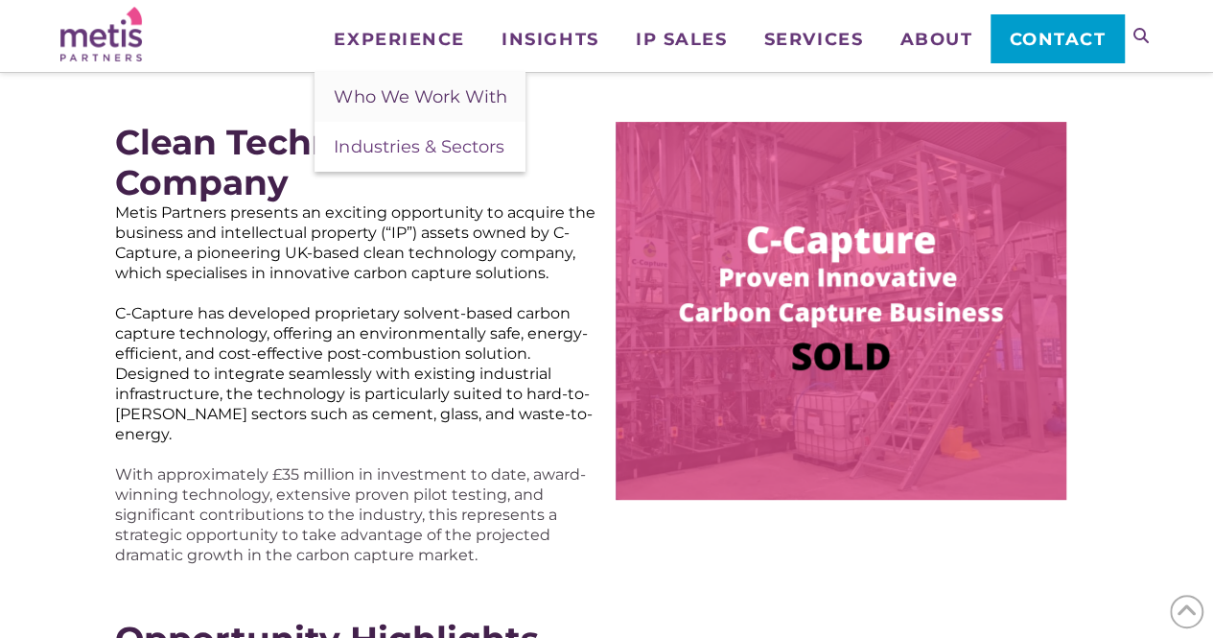
click at [428, 86] on span "Who We Work With" at bounding box center [420, 96] width 173 height 21
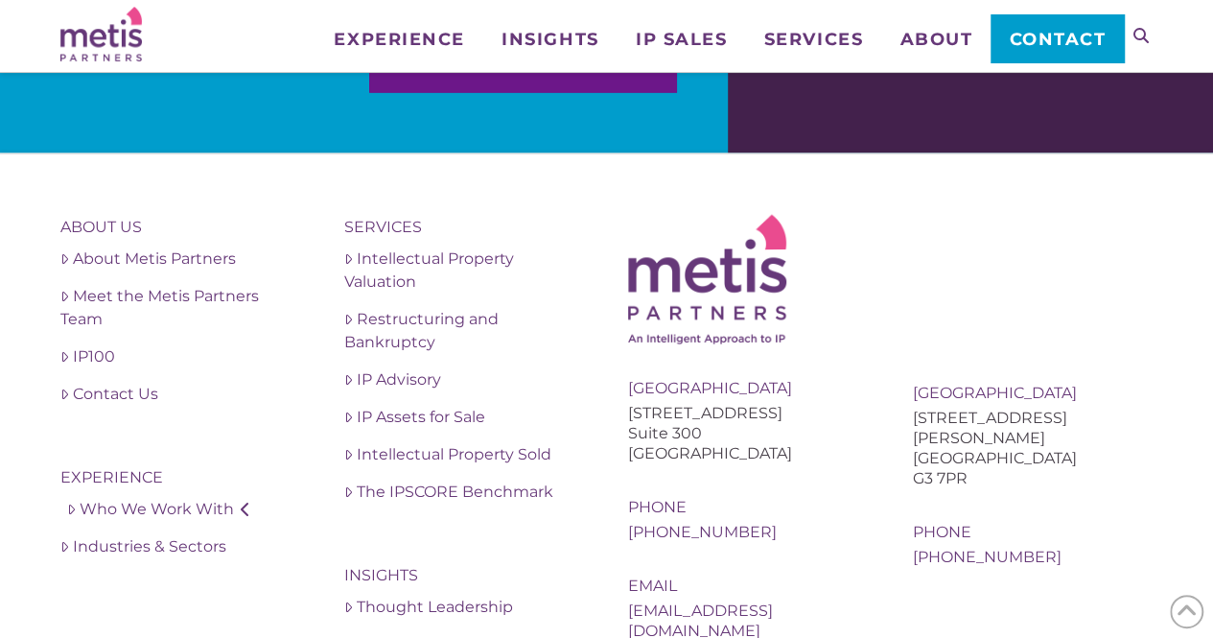
scroll to position [2201, 0]
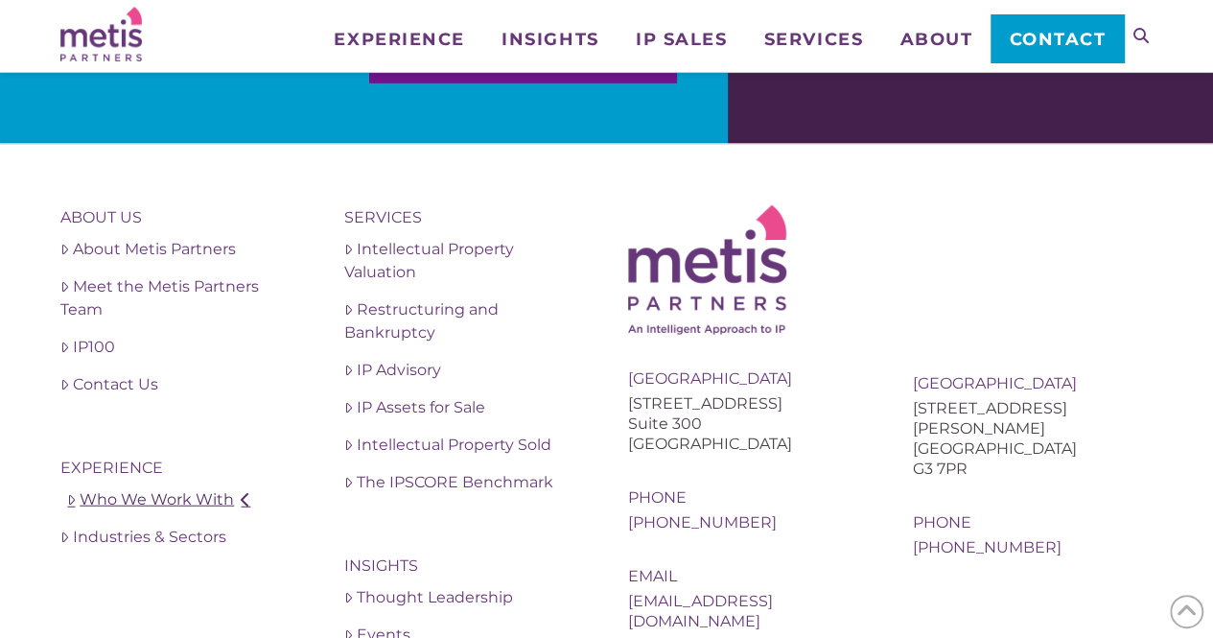
click at [241, 492] on icon at bounding box center [246, 499] width 10 height 15
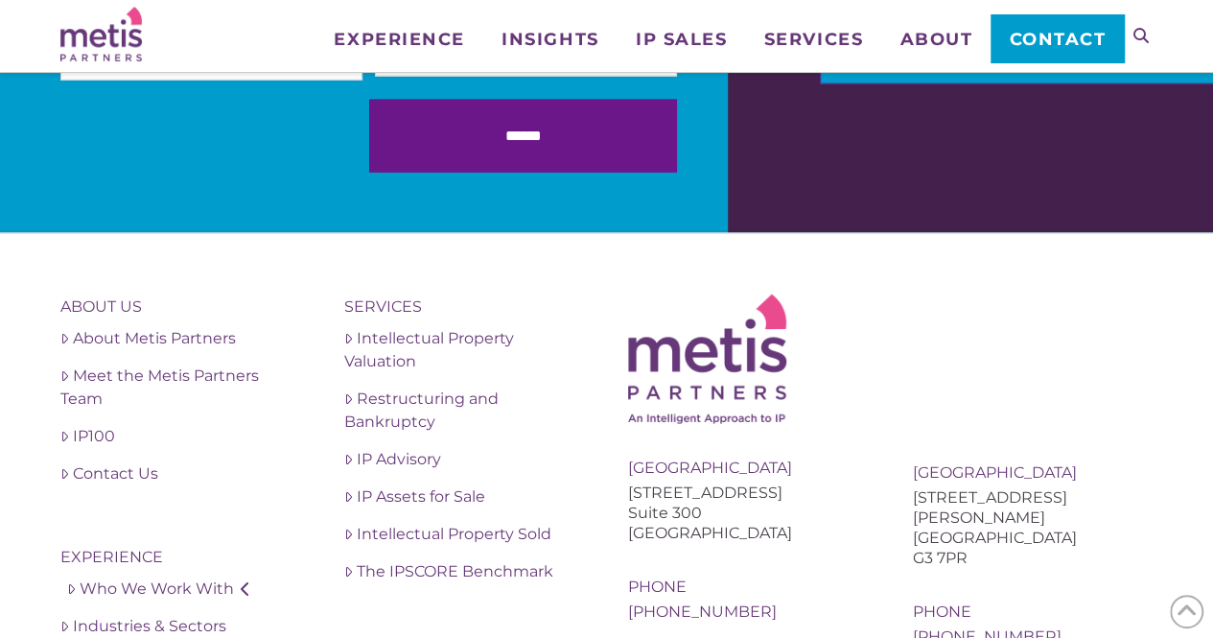
scroll to position [2113, 0]
